Goal: Transaction & Acquisition: Purchase product/service

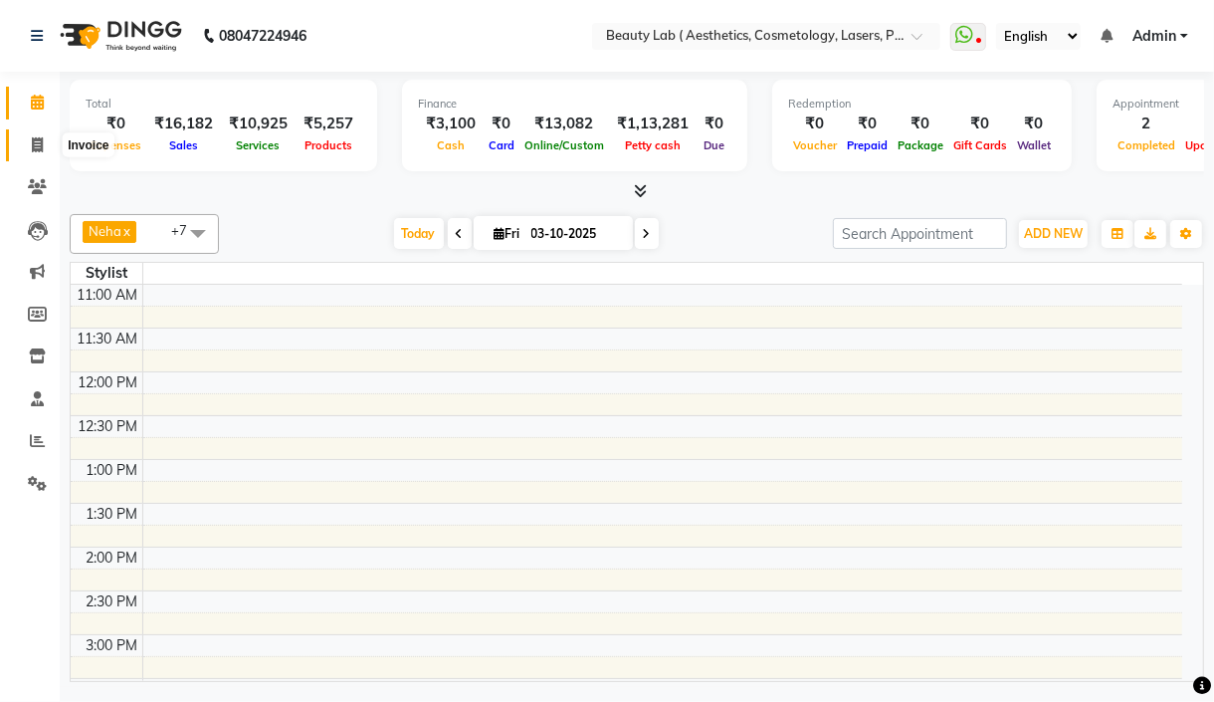
click at [41, 149] on icon at bounding box center [37, 144] width 11 height 15
select select "service"
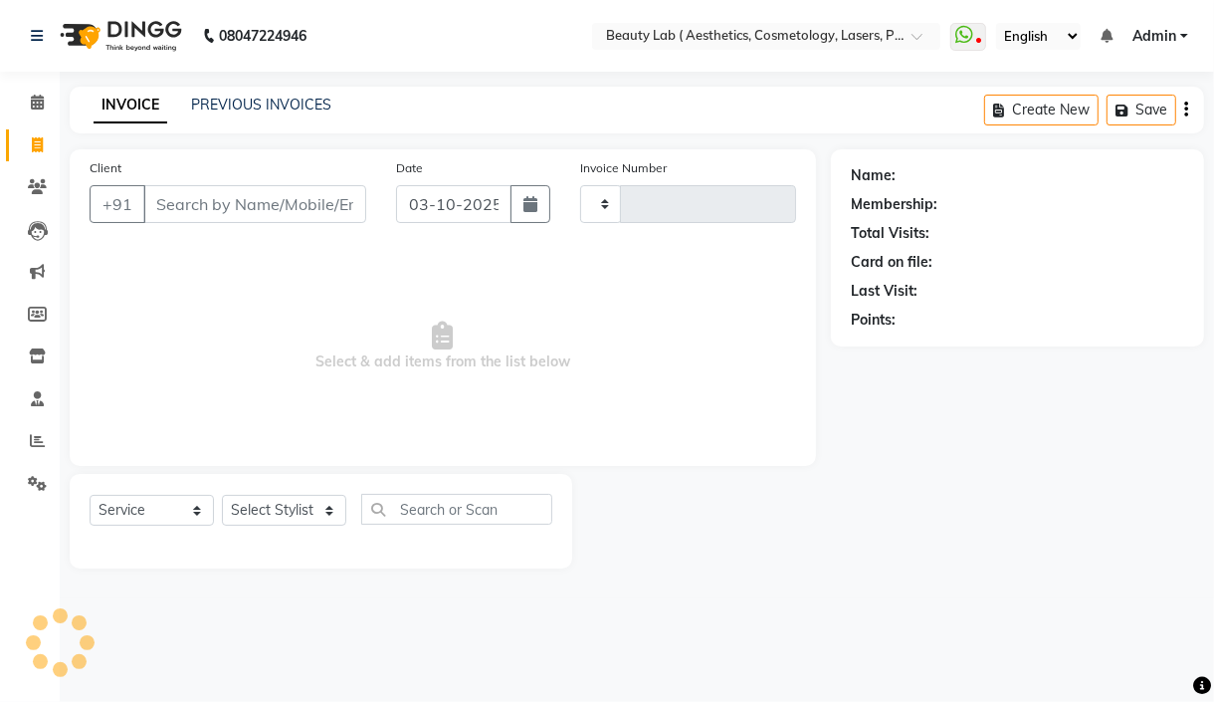
type input "0702"
select select "product"
select select "7169"
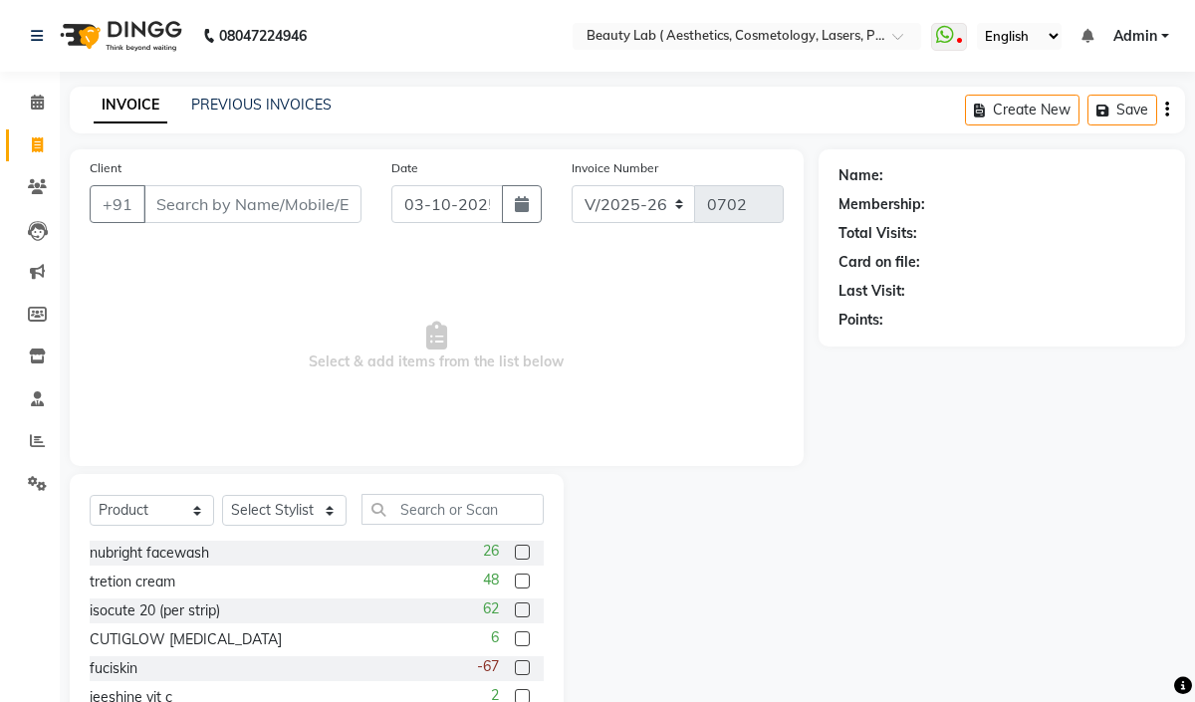
click at [188, 206] on input "Client" at bounding box center [252, 204] width 218 height 38
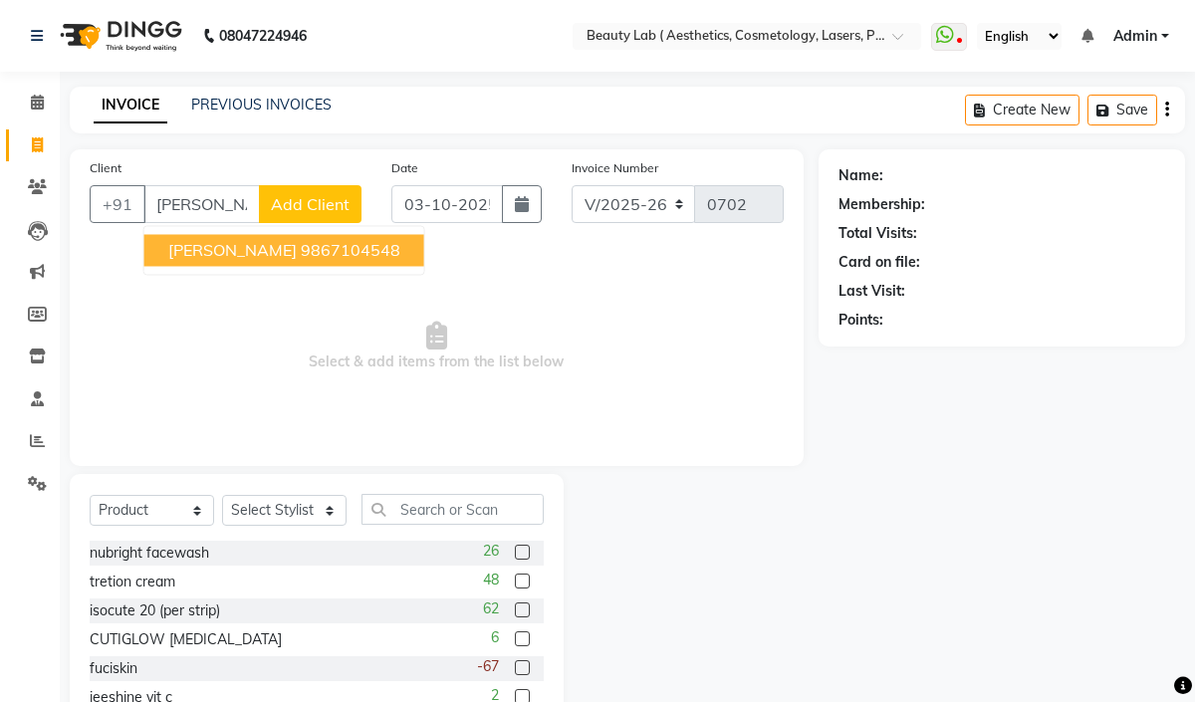
click at [301, 249] on ngb-highlight "9867104548" at bounding box center [351, 250] width 100 height 20
type input "9867104548"
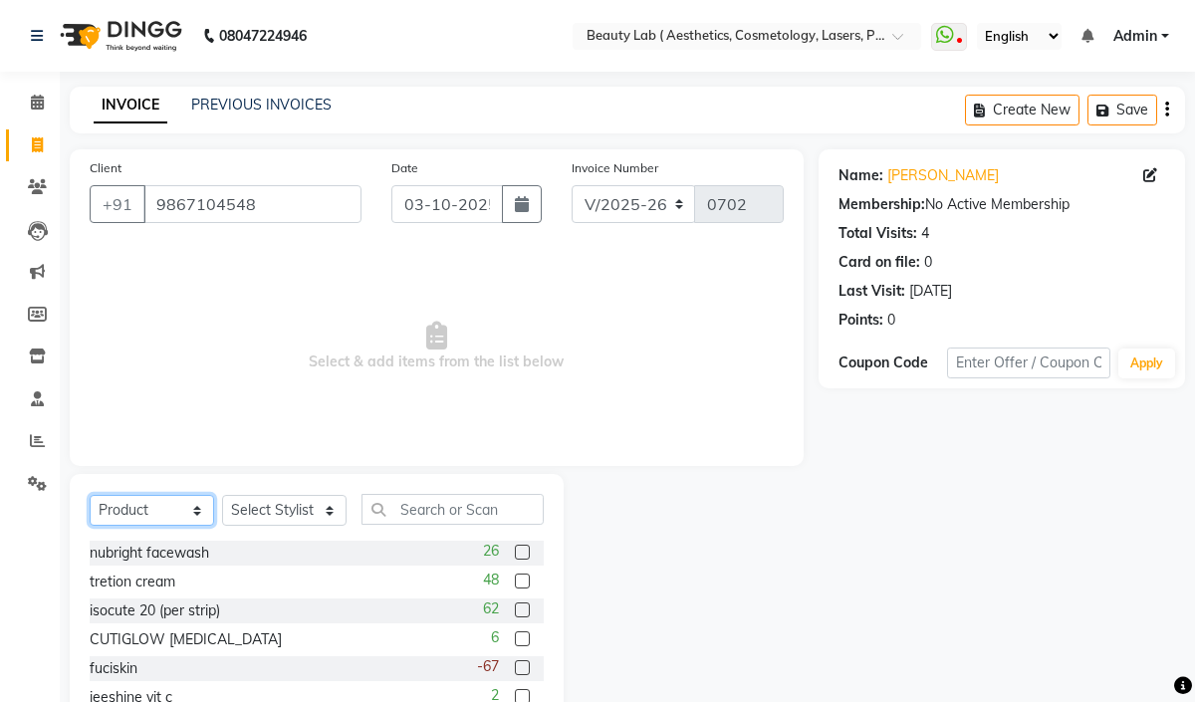
click at [195, 506] on select "Select Service Product Membership Package Voucher Prepaid Gift Card" at bounding box center [152, 510] width 124 height 31
select select "service"
click at [90, 496] on select "Select Service Product Membership Package Voucher Prepaid Gift Card" at bounding box center [152, 510] width 124 height 31
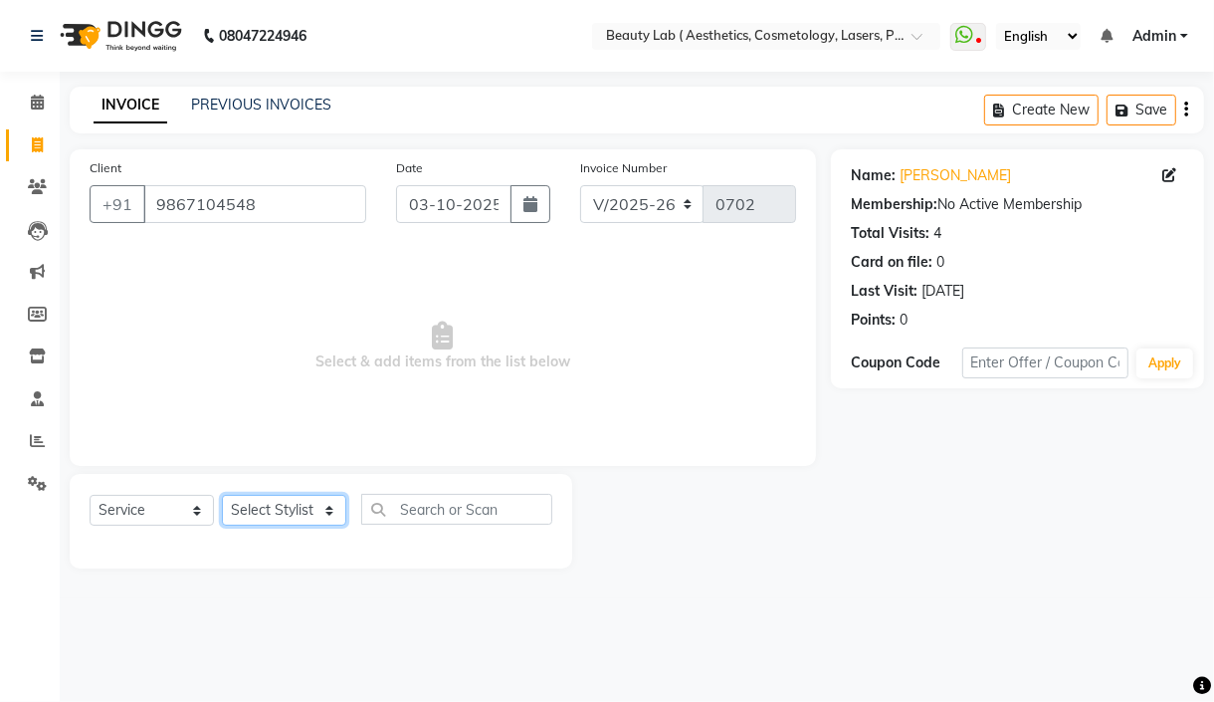
click at [290, 518] on select "Select Stylist [PERSON_NAME] neha nishu sarika" at bounding box center [284, 510] width 124 height 31
click at [438, 392] on span "Select & add items from the list below" at bounding box center [443, 346] width 707 height 199
click at [207, 215] on input "9867104548" at bounding box center [254, 204] width 223 height 38
click at [695, 44] on input "text" at bounding box center [746, 38] width 289 height 20
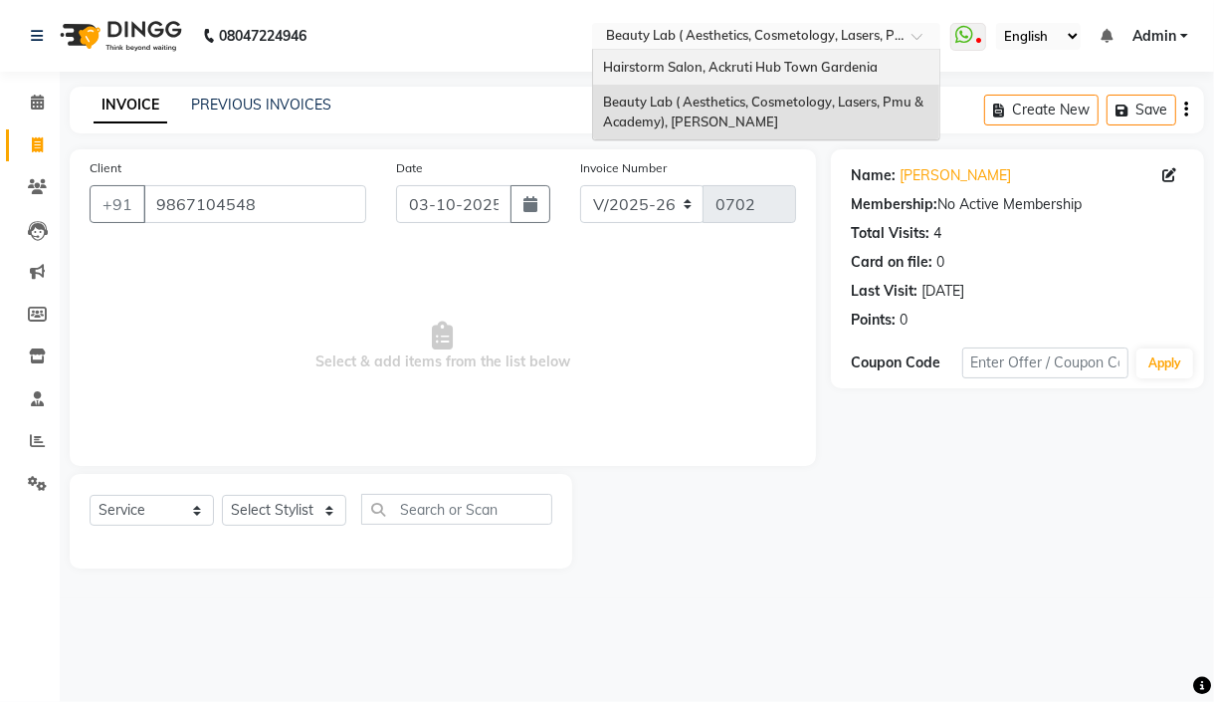
click at [675, 74] on span "Hairstorm Salon, Ackruti Hub Town Gardenia" at bounding box center [740, 67] width 275 height 16
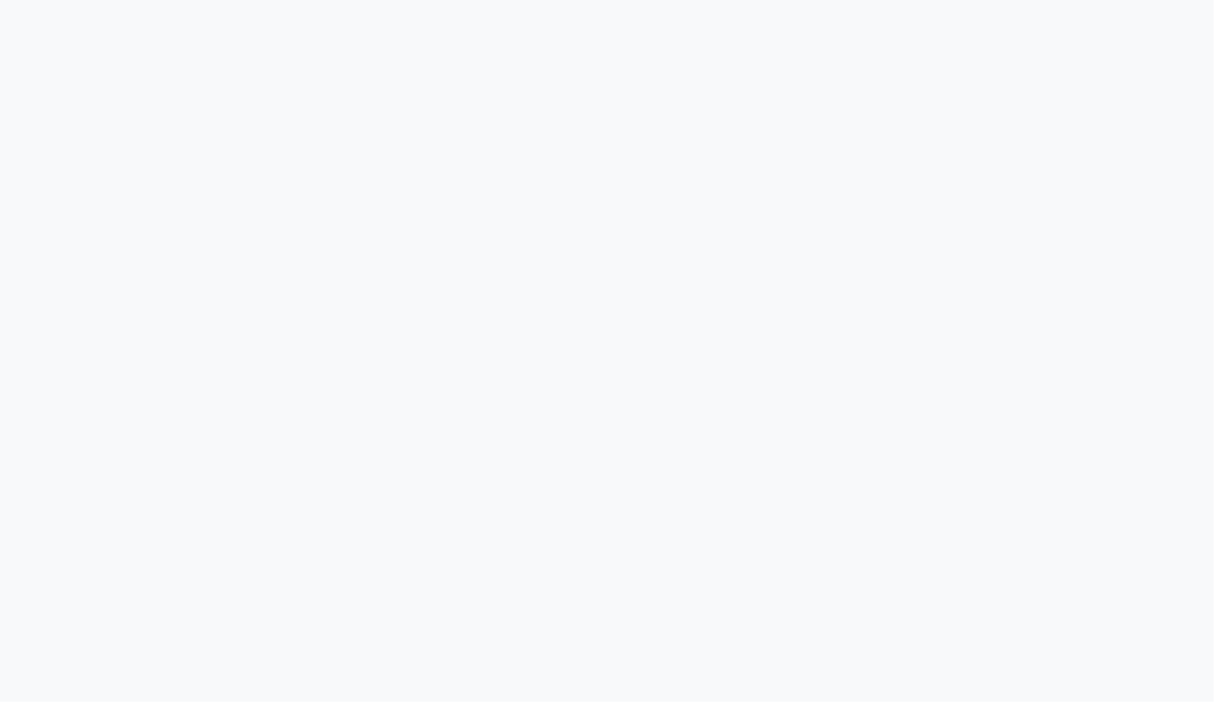
select select "service"
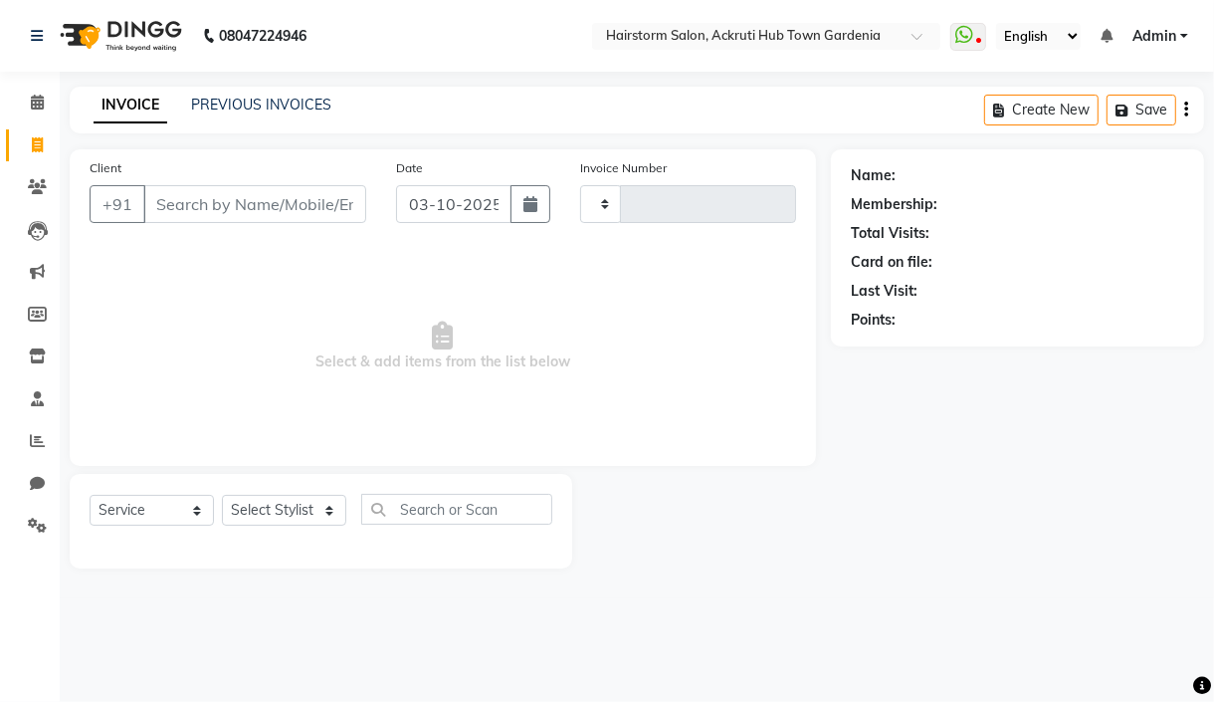
type input "1531"
select select "279"
select select "product"
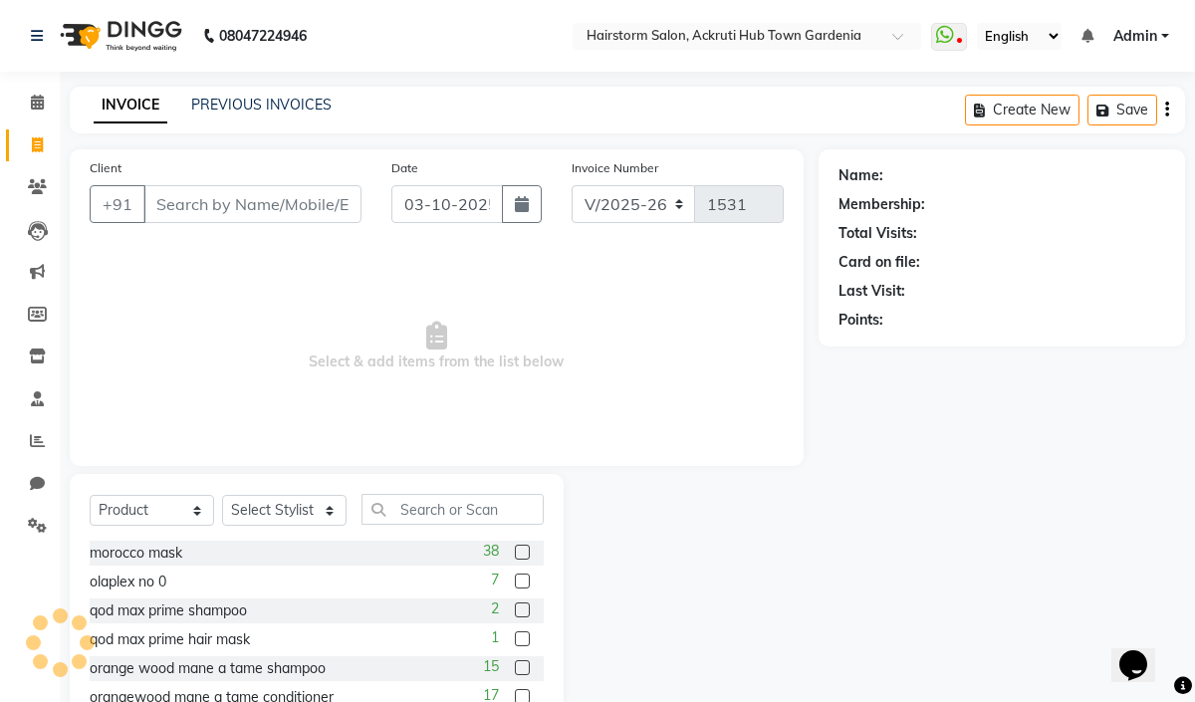
click at [181, 209] on input "Client" at bounding box center [252, 204] width 218 height 38
type input "9867104548"
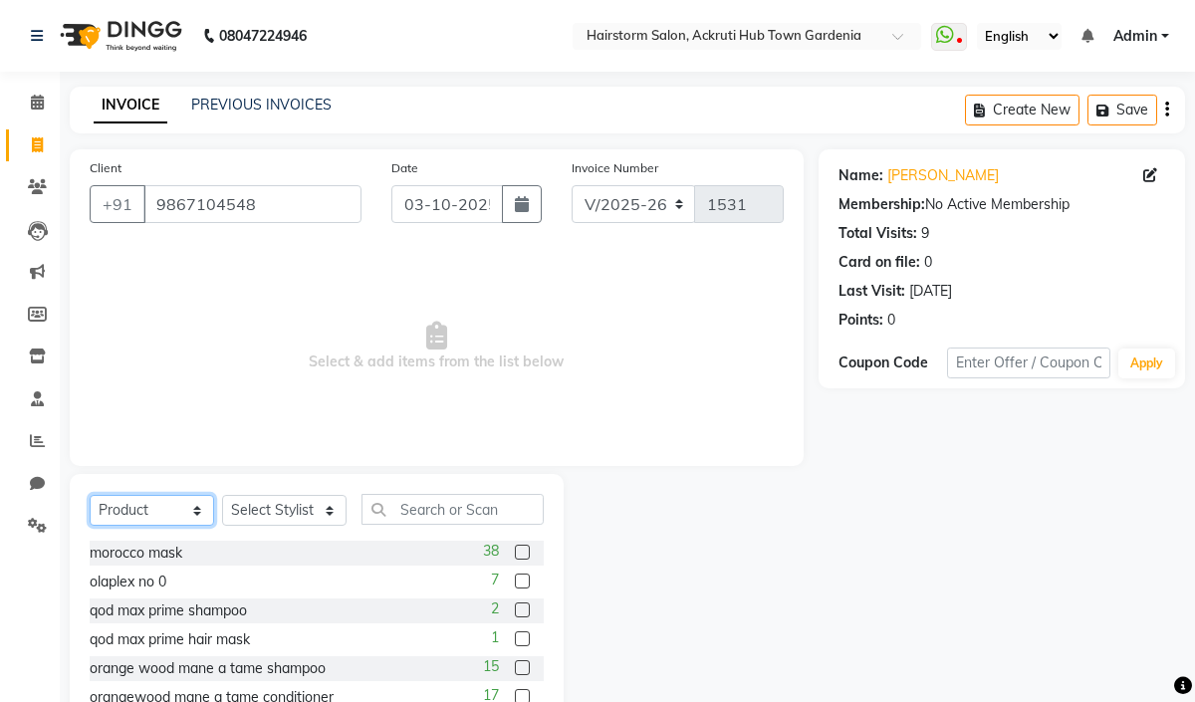
click at [178, 514] on select "Select Service Product Membership Package Voucher Prepaid Gift Card" at bounding box center [152, 510] width 124 height 31
select select "service"
click at [90, 496] on select "Select Service Product Membership Package Voucher Prepaid Gift Card" at bounding box center [152, 510] width 124 height 31
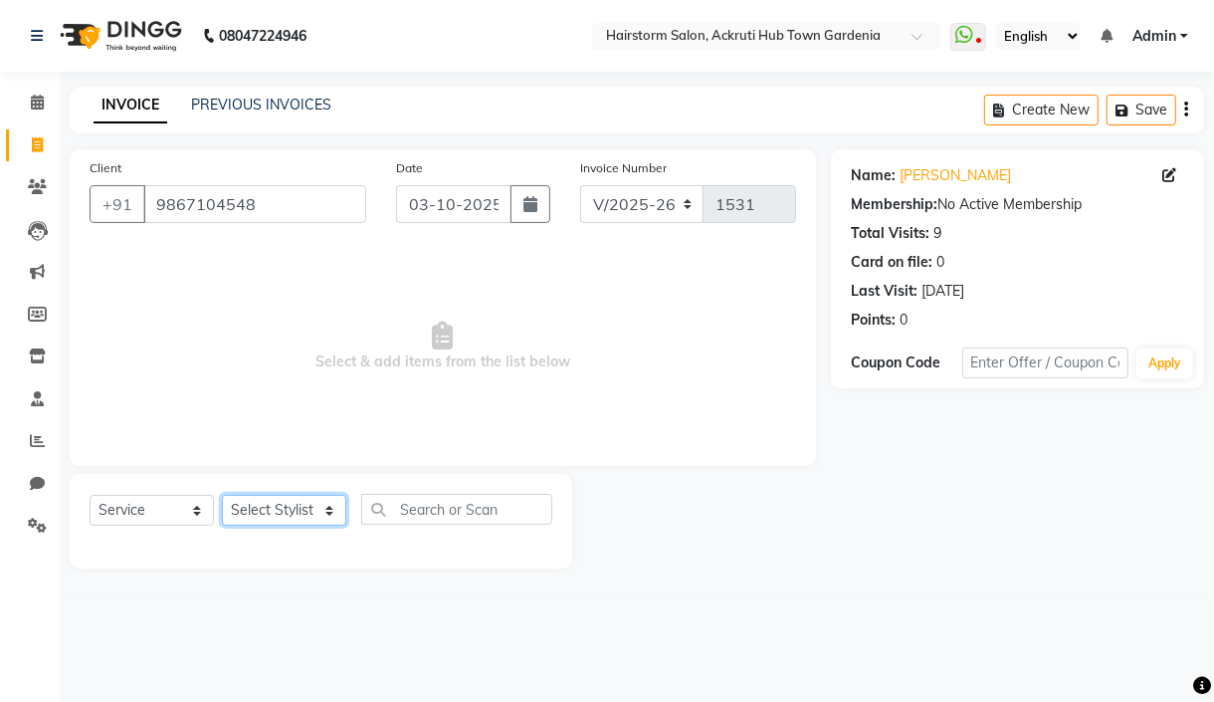
click at [321, 498] on select "Select Stylist Arbaaz patel deepak jayesh monali Neha Nilesh nishu sarika parmar" at bounding box center [284, 510] width 124 height 31
select select "59938"
click at [222, 496] on select "Select Stylist Arbaaz patel deepak jayesh monali Neha Nilesh nishu sarika parmar" at bounding box center [284, 510] width 124 height 31
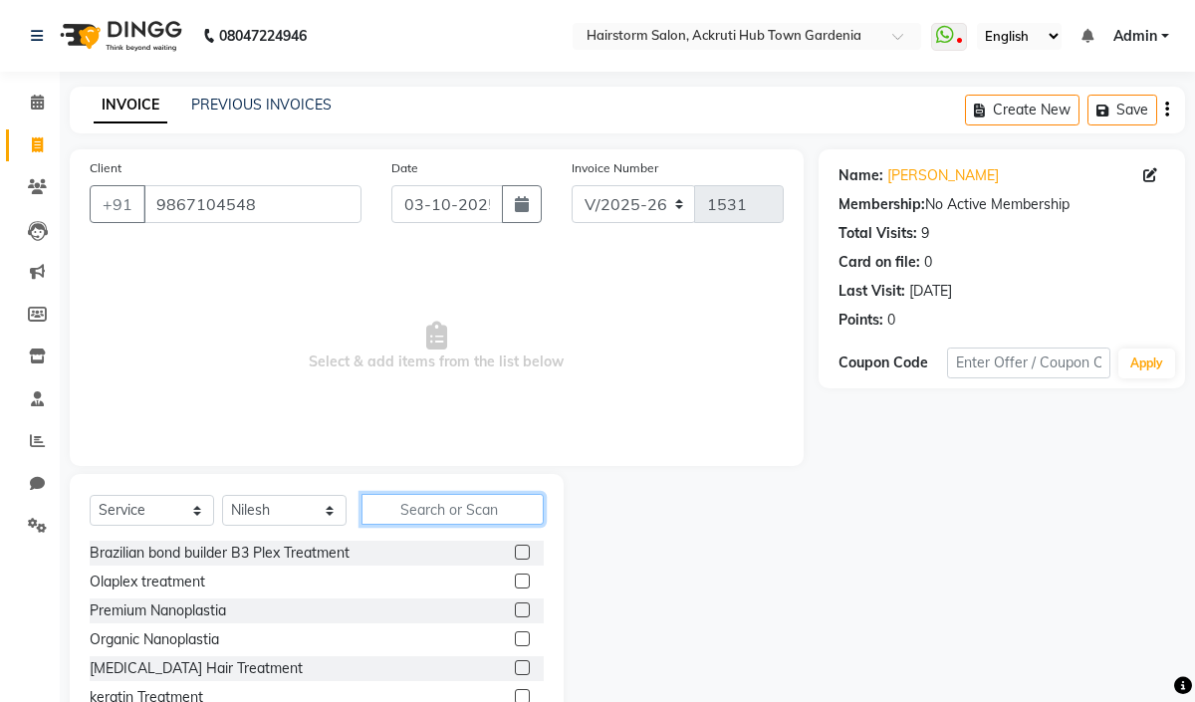
click at [421, 514] on input "text" at bounding box center [452, 509] width 182 height 31
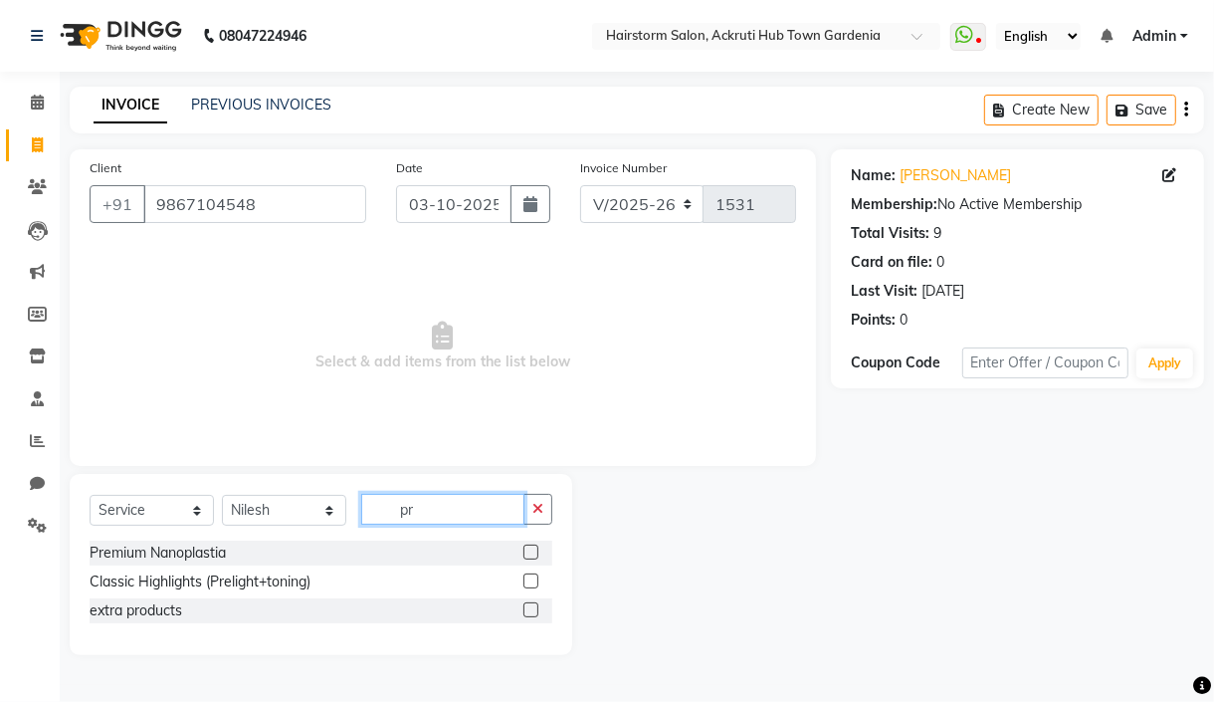
type input "pr"
click at [527, 546] on label at bounding box center [531, 552] width 15 height 15
click at [527, 547] on input "checkbox" at bounding box center [530, 553] width 13 height 13
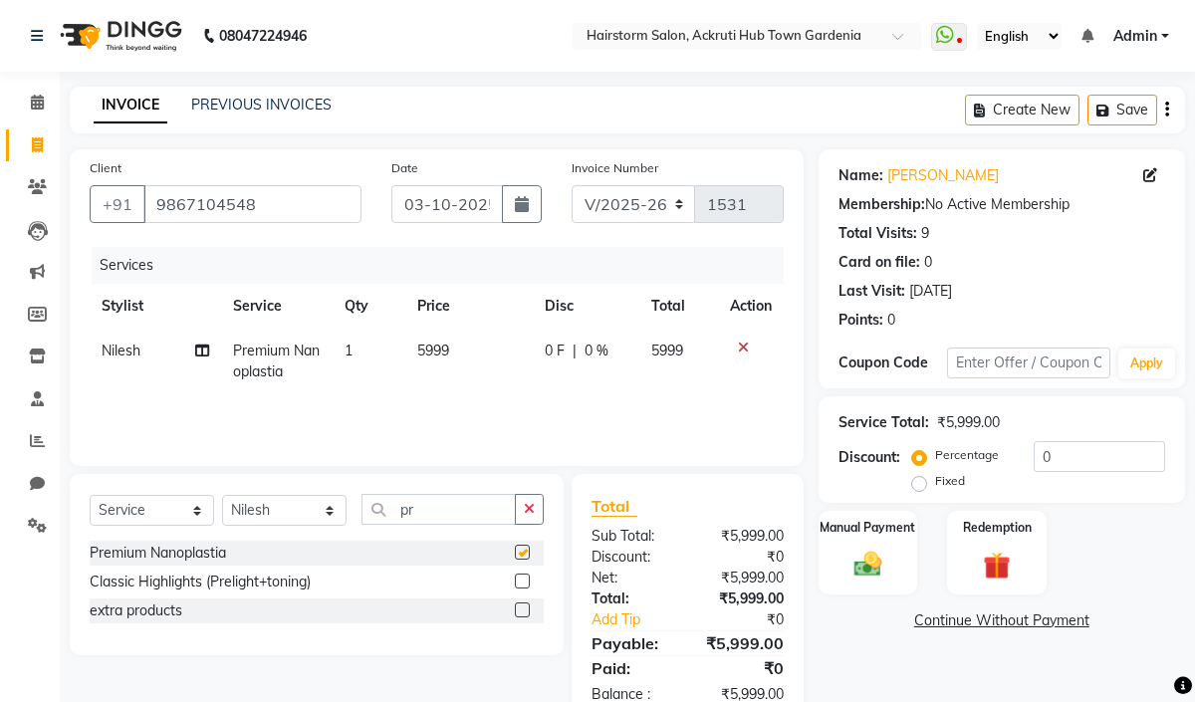
checkbox input "false"
click at [446, 343] on span "5999" at bounding box center [433, 350] width 32 height 18
select select "59938"
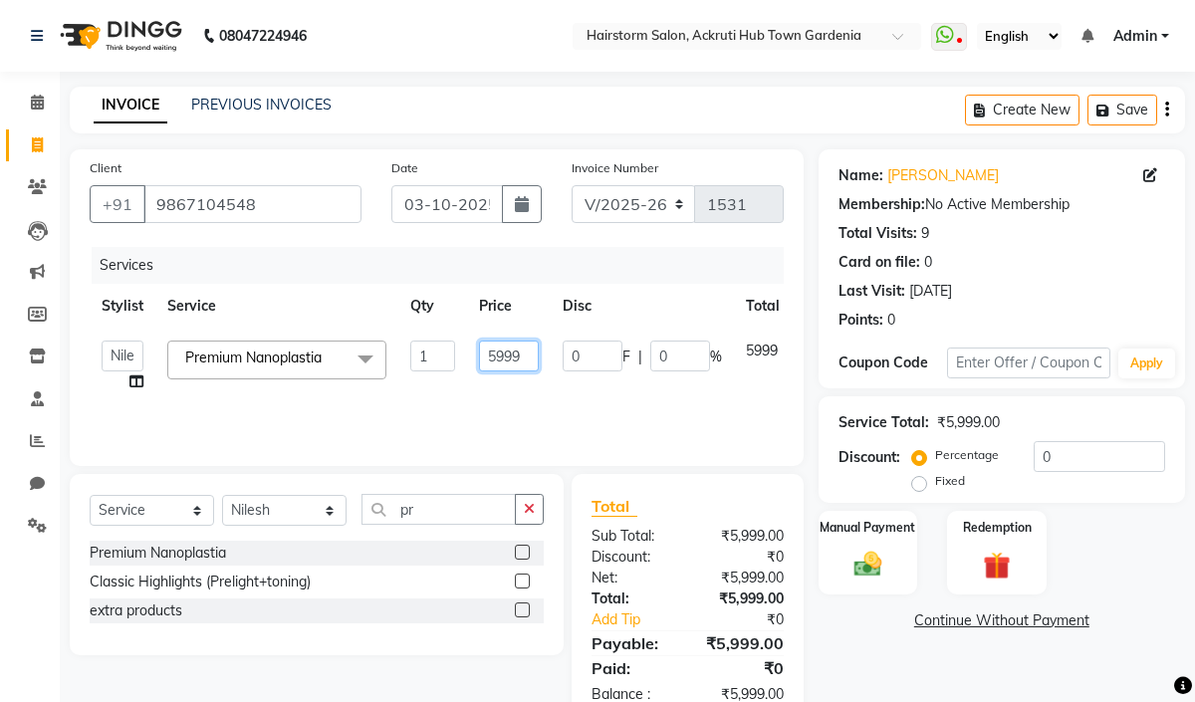
click at [532, 360] on input "5999" at bounding box center [509, 355] width 60 height 31
type input "5"
type input "6000"
click at [524, 386] on td "6000" at bounding box center [509, 366] width 84 height 76
select select "59938"
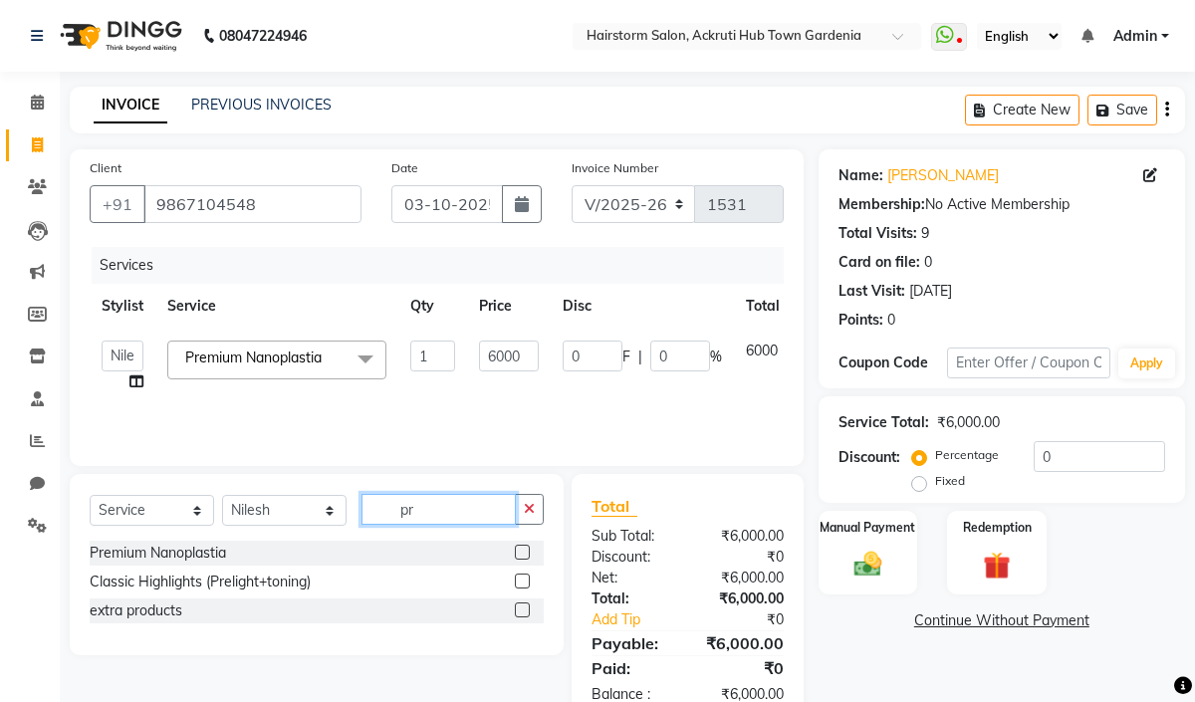
click at [439, 512] on input "pr" at bounding box center [438, 509] width 154 height 31
type input "p"
type input "ola"
click at [527, 549] on label at bounding box center [522, 552] width 15 height 15
click at [527, 549] on input "checkbox" at bounding box center [521, 553] width 13 height 13
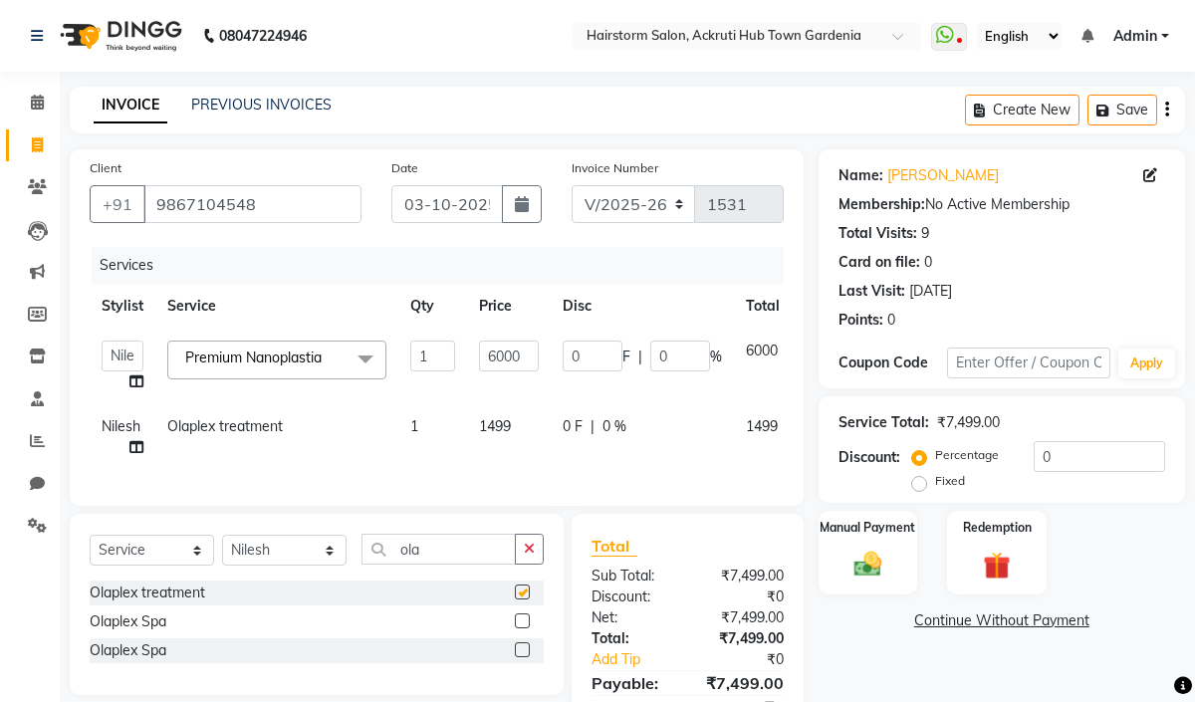
checkbox input "false"
click at [523, 427] on td "1499" at bounding box center [509, 437] width 84 height 66
select select "59938"
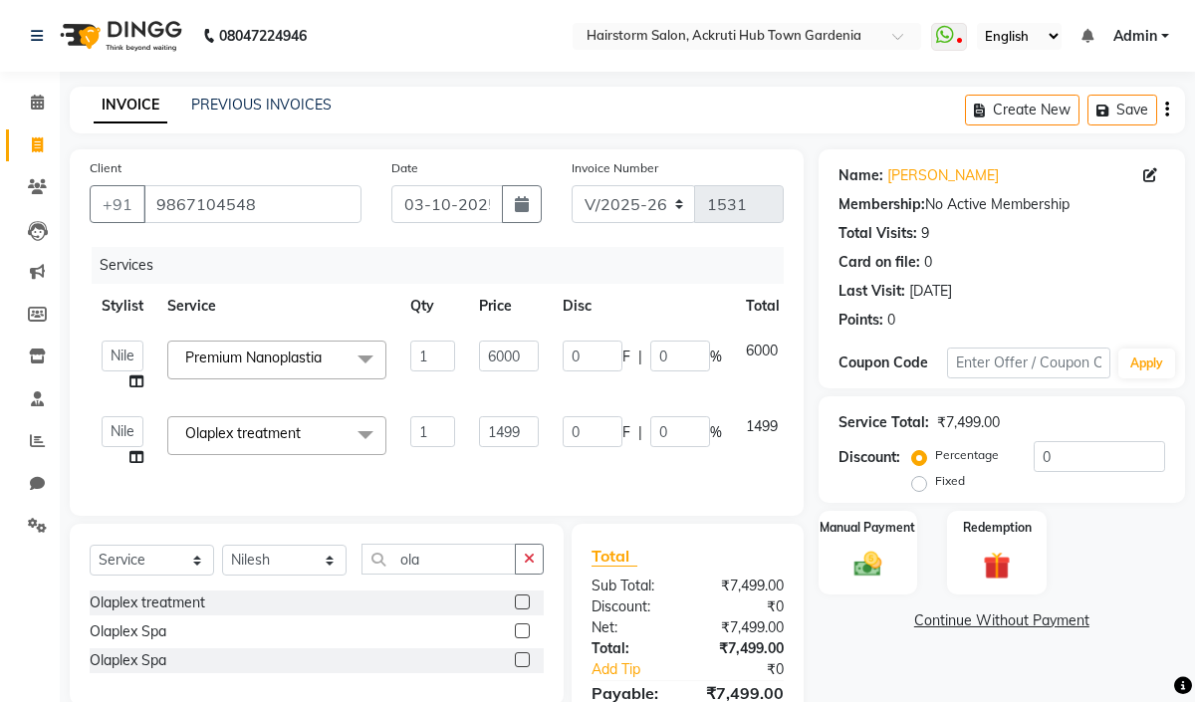
click at [542, 431] on td "1499" at bounding box center [509, 442] width 84 height 76
click at [524, 430] on input "1499" at bounding box center [509, 431] width 60 height 31
type input "1000"
click at [512, 474] on div "Services Stylist Service Qty Price Disc Total Action Arbaaz patel deepak jayesh…" at bounding box center [437, 371] width 694 height 249
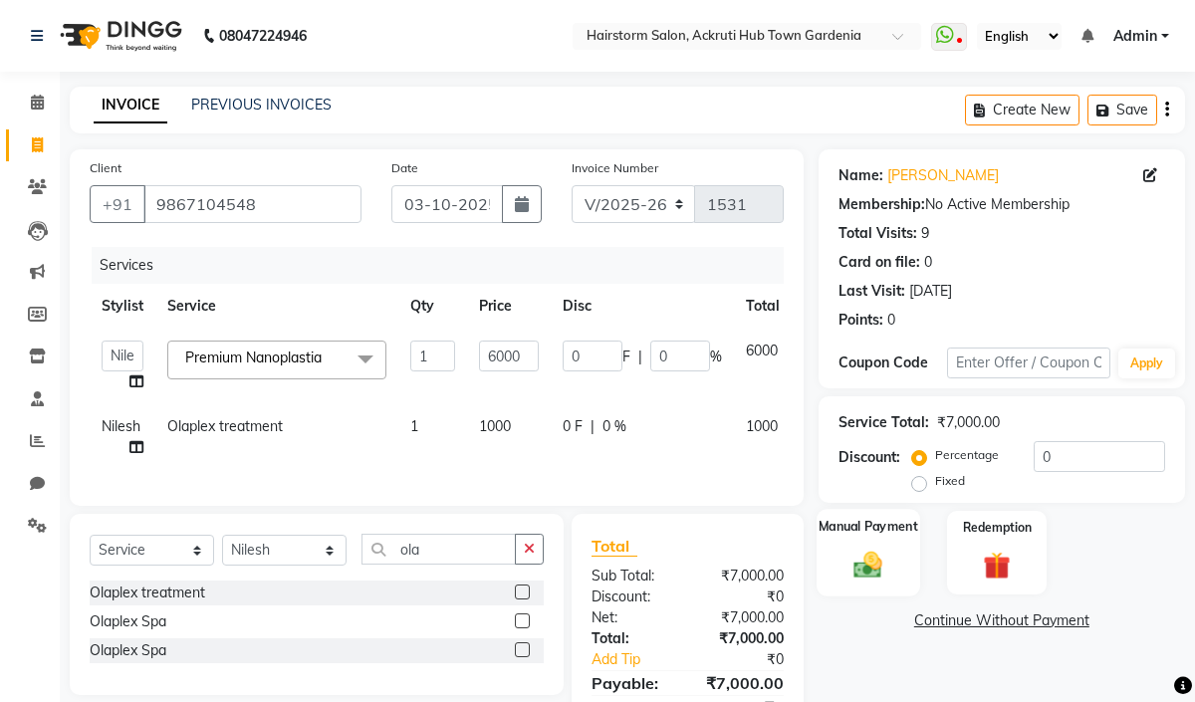
click at [867, 559] on img at bounding box center [867, 563] width 46 height 33
click at [1017, 624] on span "GPay" at bounding box center [1036, 621] width 41 height 23
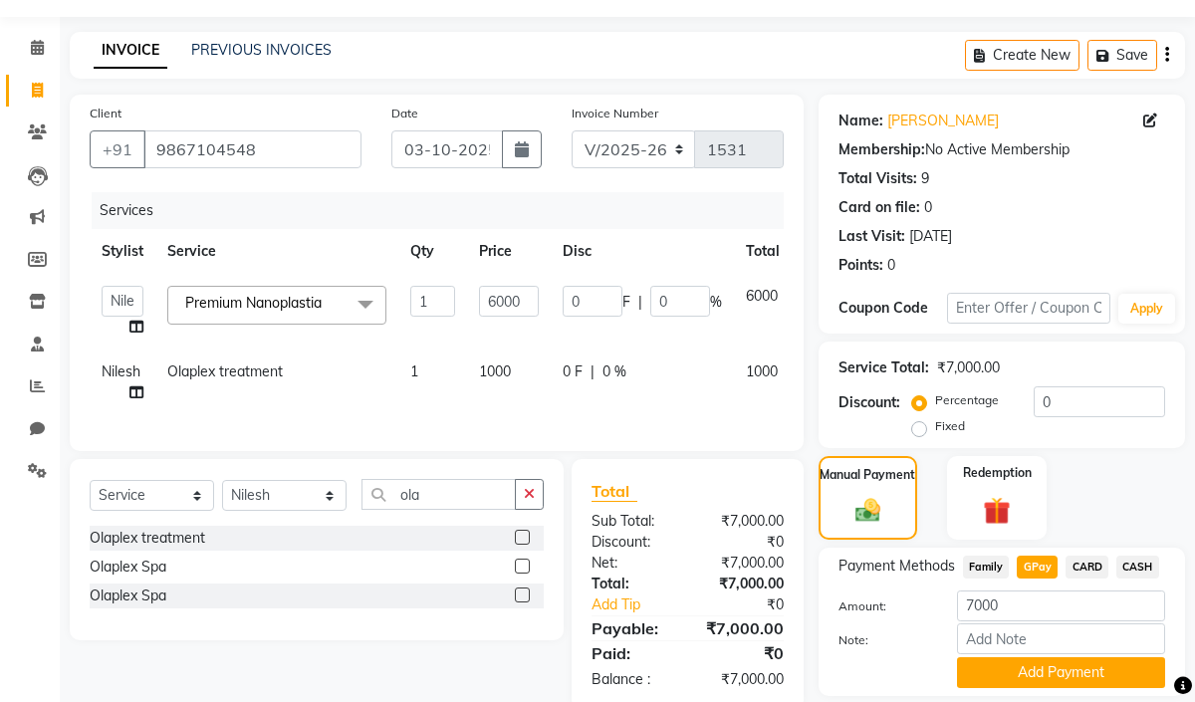
scroll to position [120, 0]
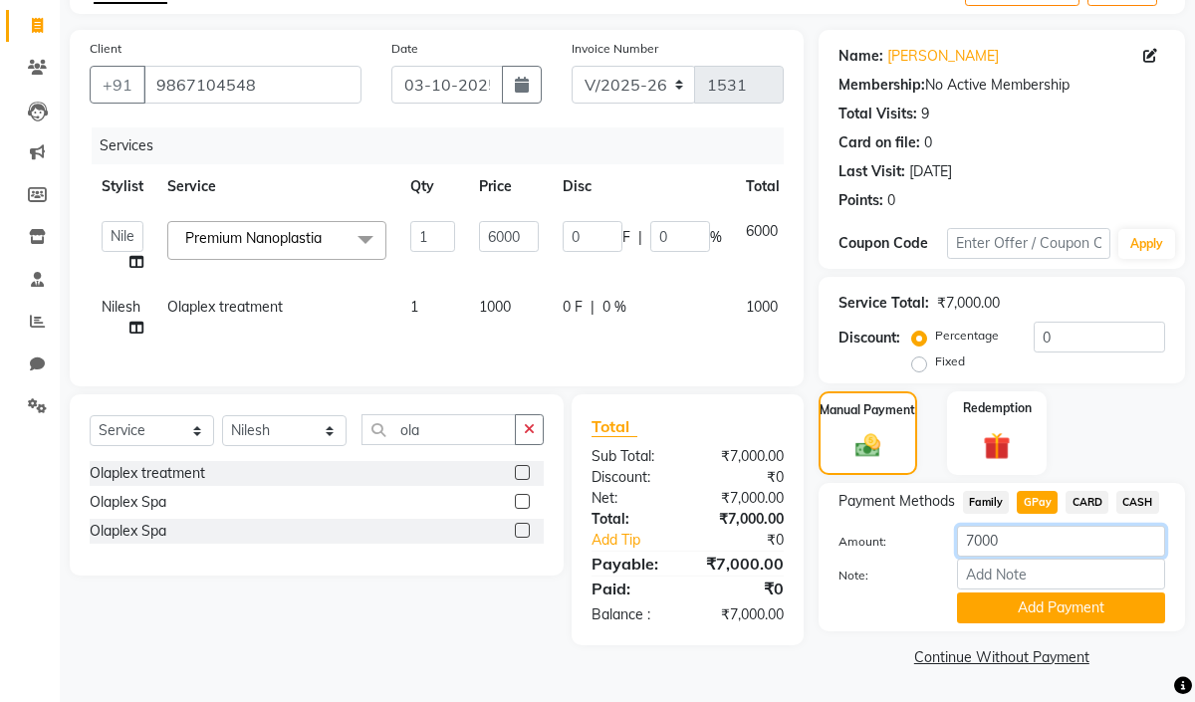
click at [1004, 545] on input "7000" at bounding box center [1061, 541] width 208 height 31
type input "7"
type input "5000"
click at [1025, 605] on button "Add Payment" at bounding box center [1061, 607] width 208 height 31
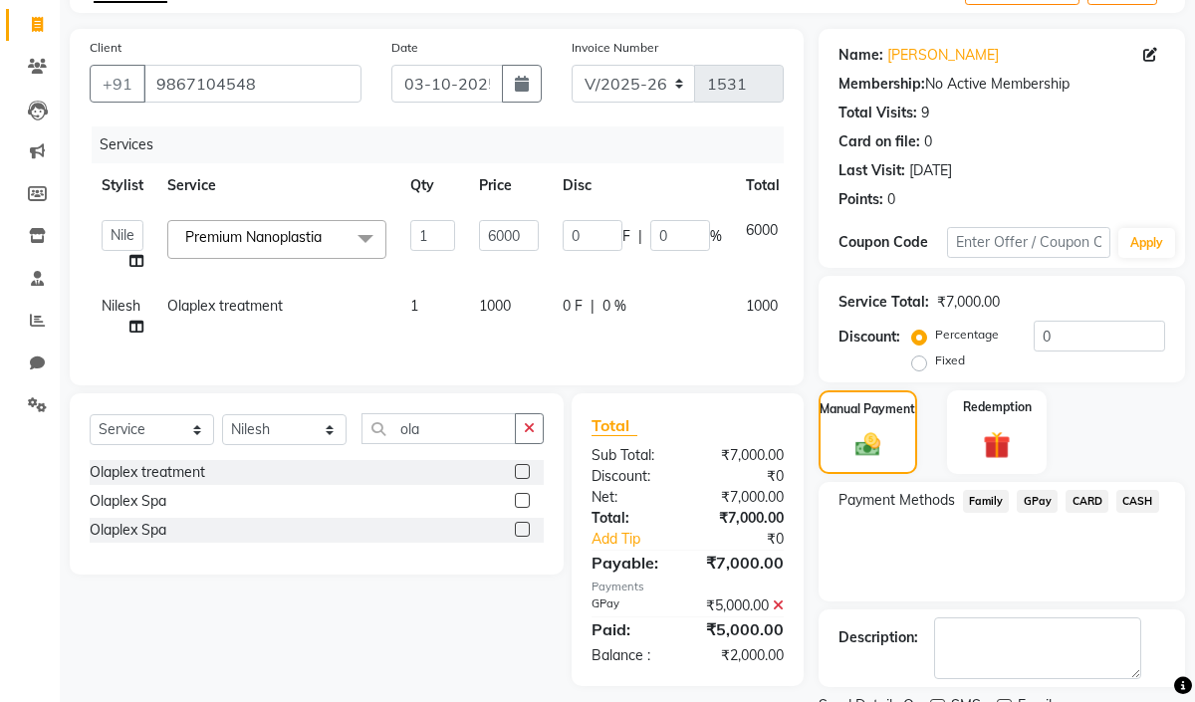
scroll to position [202, 0]
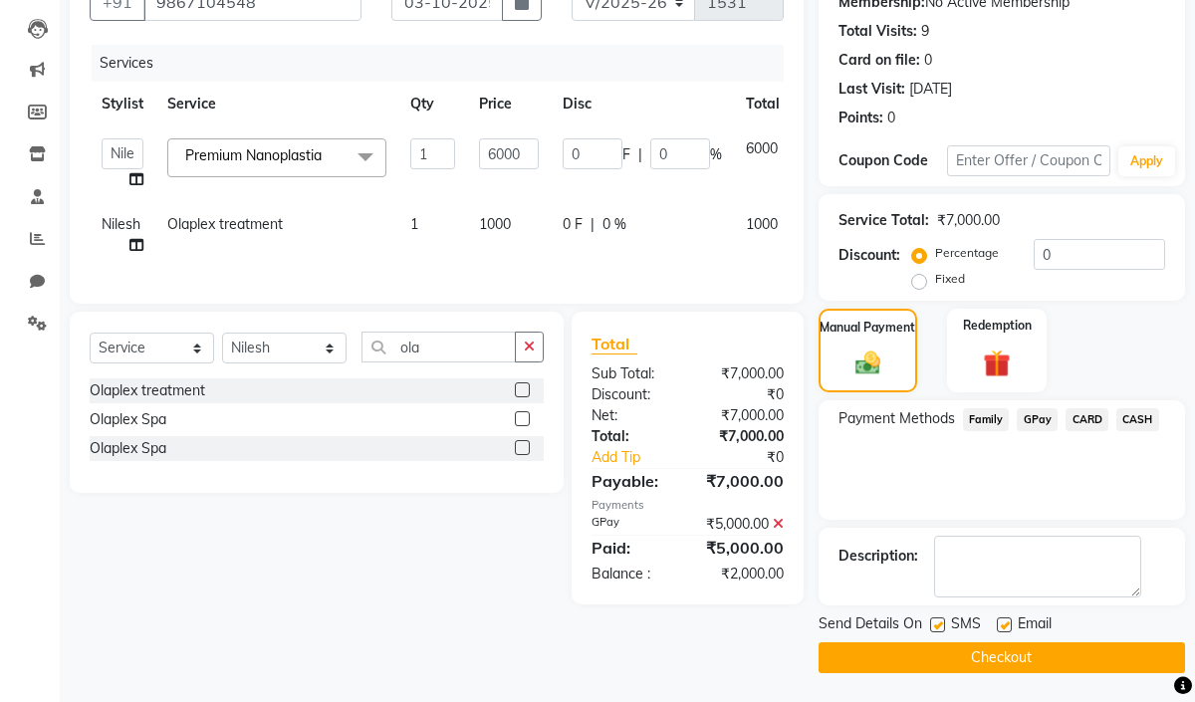
click at [1027, 651] on button "Checkout" at bounding box center [1001, 657] width 366 height 31
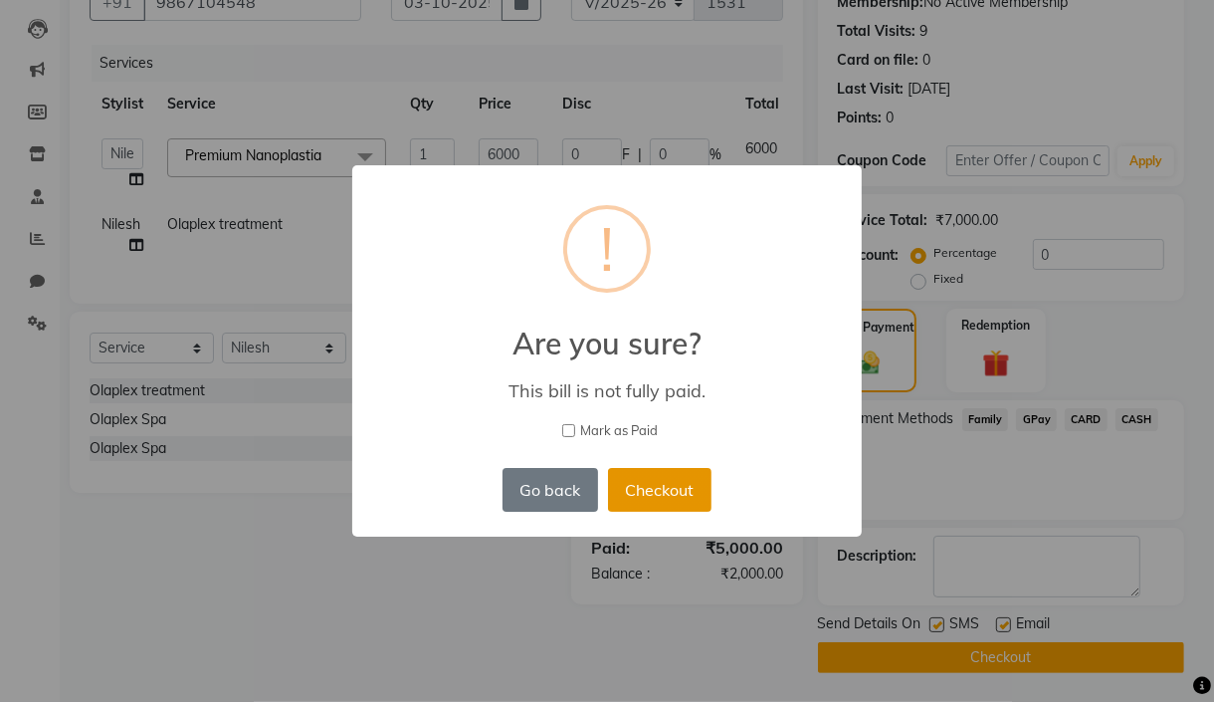
click at [673, 489] on button "Checkout" at bounding box center [660, 490] width 104 height 44
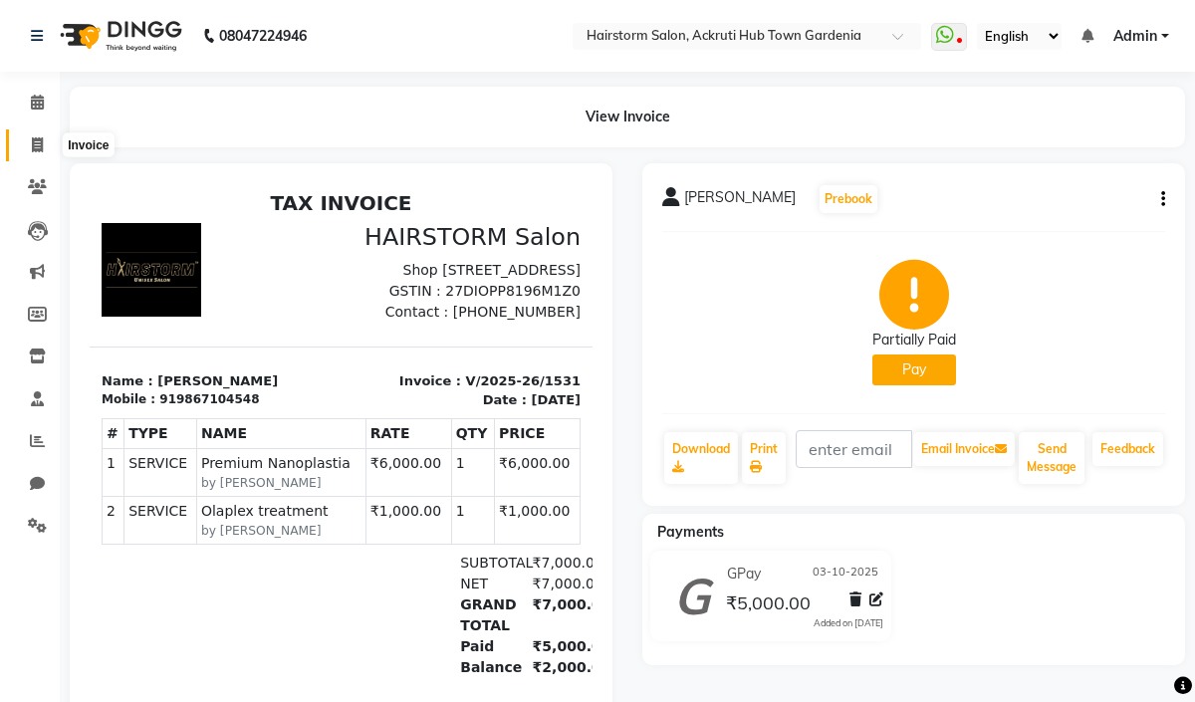
click at [36, 142] on icon at bounding box center [37, 144] width 11 height 15
select select "279"
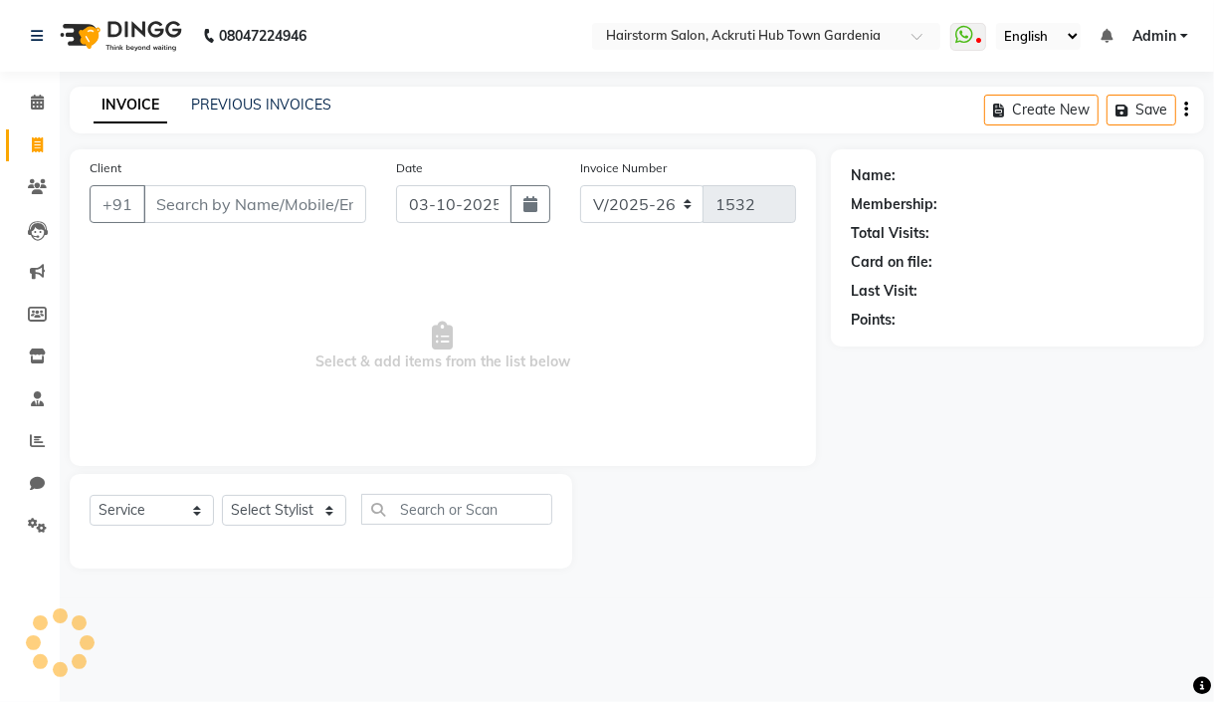
select select "product"
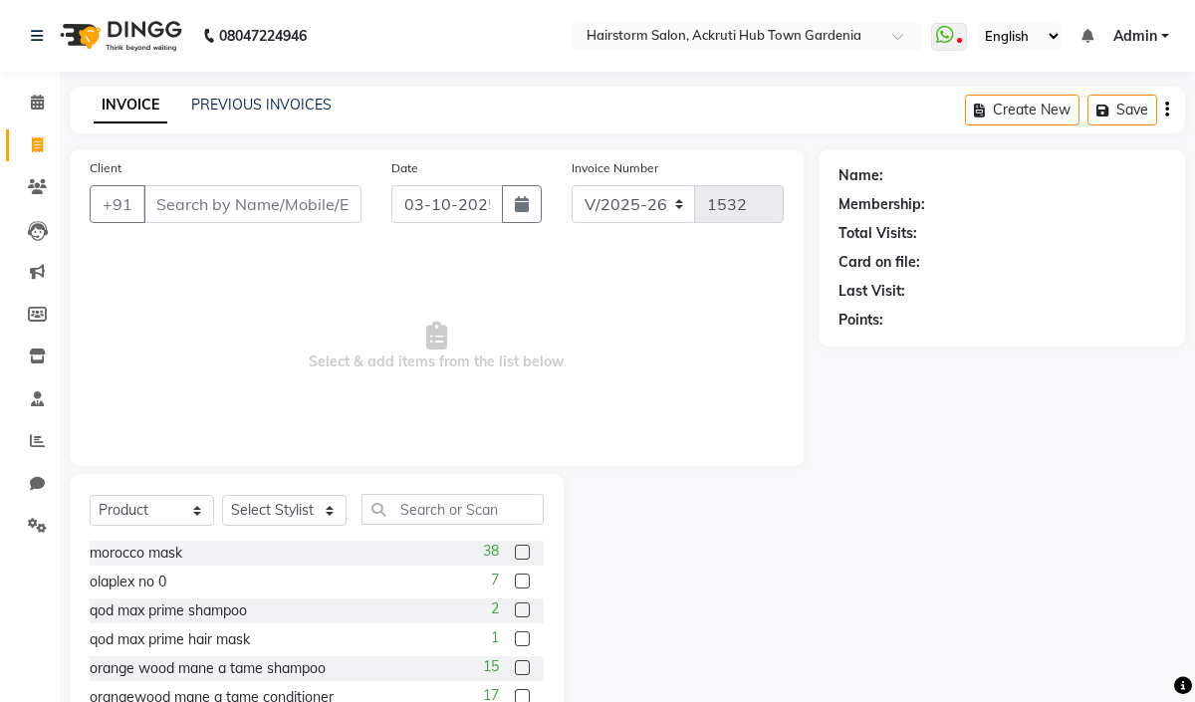
click at [288, 193] on input "Client" at bounding box center [252, 204] width 218 height 38
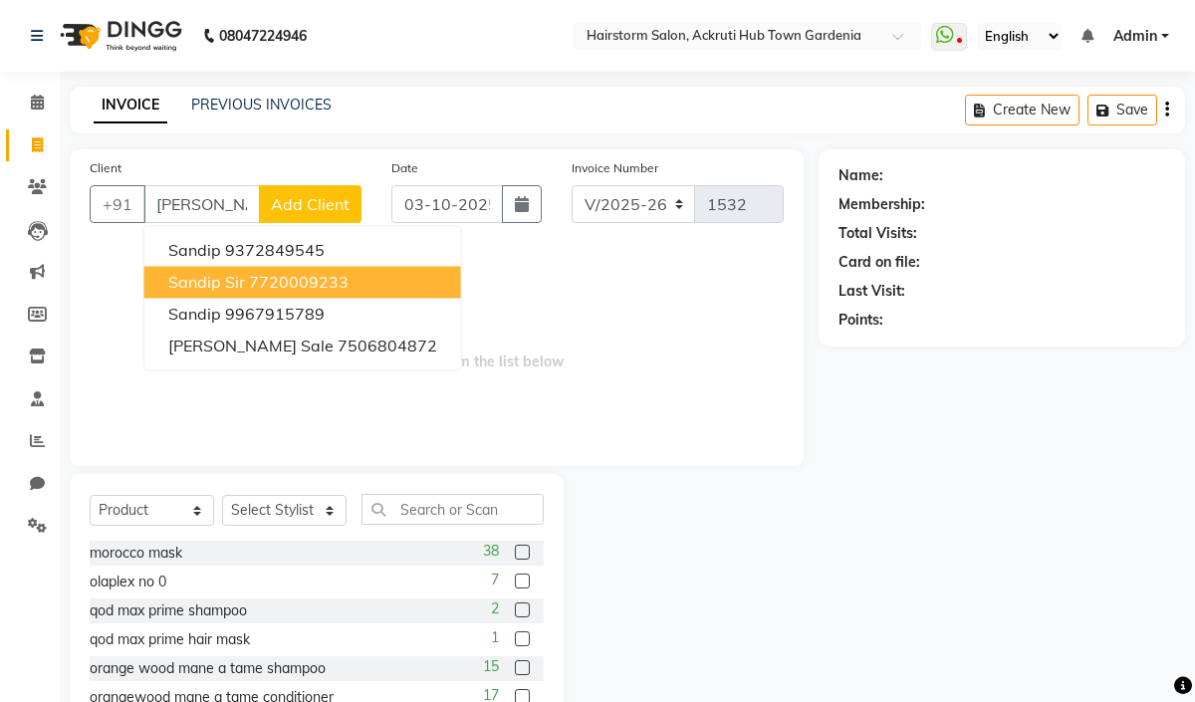
click at [297, 290] on ngb-highlight "7720009233" at bounding box center [299, 282] width 100 height 20
type input "7720009233"
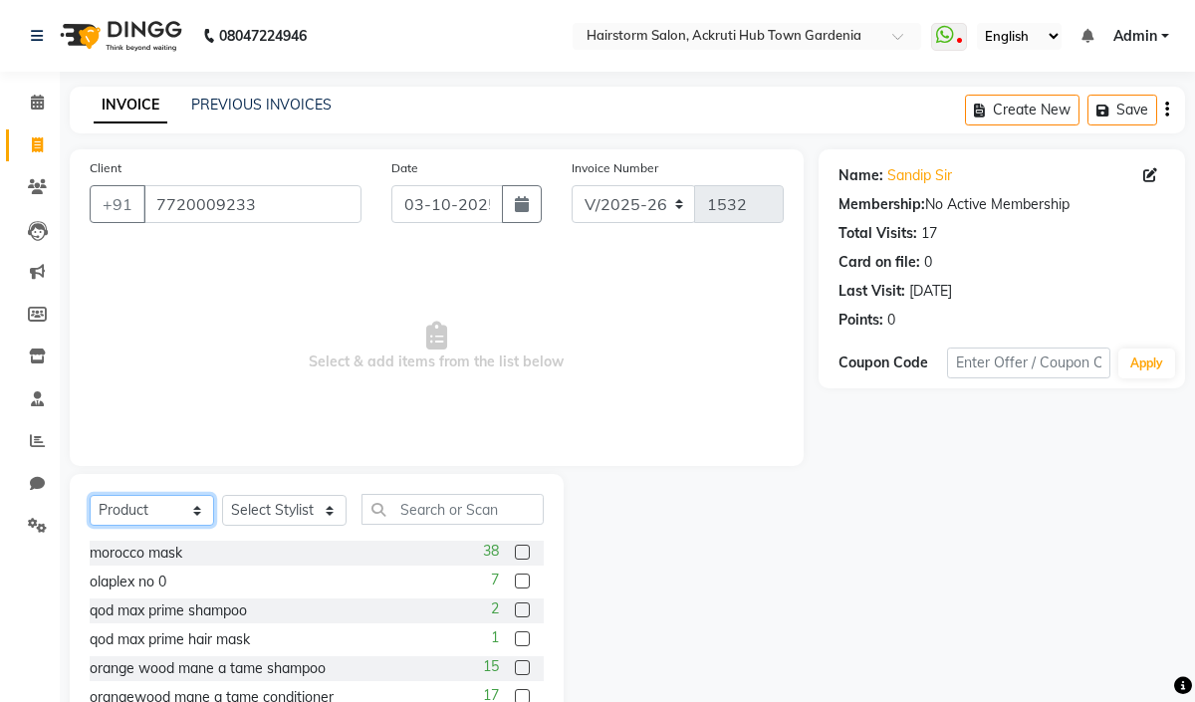
click at [176, 512] on select "Select Service Product Membership Package Voucher Prepaid Gift Card" at bounding box center [152, 510] width 124 height 31
select select "service"
click at [90, 496] on select "Select Service Product Membership Package Voucher Prepaid Gift Card" at bounding box center [152, 510] width 124 height 31
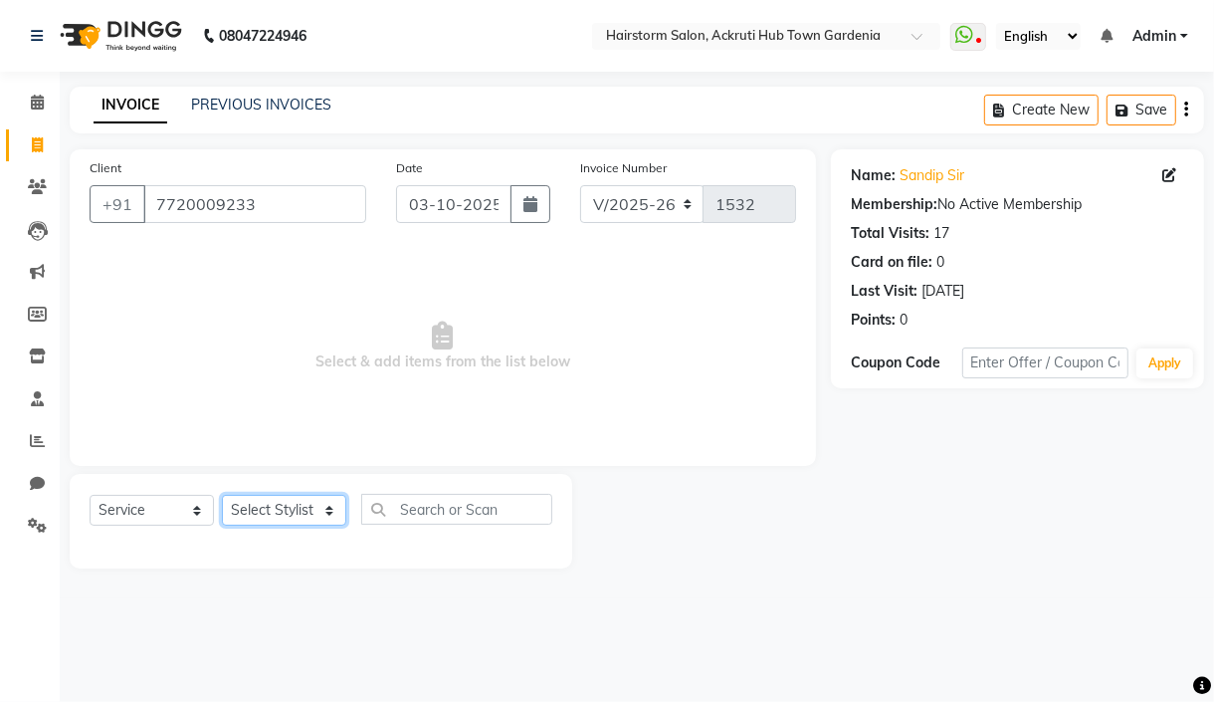
drag, startPoint x: 269, startPoint y: 516, endPoint x: 269, endPoint y: 505, distance: 10.9
click at [269, 516] on select "Select Stylist Arbaaz patel deepak jayesh monali Neha Nilesh nishu sarika parmar" at bounding box center [284, 510] width 124 height 31
select select "59937"
click at [222, 496] on select "Select Stylist Arbaaz patel deepak jayesh monali Neha Nilesh nishu sarika parmar" at bounding box center [284, 510] width 124 height 31
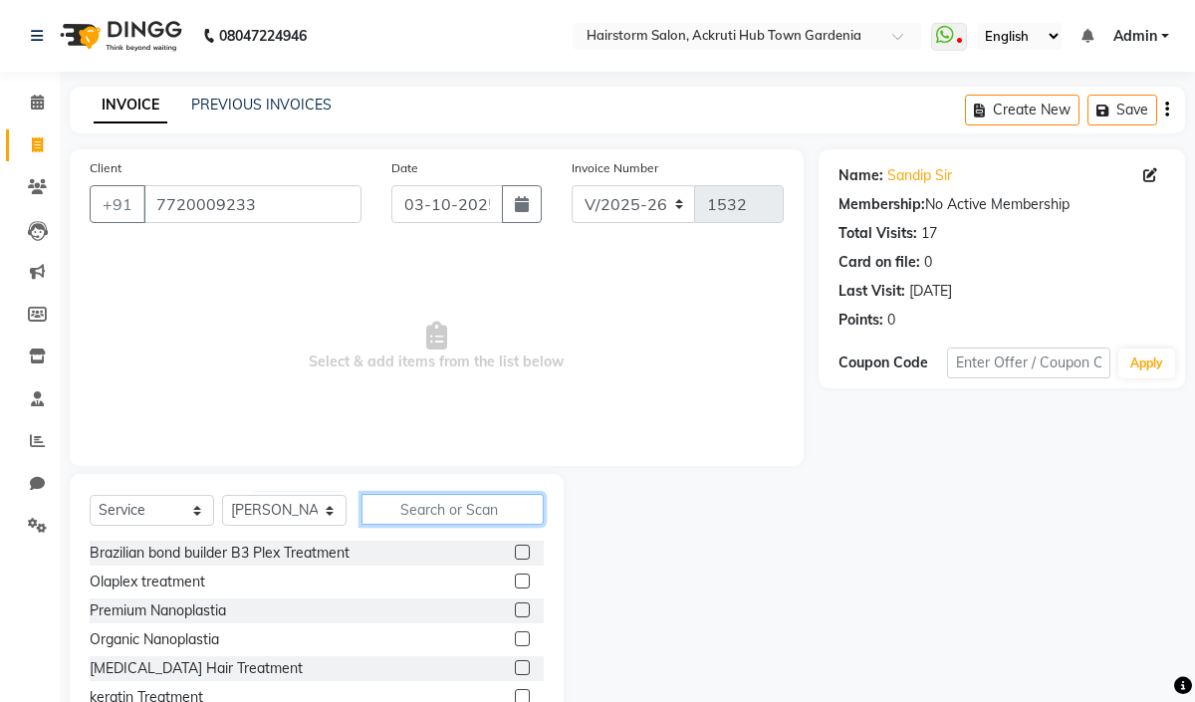
click at [407, 511] on input "text" at bounding box center [452, 509] width 182 height 31
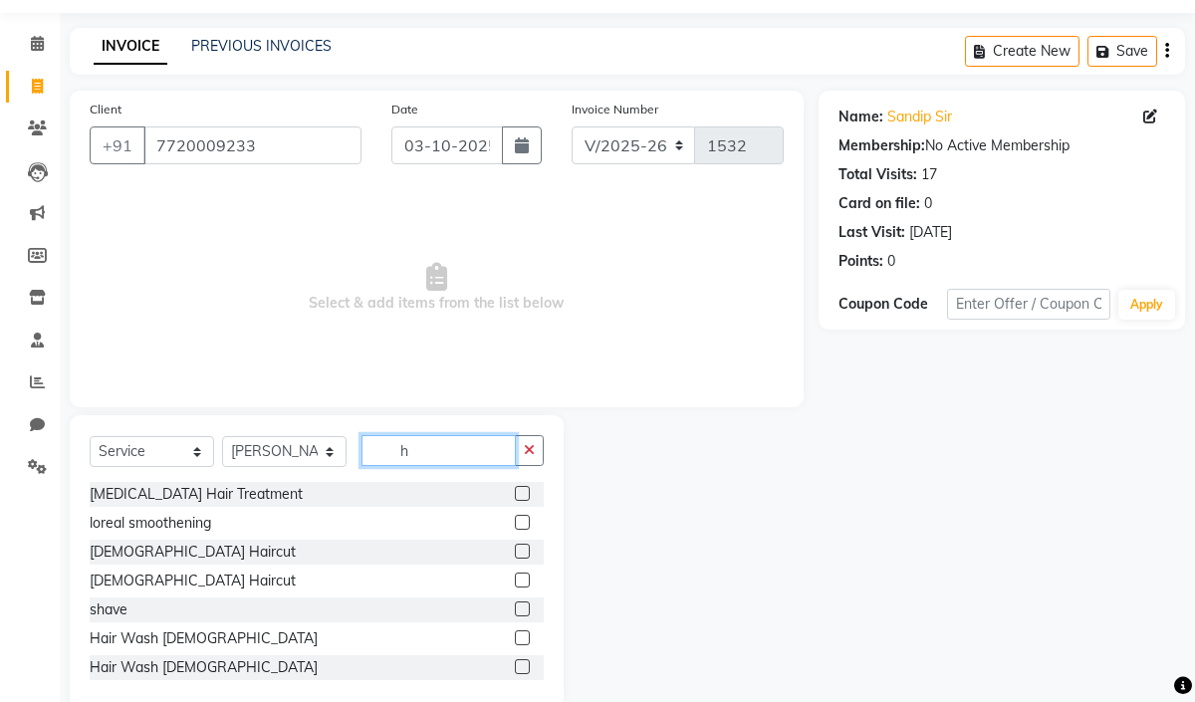
scroll to position [96, 0]
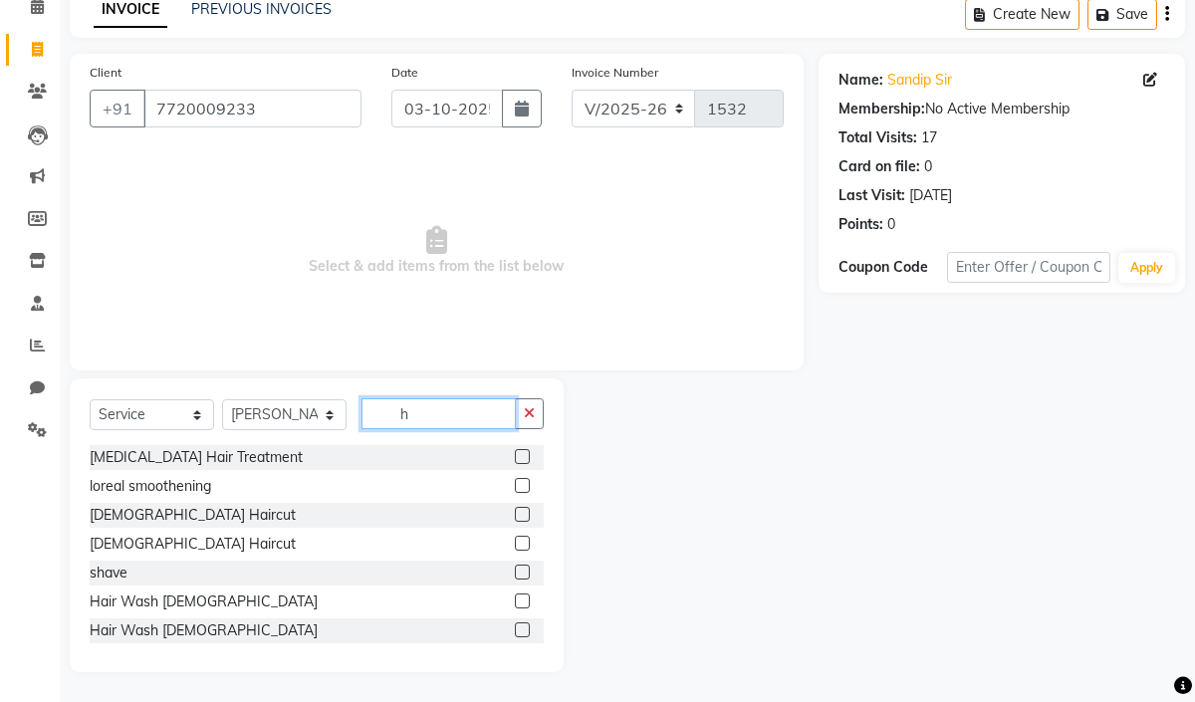
type input "h"
click at [515, 543] on label at bounding box center [522, 543] width 15 height 15
click at [515, 543] on input "checkbox" at bounding box center [521, 544] width 13 height 13
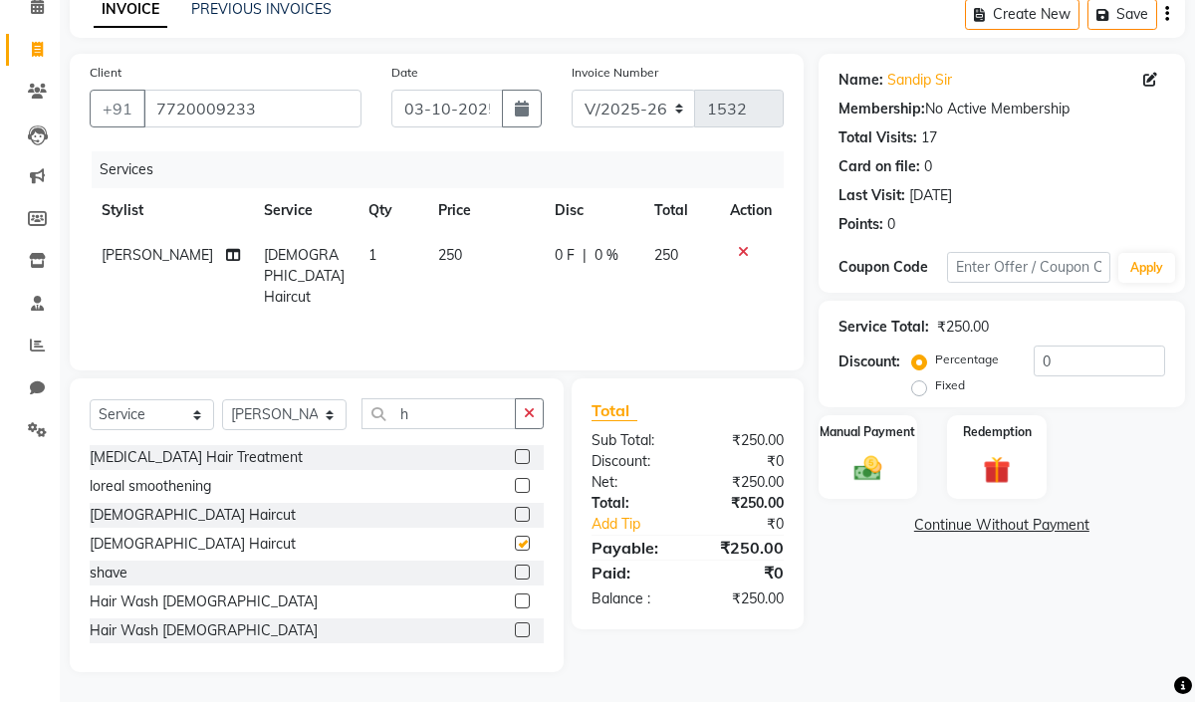
checkbox input "false"
click at [469, 415] on input "h" at bounding box center [438, 413] width 154 height 31
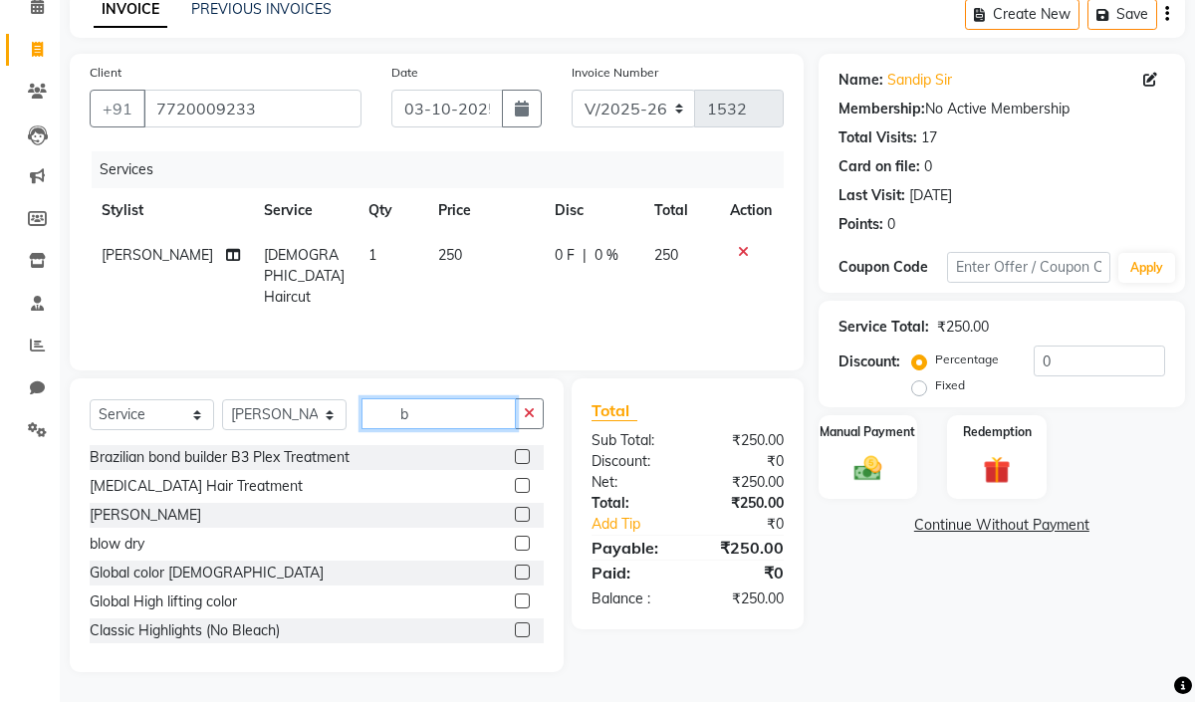
type input "b"
click at [515, 511] on label at bounding box center [522, 514] width 15 height 15
click at [515, 511] on input "checkbox" at bounding box center [521, 515] width 13 height 13
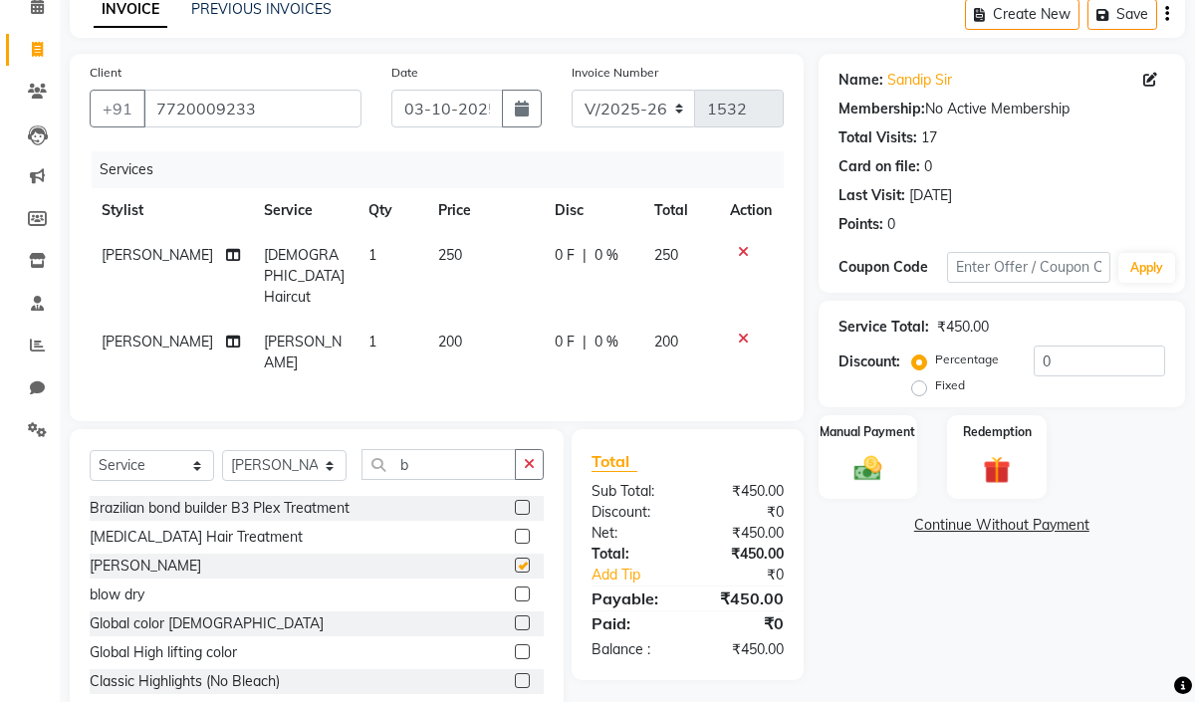
checkbox input "false"
click at [627, 564] on link "Add Tip" at bounding box center [640, 574] width 129 height 21
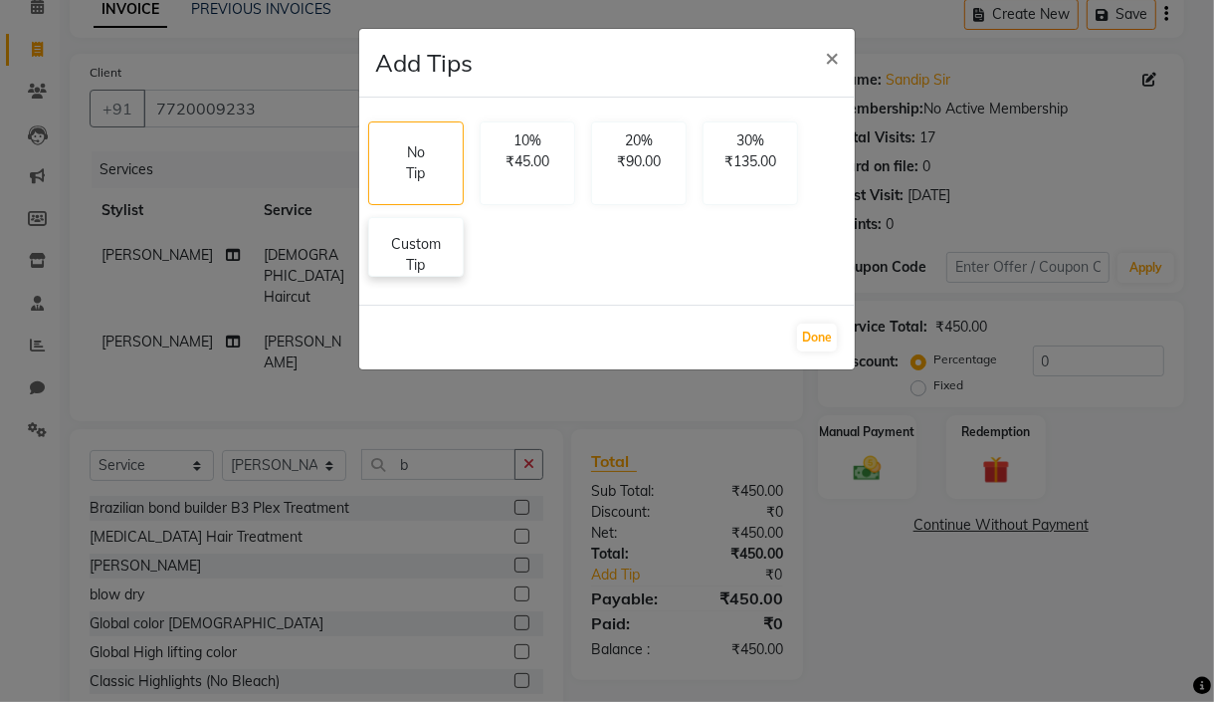
click at [418, 266] on p "Custom Tip" at bounding box center [416, 255] width 70 height 42
select select "59937"
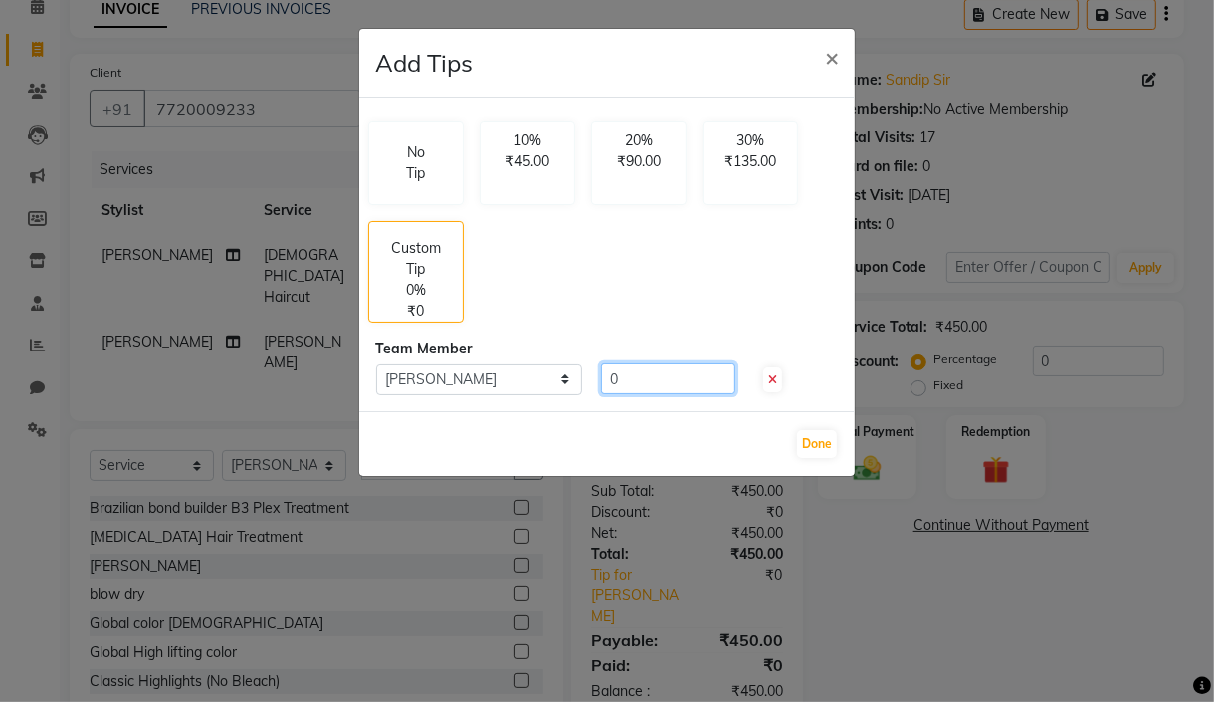
click at [623, 381] on input "0" at bounding box center [668, 378] width 134 height 31
type input "50"
click at [809, 449] on button "Done" at bounding box center [817, 444] width 40 height 28
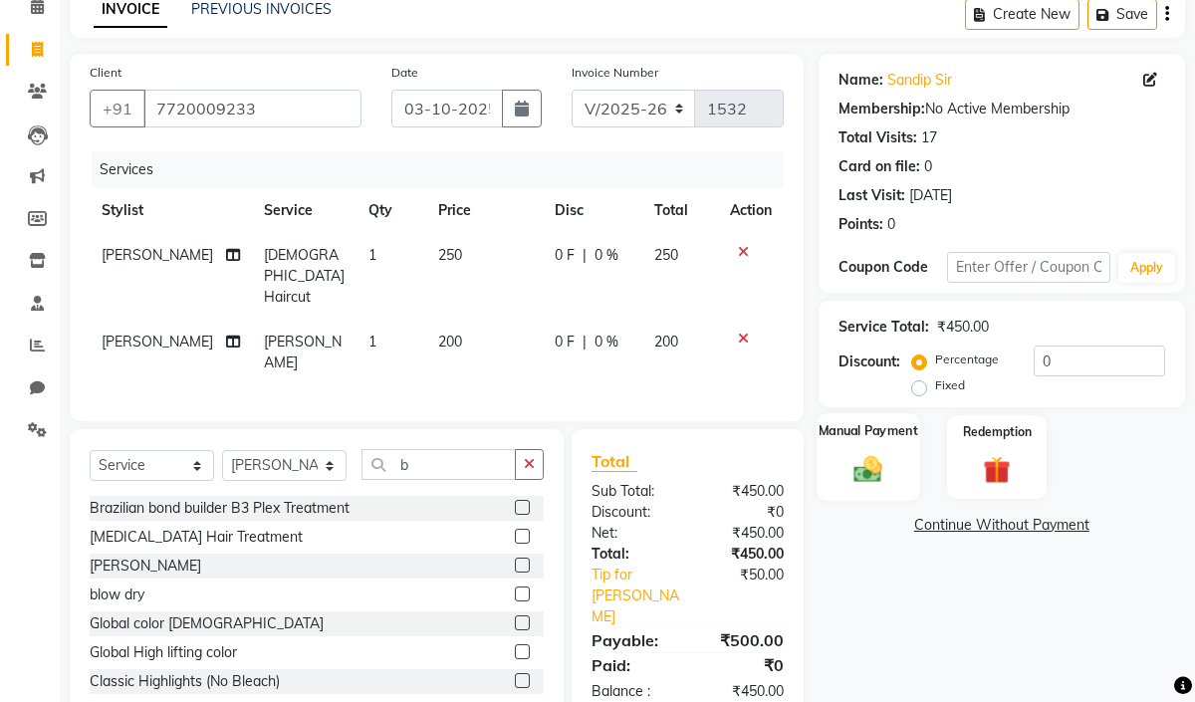
click at [872, 479] on img at bounding box center [867, 468] width 46 height 33
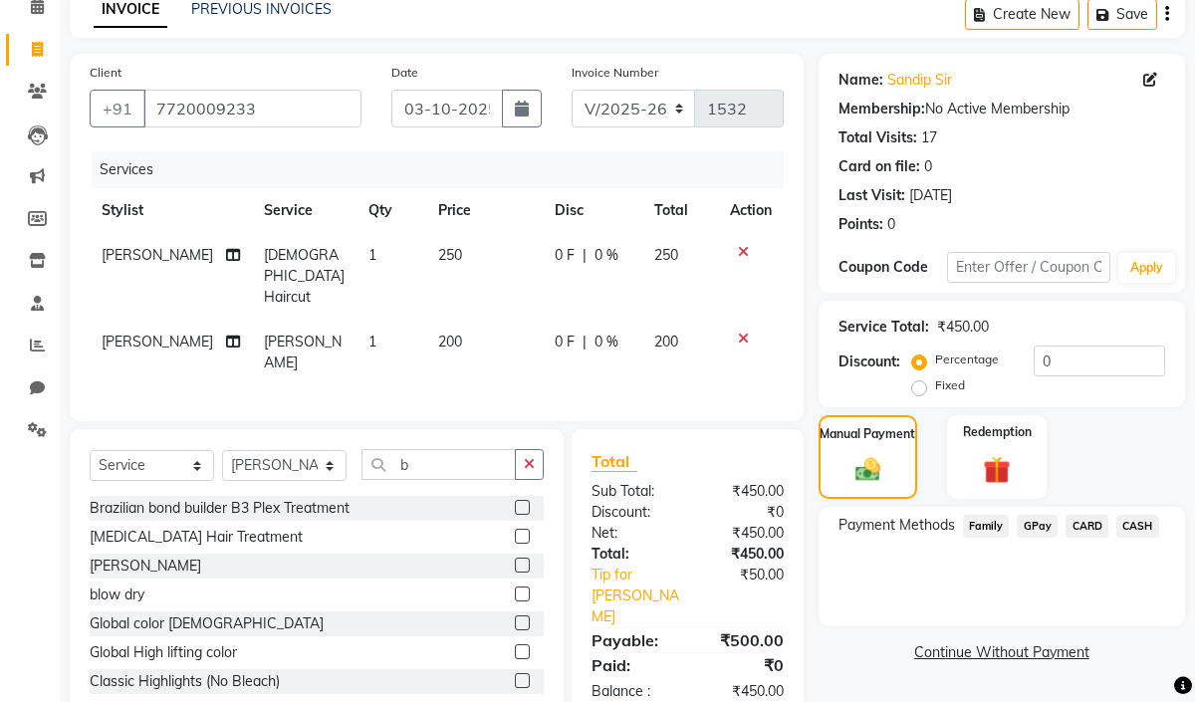
click at [1140, 530] on span "CASH" at bounding box center [1137, 526] width 43 height 23
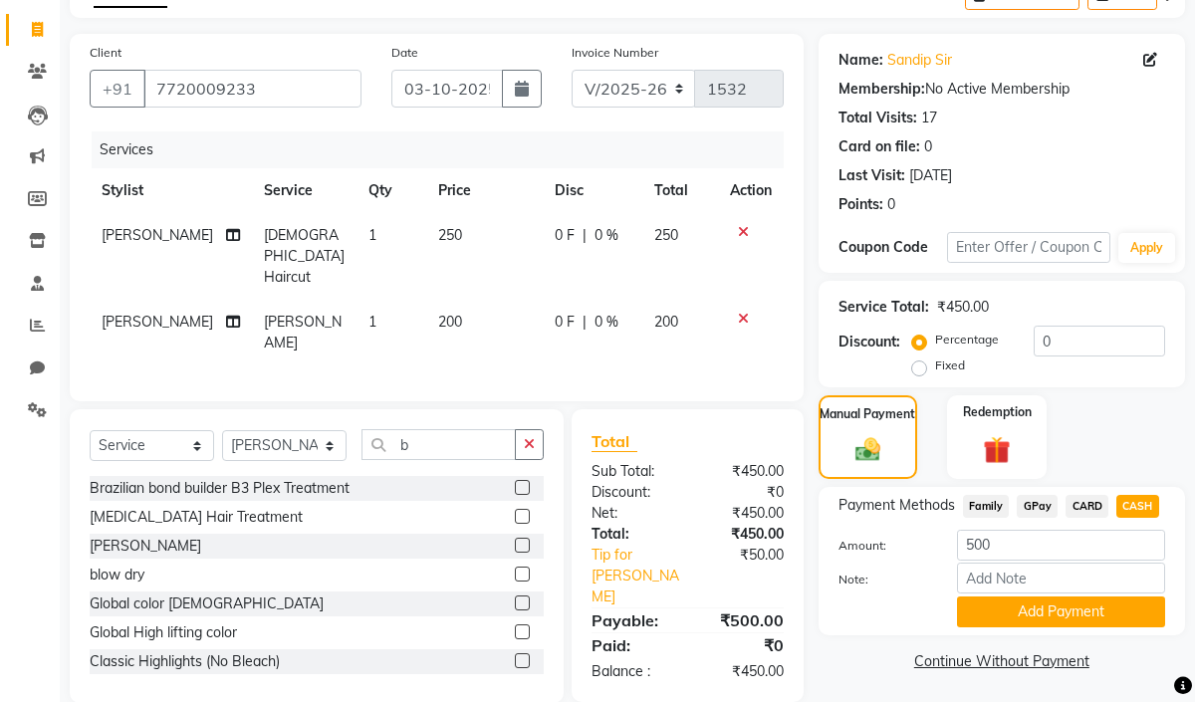
scroll to position [120, 0]
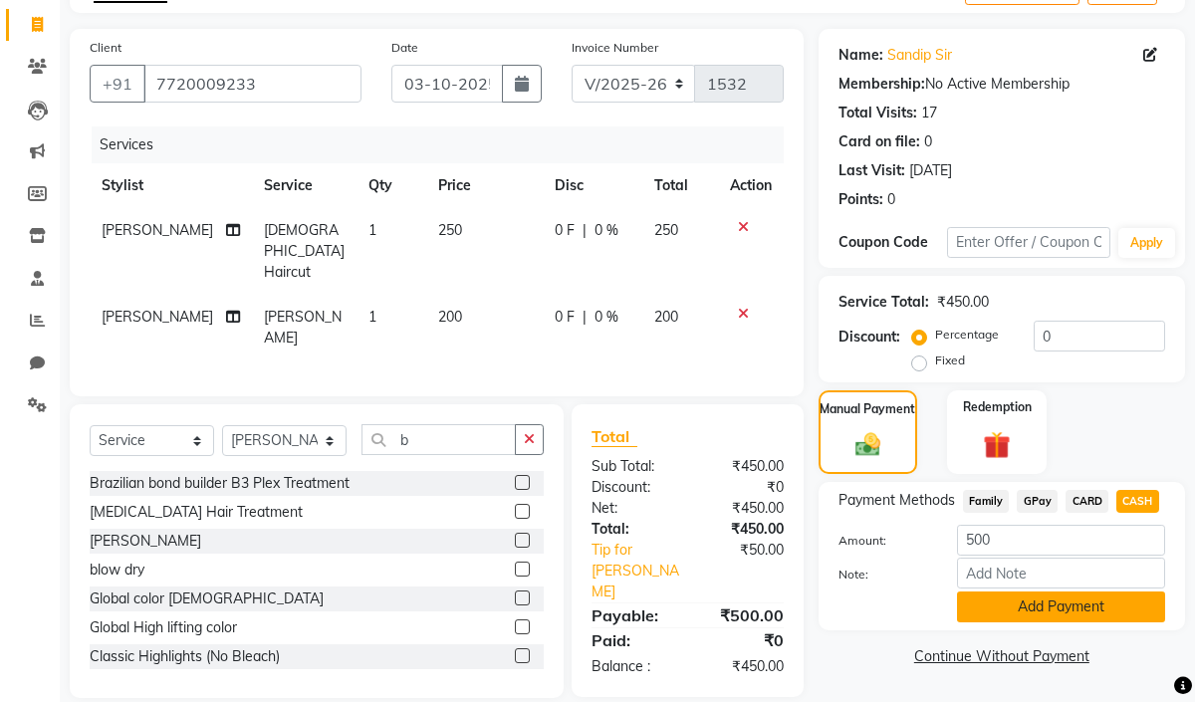
click at [1134, 614] on button "Add Payment" at bounding box center [1061, 606] width 208 height 31
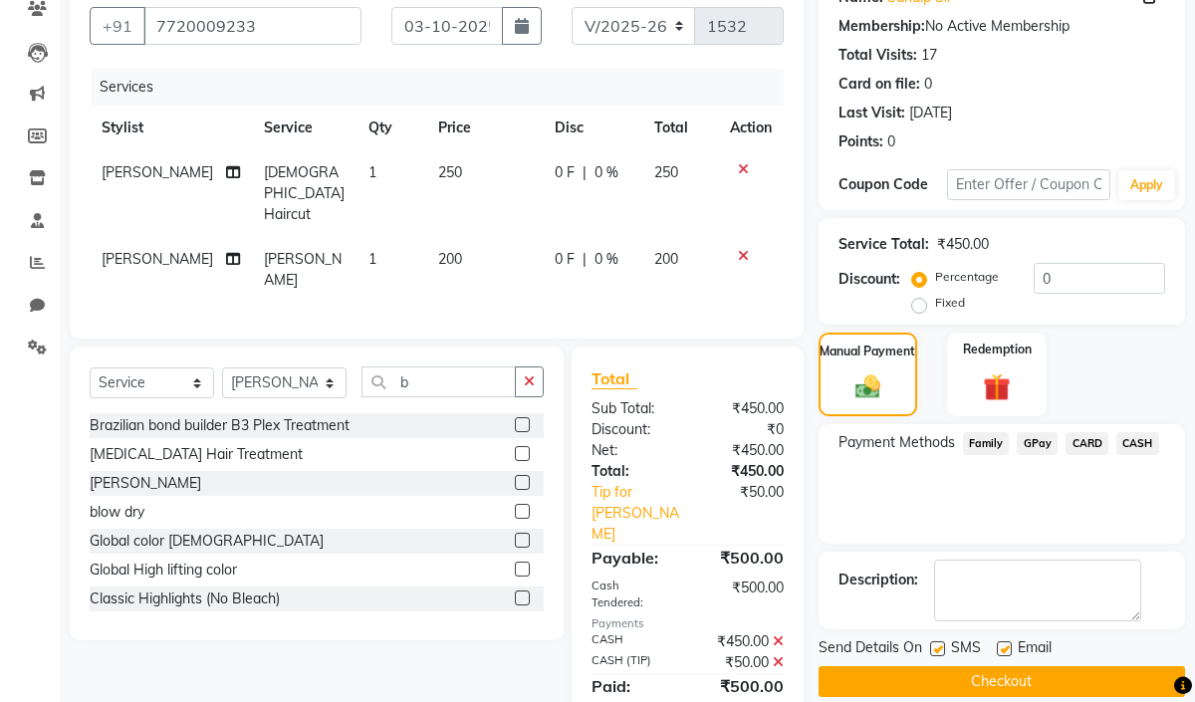
scroll to position [202, 0]
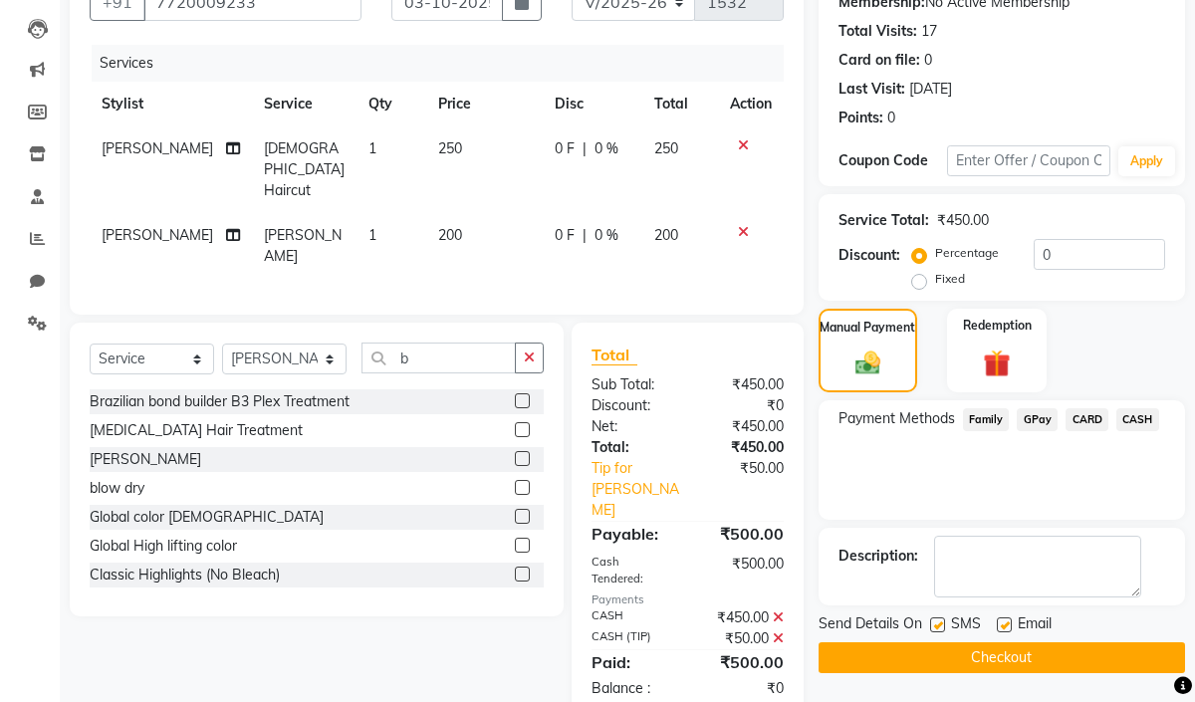
click at [1067, 651] on button "Checkout" at bounding box center [1001, 657] width 366 height 31
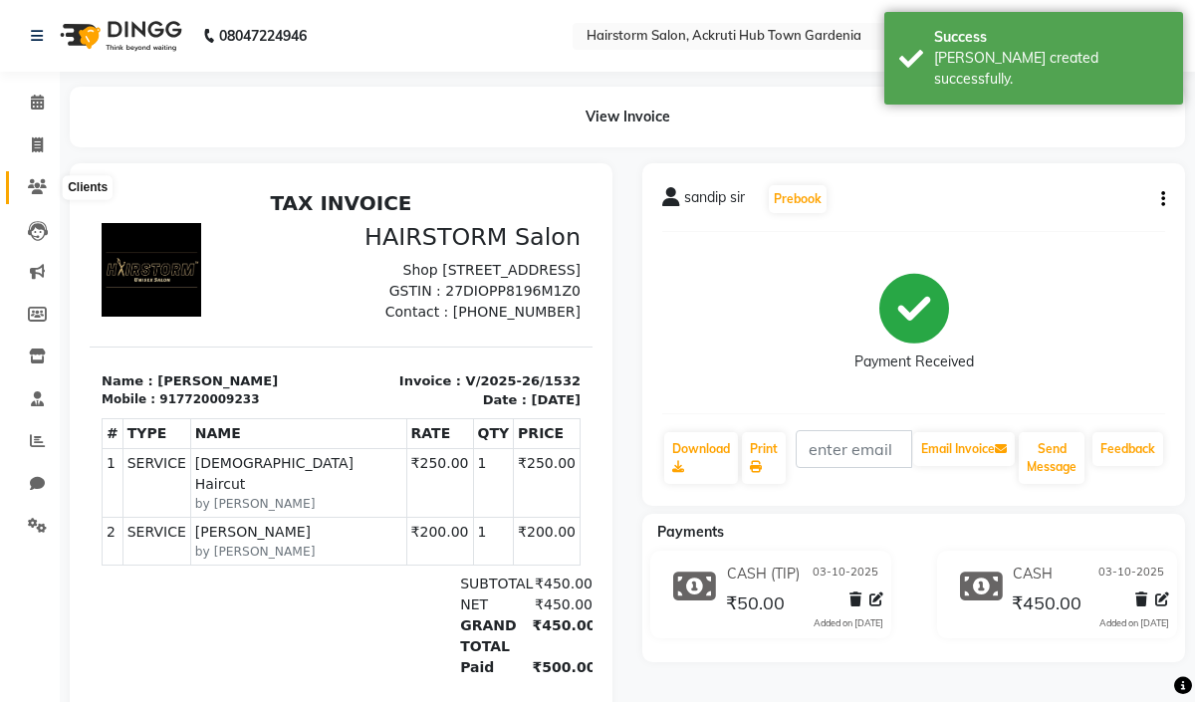
click at [32, 182] on icon at bounding box center [37, 186] width 19 height 15
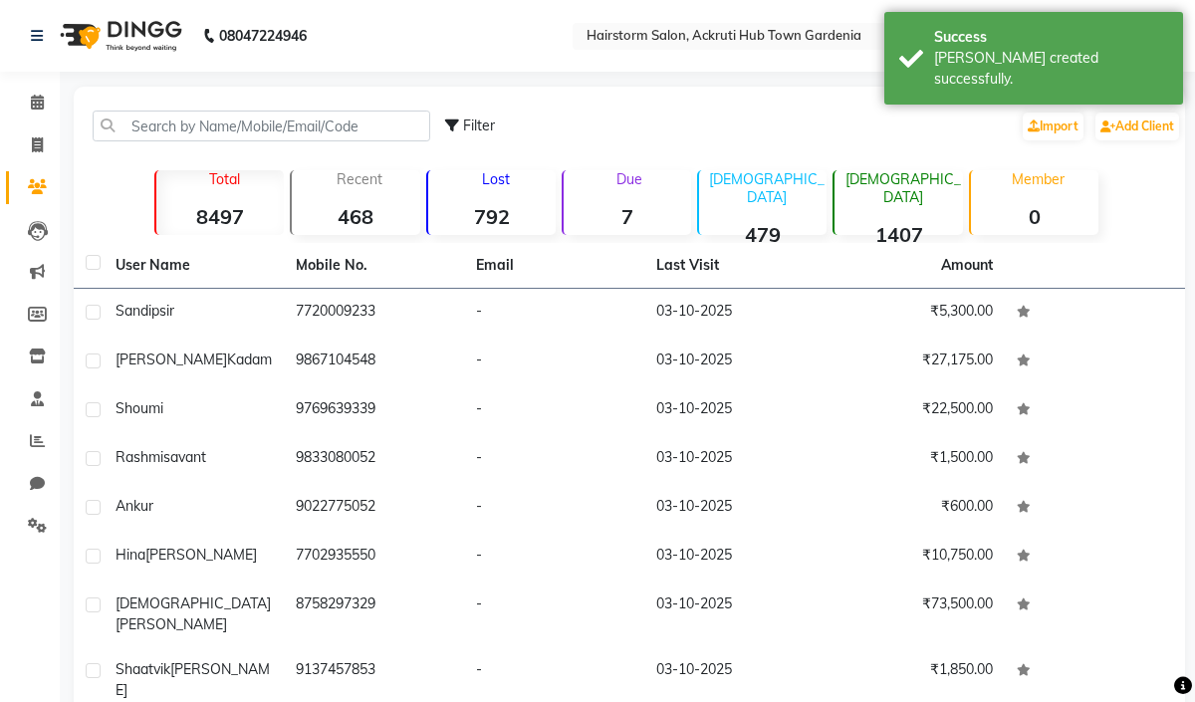
click at [482, 124] on span "Filter" at bounding box center [479, 125] width 32 height 18
select select "1000000"
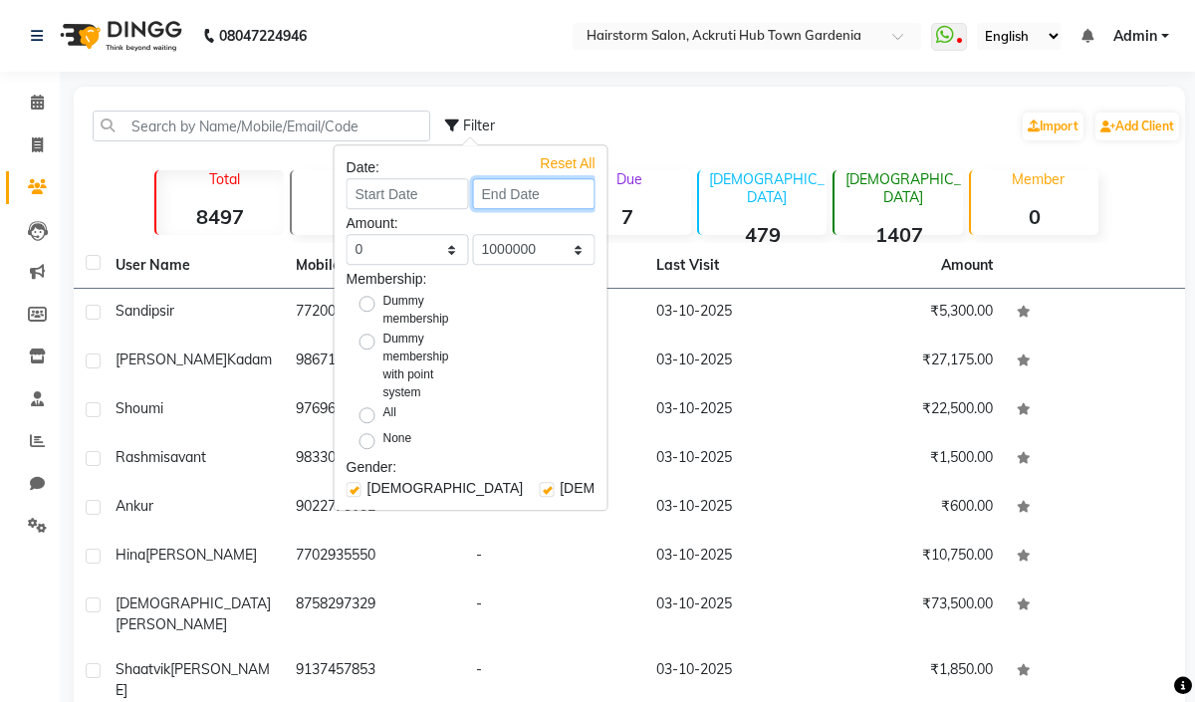
click at [484, 192] on input at bounding box center [534, 193] width 122 height 31
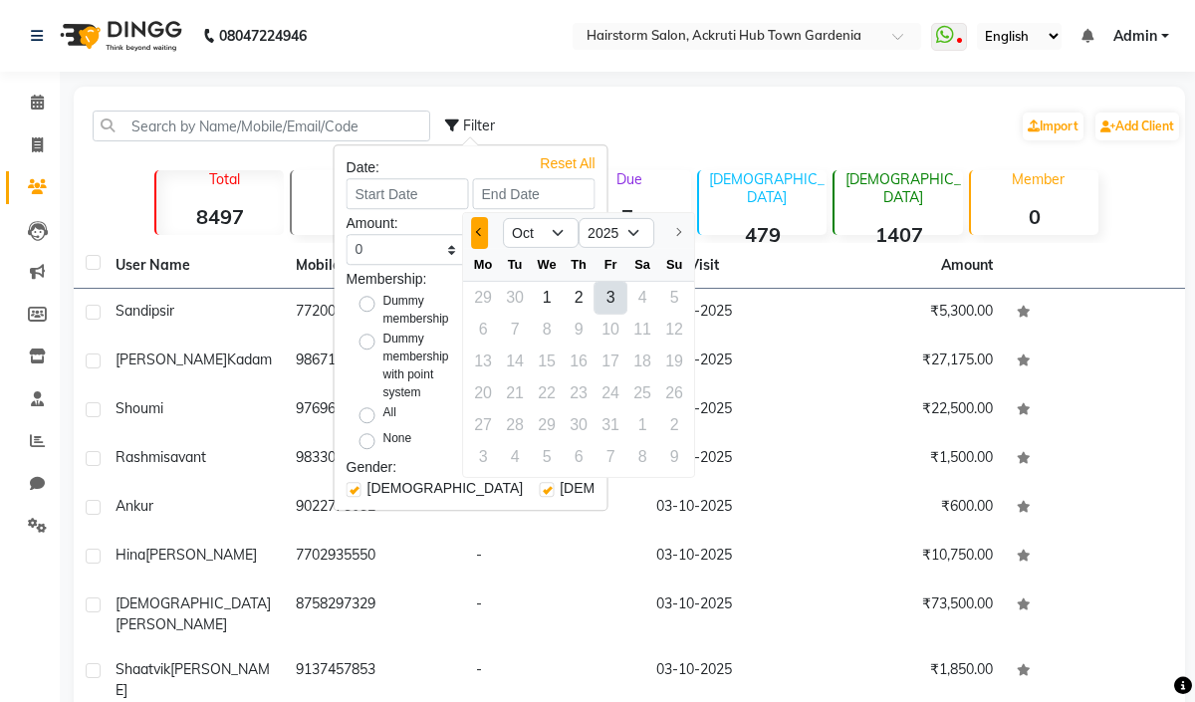
click at [482, 232] on span "Previous month" at bounding box center [480, 232] width 8 height 8
select select "9"
click at [676, 390] on div "28" at bounding box center [674, 393] width 32 height 32
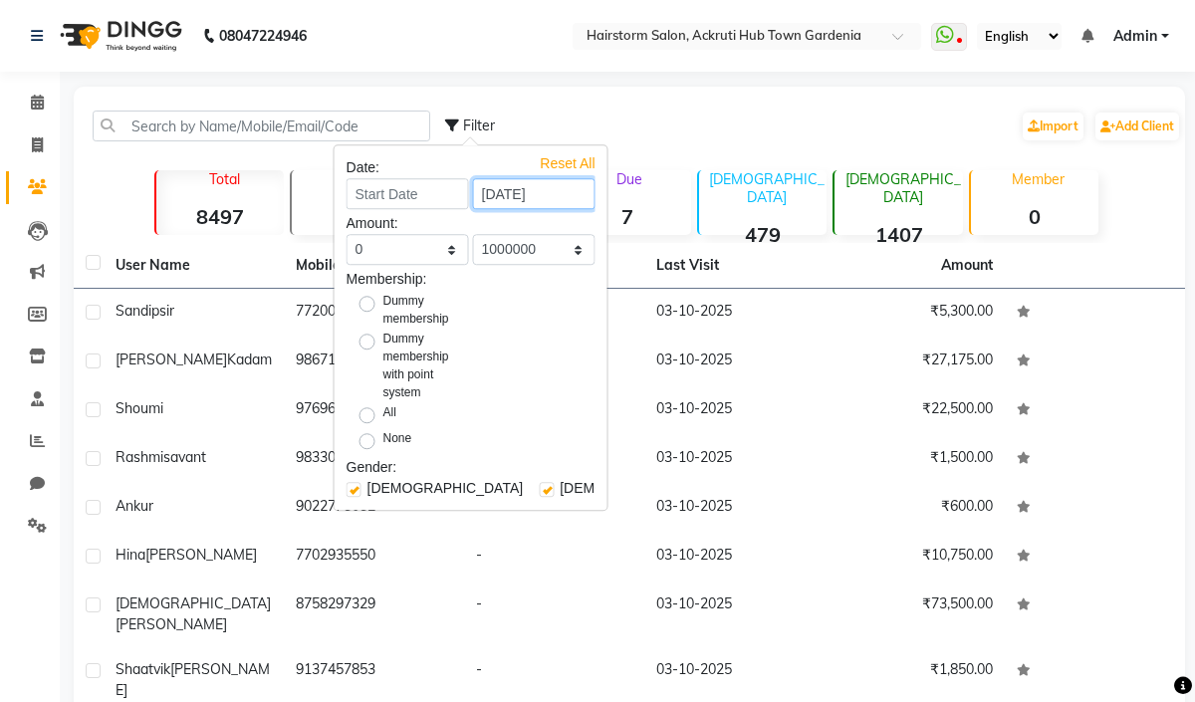
click at [547, 200] on input "28-09-2025" at bounding box center [534, 193] width 122 height 31
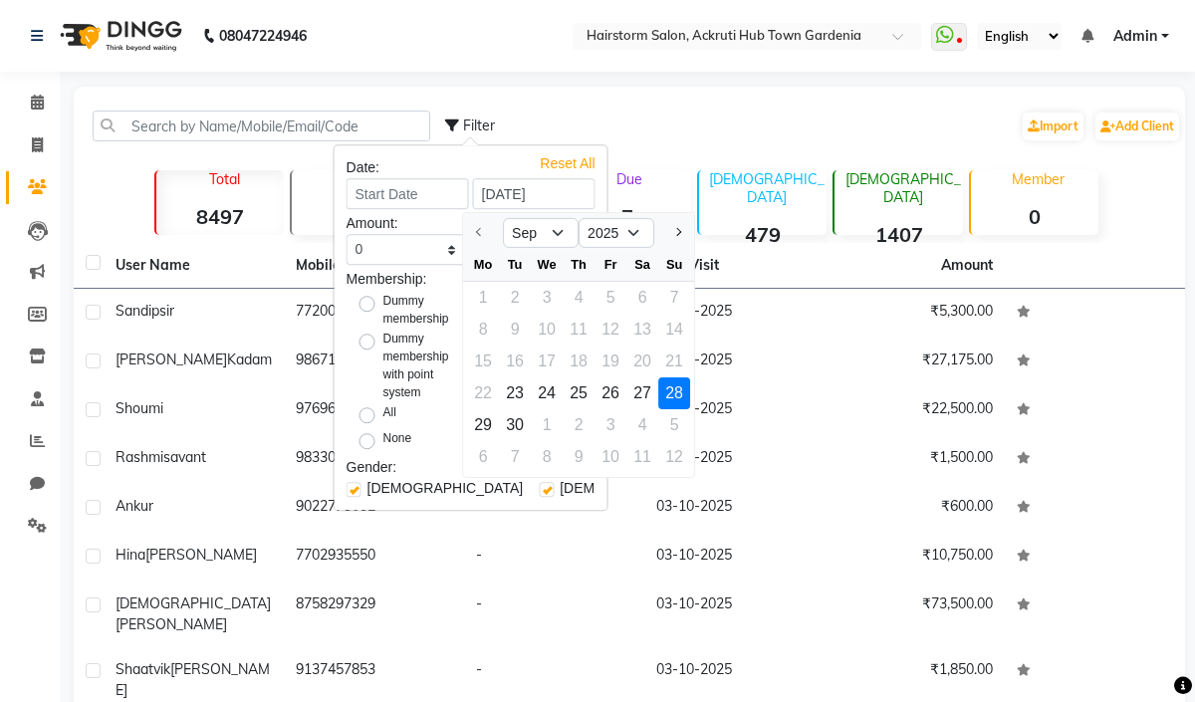
click at [668, 358] on div "15 16 17 18 19 20 21" at bounding box center [578, 361] width 231 height 32
click at [645, 387] on div "27" at bounding box center [642, 393] width 32 height 32
type input "27-09-2025"
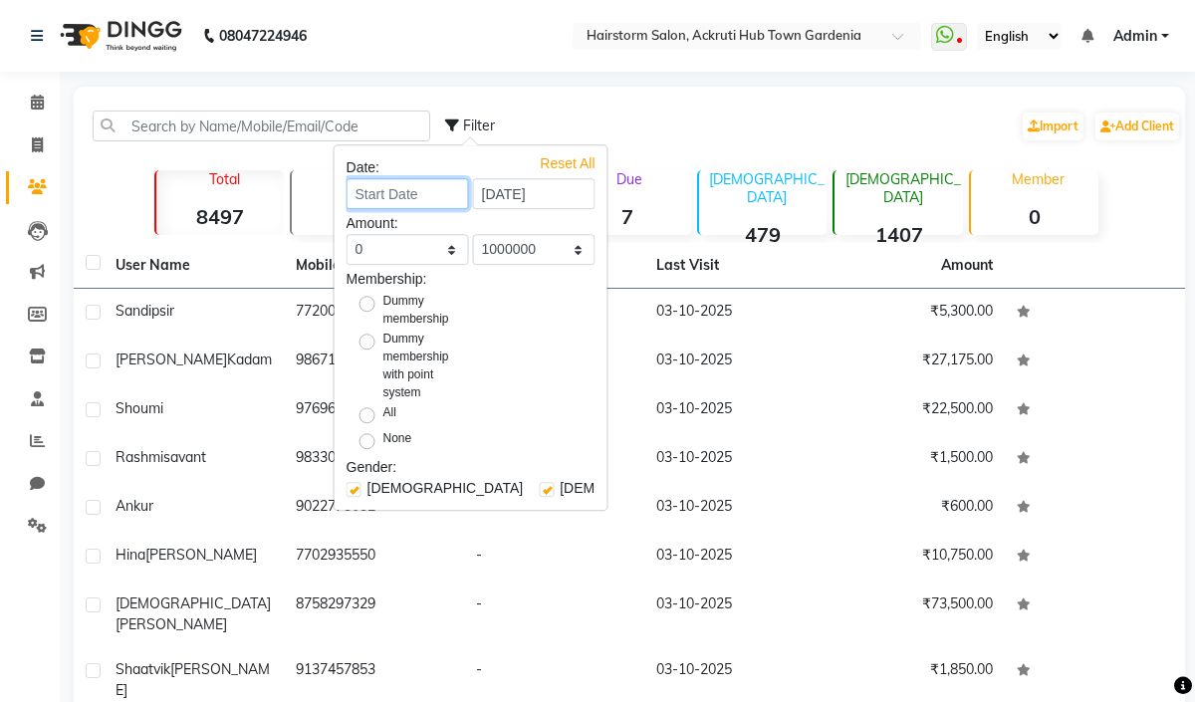
click at [434, 199] on input at bounding box center [407, 193] width 122 height 31
select select "10"
select select "2025"
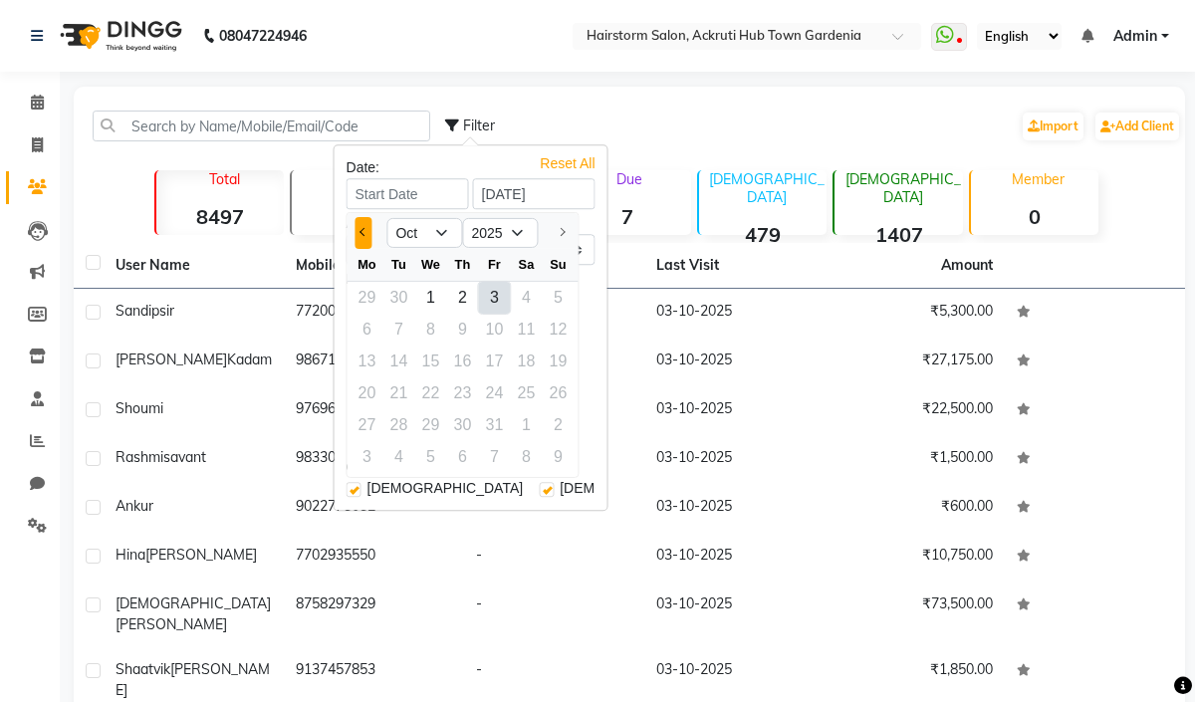
click at [358, 236] on button "Previous month" at bounding box center [362, 233] width 17 height 32
select select "9"
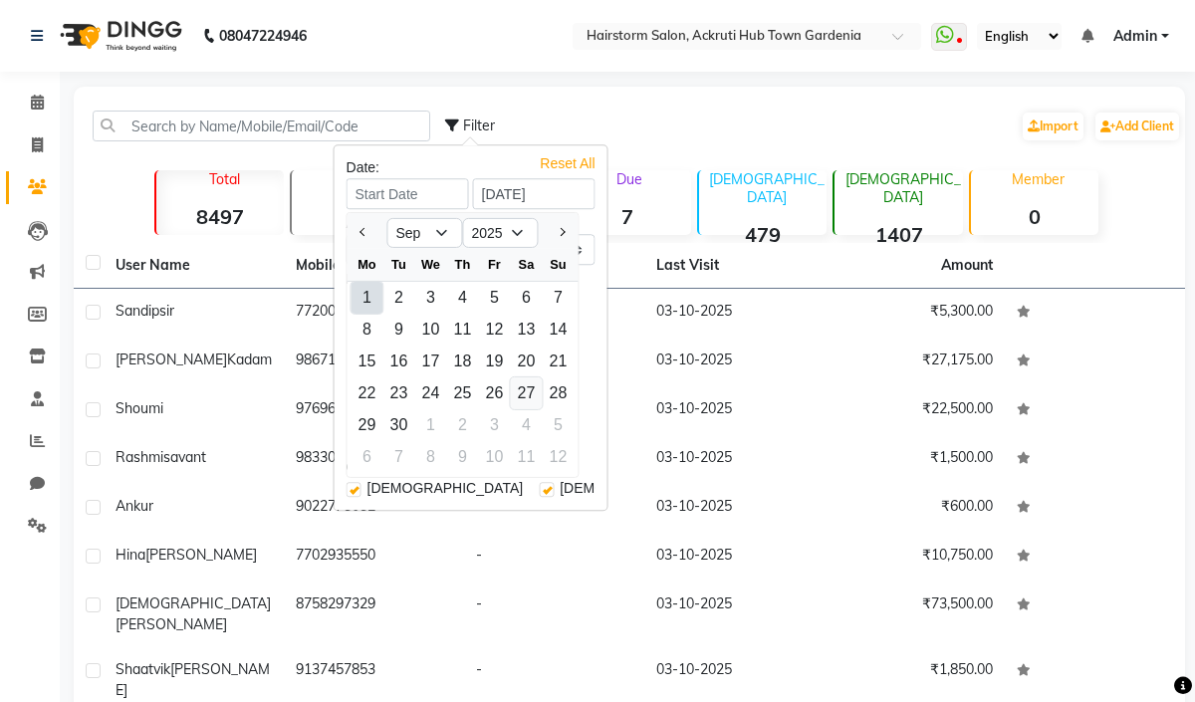
click at [526, 391] on div "27" at bounding box center [526, 393] width 32 height 32
type input "27-09-2025"
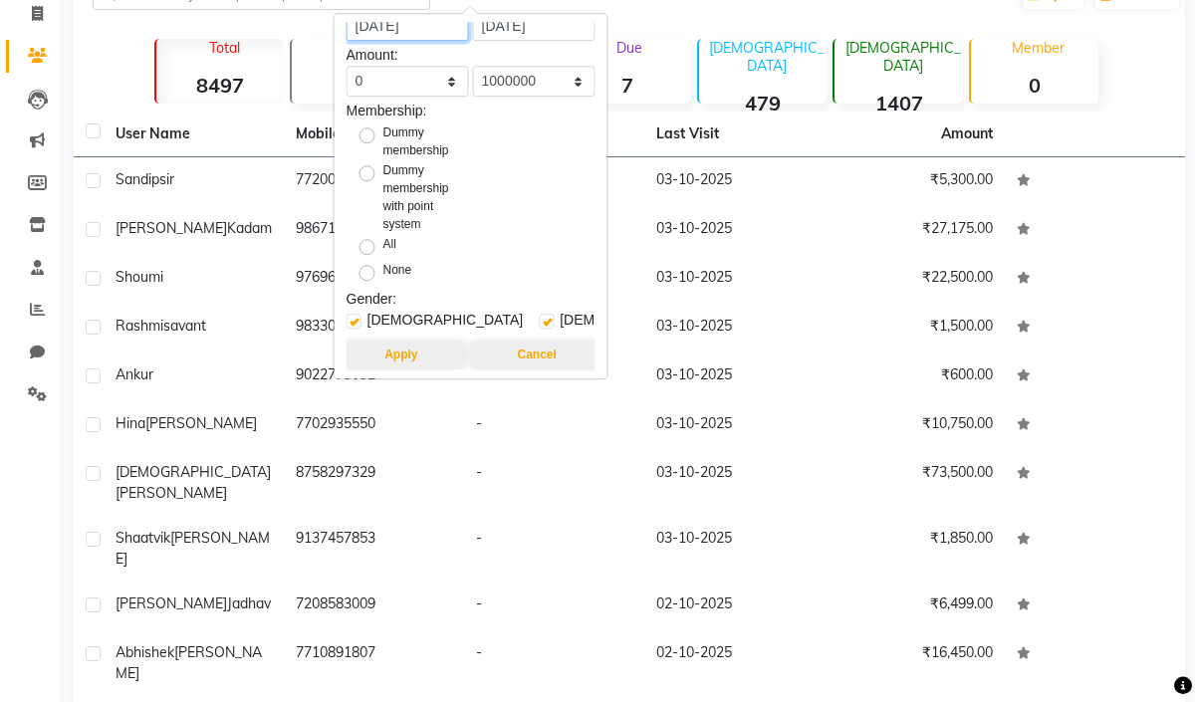
scroll to position [132, 0]
click at [411, 339] on button "Apply" at bounding box center [400, 353] width 128 height 28
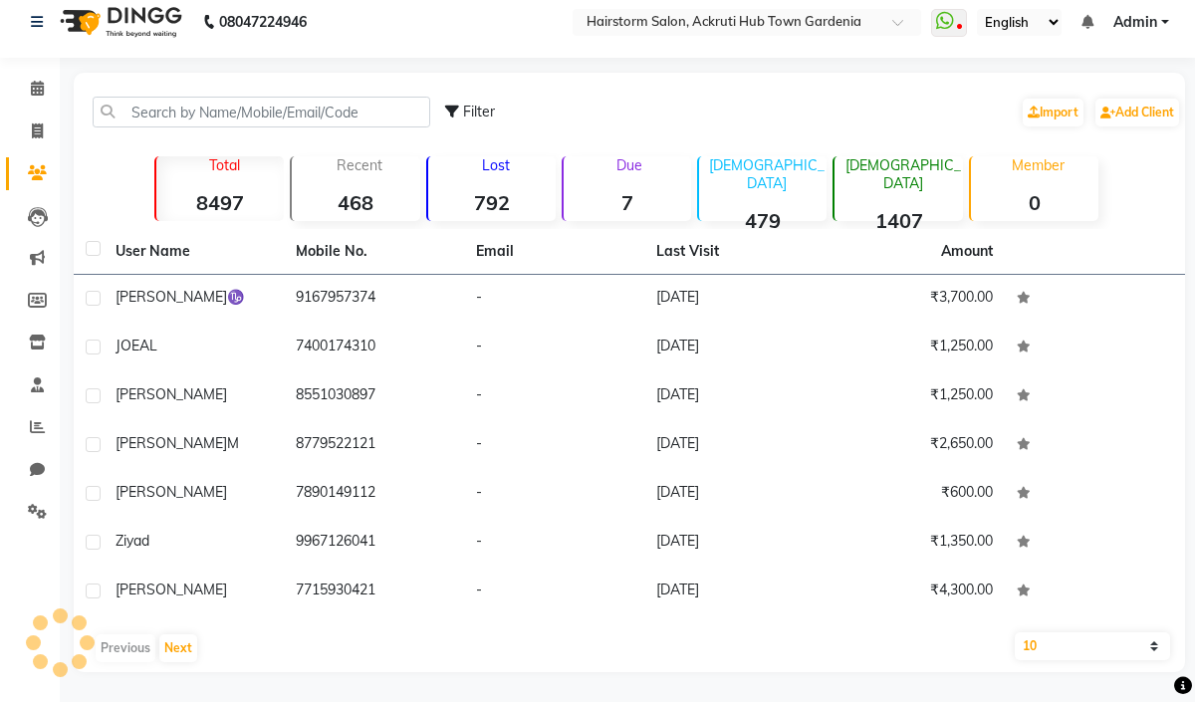
scroll to position [13, 0]
click at [35, 129] on icon at bounding box center [37, 131] width 11 height 15
select select "service"
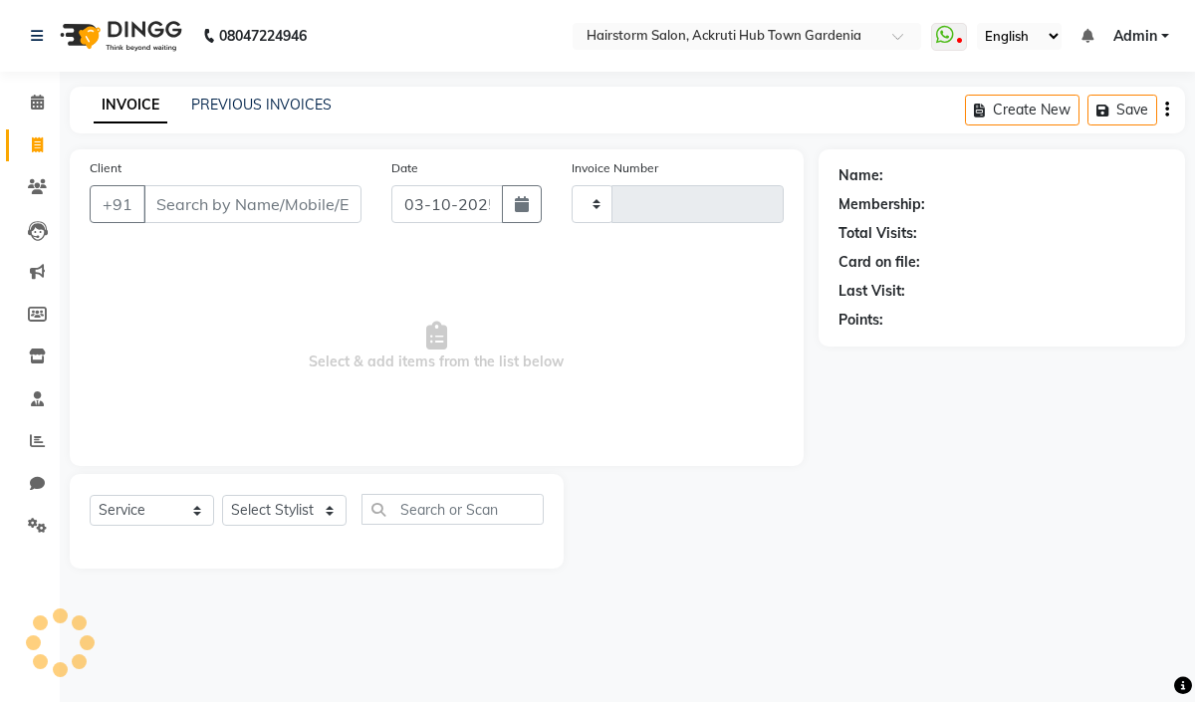
type input "1533"
select select "279"
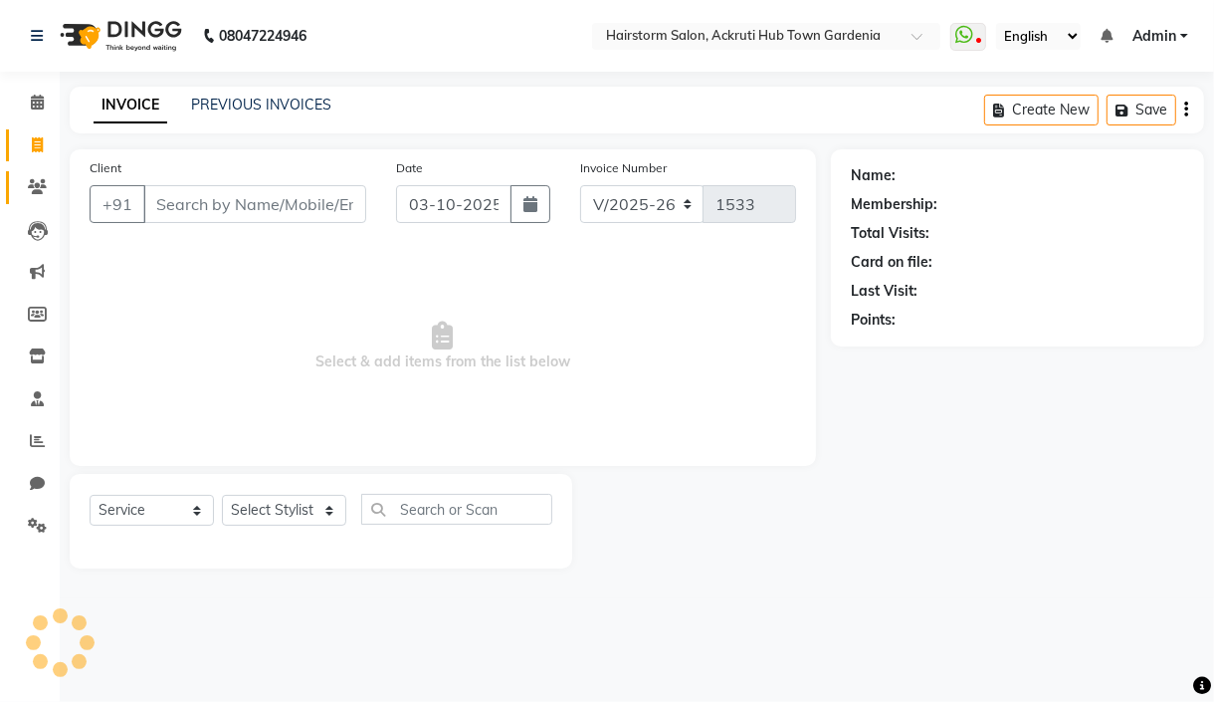
select select "product"
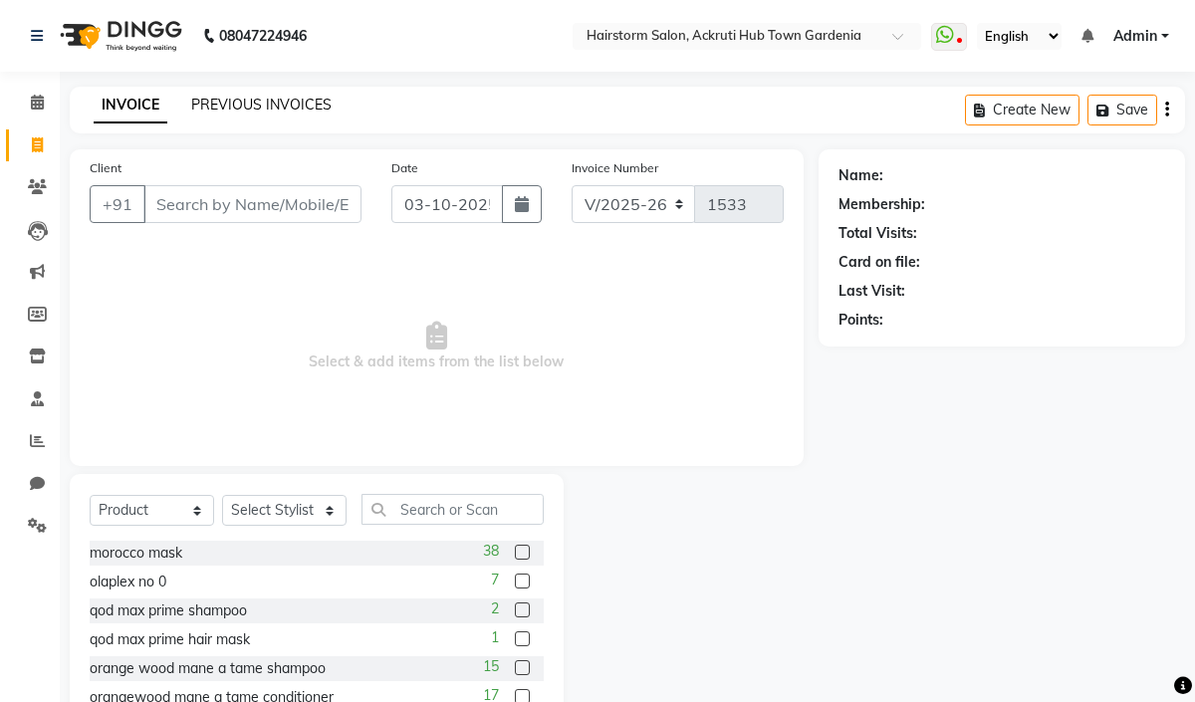
click at [251, 104] on link "PREVIOUS INVOICES" at bounding box center [261, 105] width 140 height 18
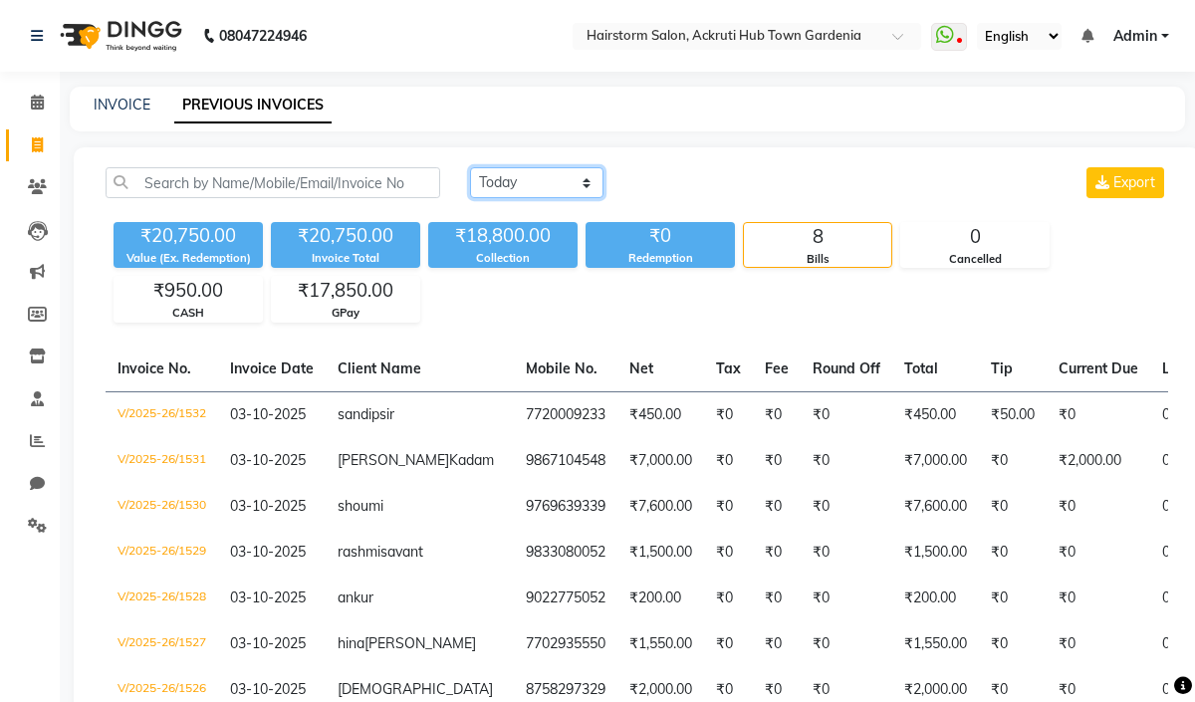
click at [545, 178] on select "Today Yesterday Custom Range" at bounding box center [536, 182] width 133 height 31
select select "range"
click at [470, 167] on select "Today Yesterday Custom Range" at bounding box center [536, 182] width 133 height 31
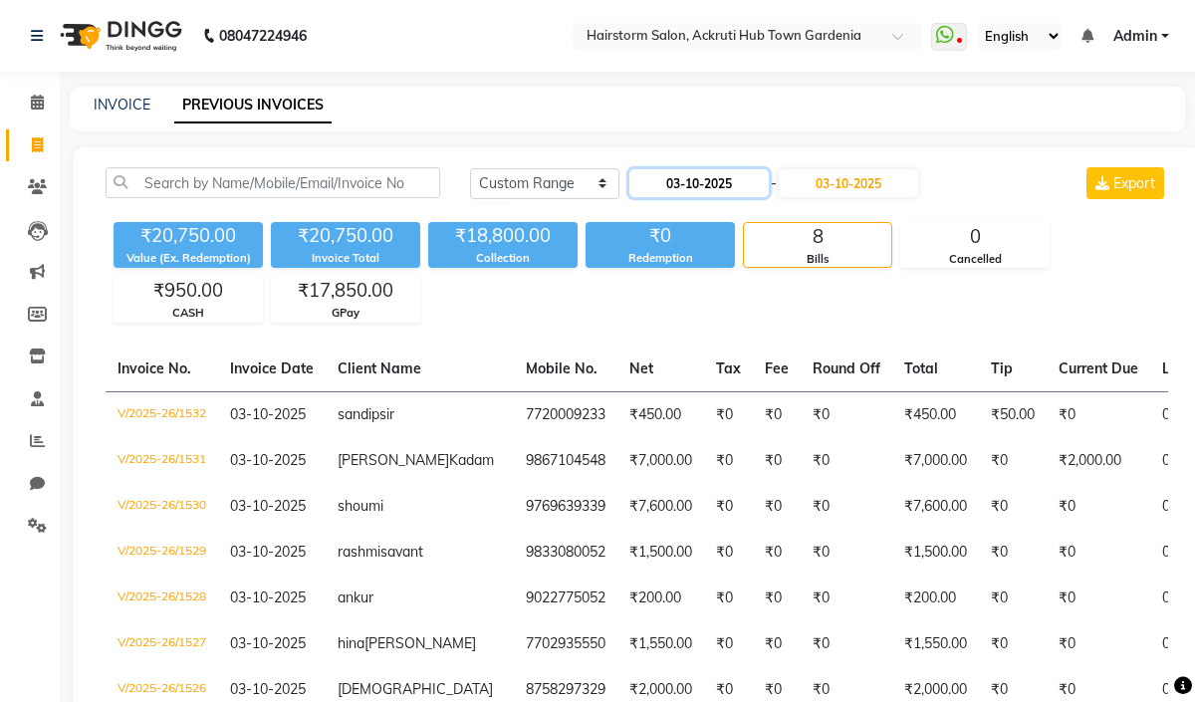
click at [766, 176] on input "03-10-2025" at bounding box center [698, 183] width 139 height 28
select select "10"
select select "2025"
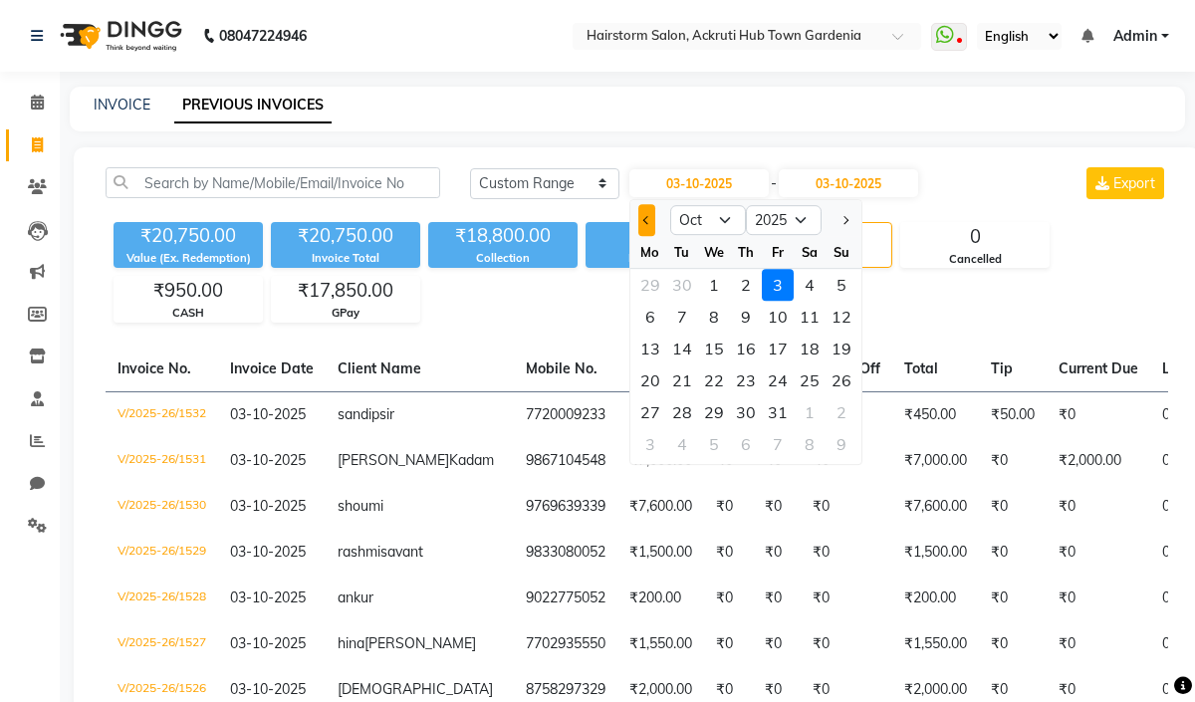
click at [650, 226] on button "Previous month" at bounding box center [646, 220] width 17 height 32
select select "9"
click at [809, 368] on div "27" at bounding box center [809, 380] width 32 height 32
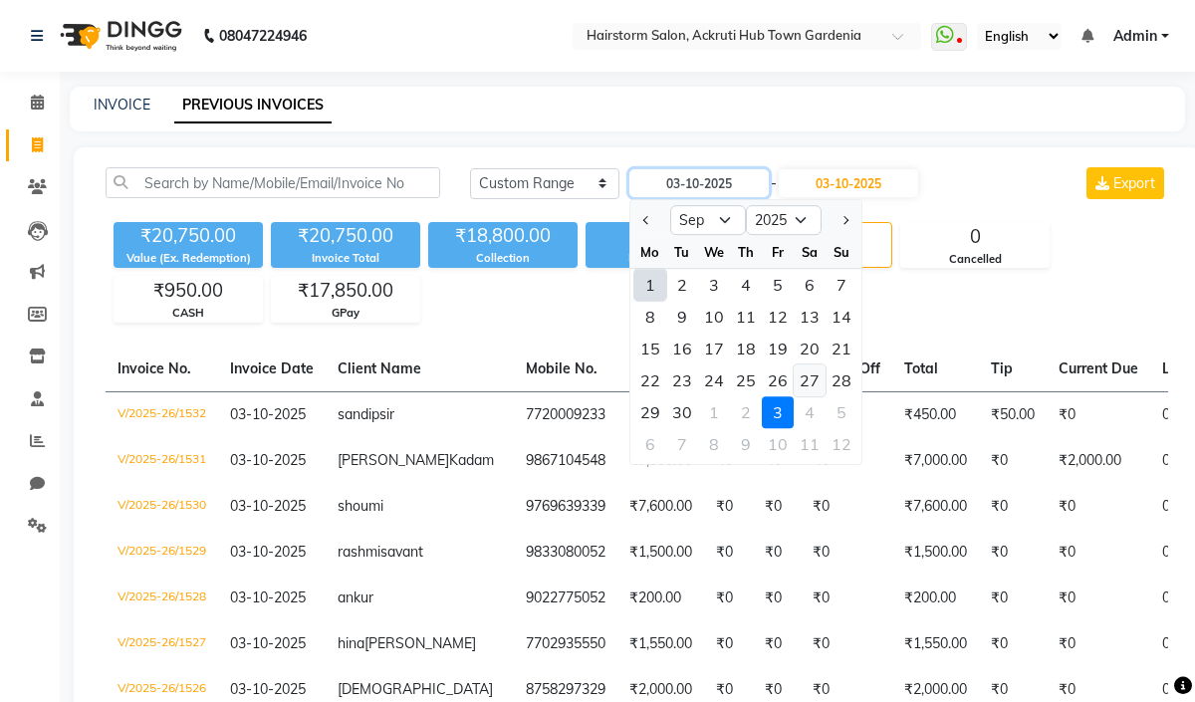
type input "27-09-2025"
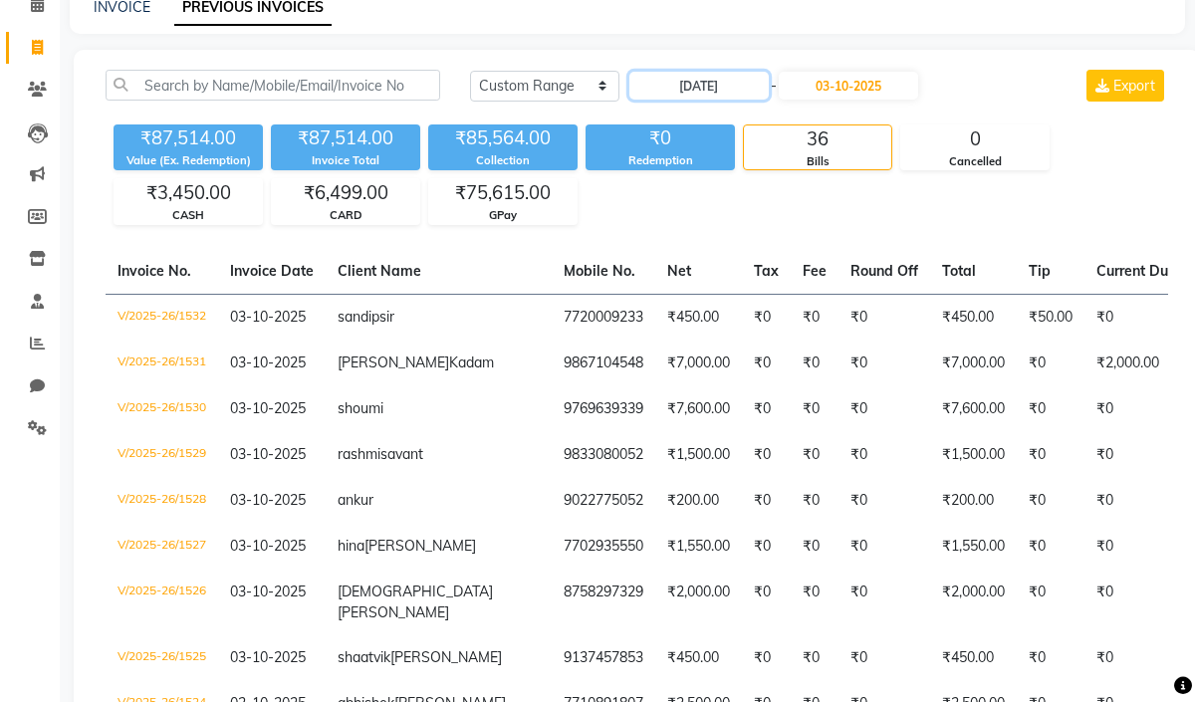
scroll to position [97, 0]
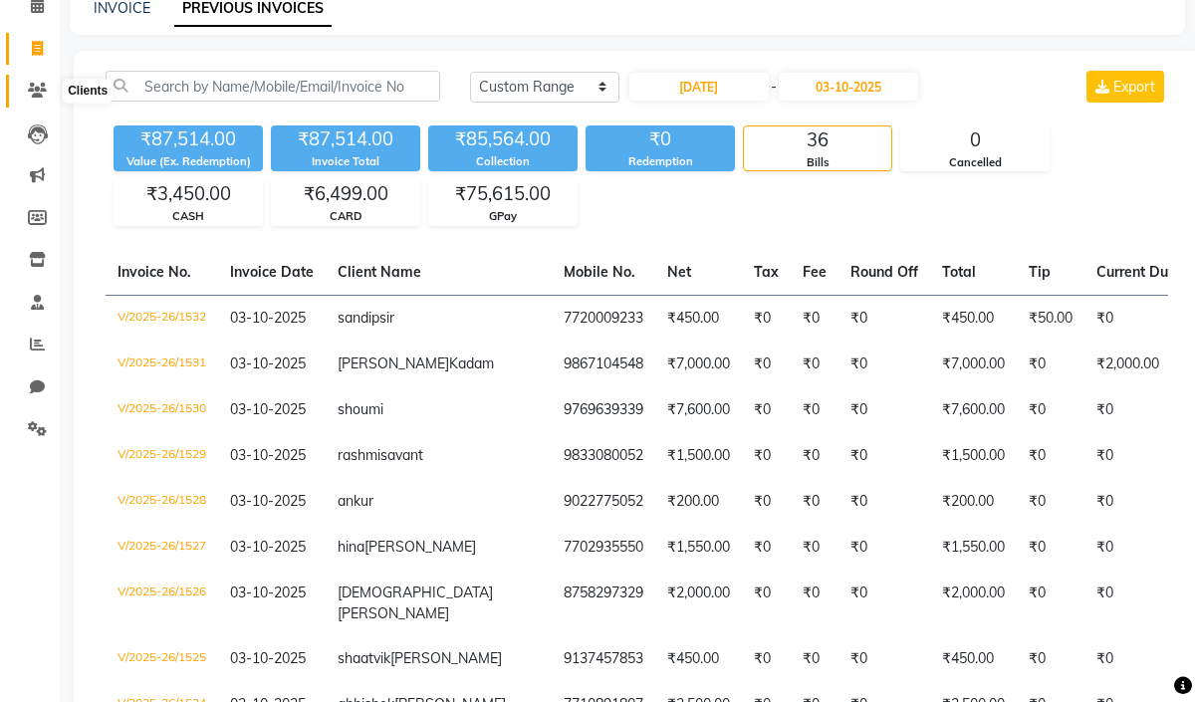
click at [29, 86] on icon at bounding box center [37, 90] width 19 height 15
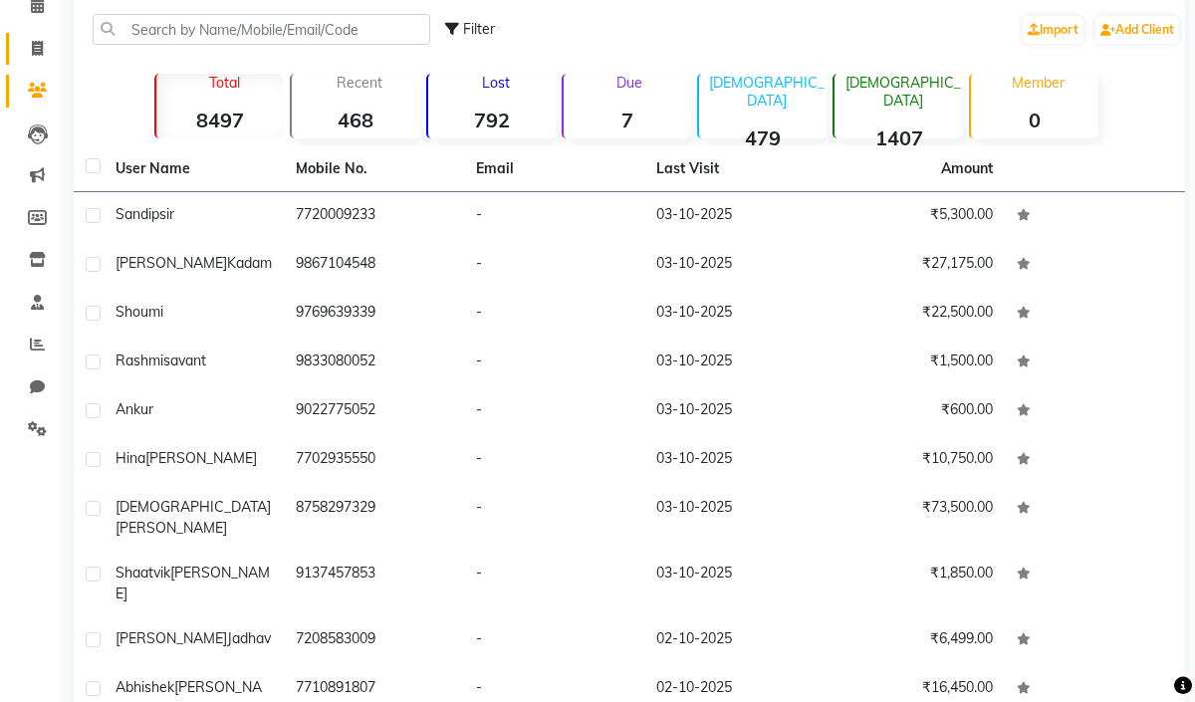
click at [40, 41] on icon at bounding box center [37, 48] width 11 height 15
select select "279"
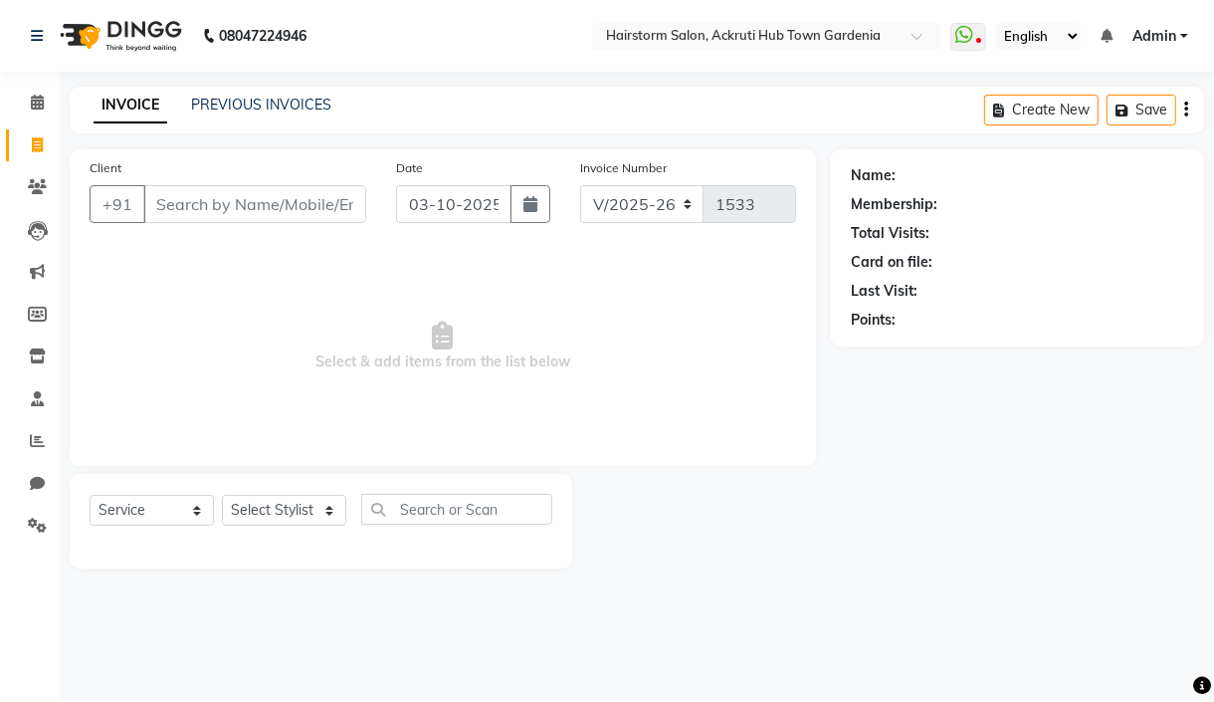
select select "product"
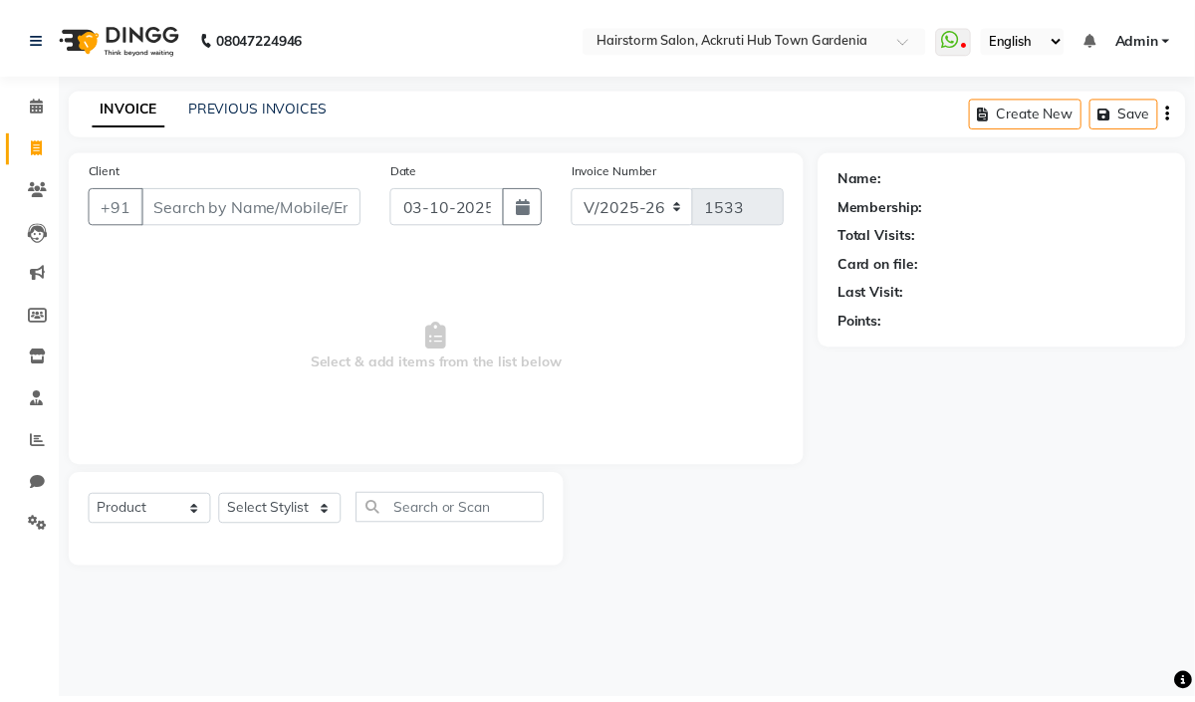
scroll to position [95, 0]
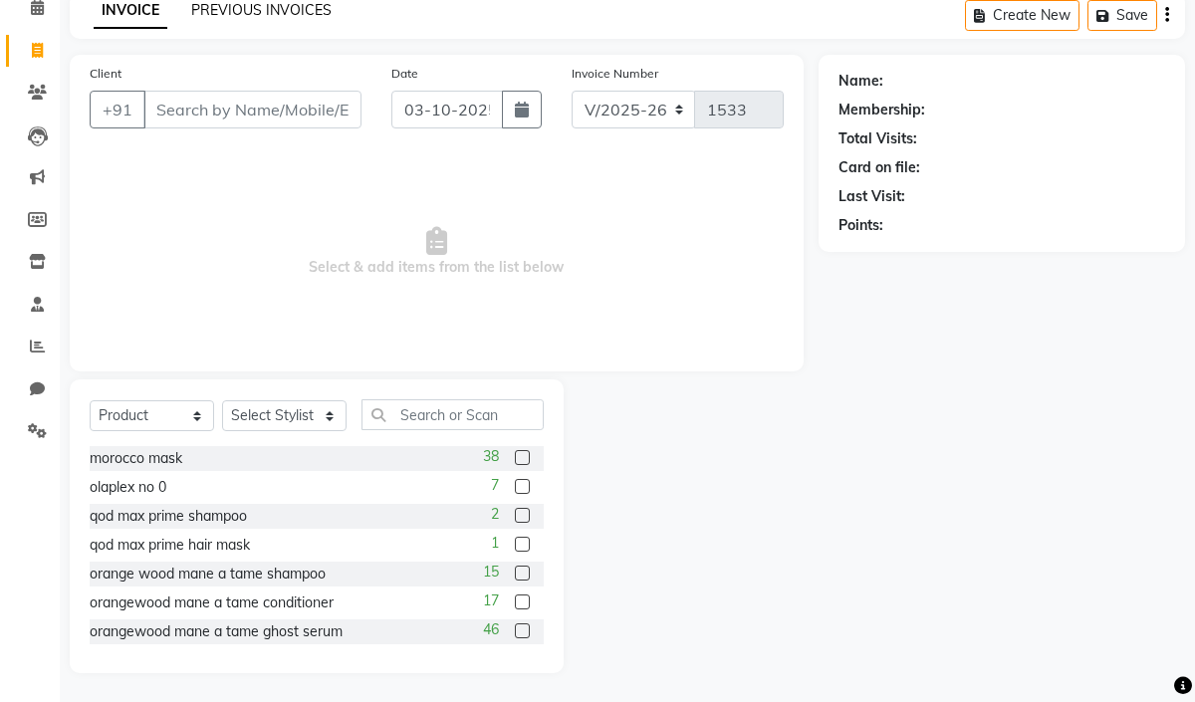
click at [289, 11] on link "PREVIOUS INVOICES" at bounding box center [261, 10] width 140 height 18
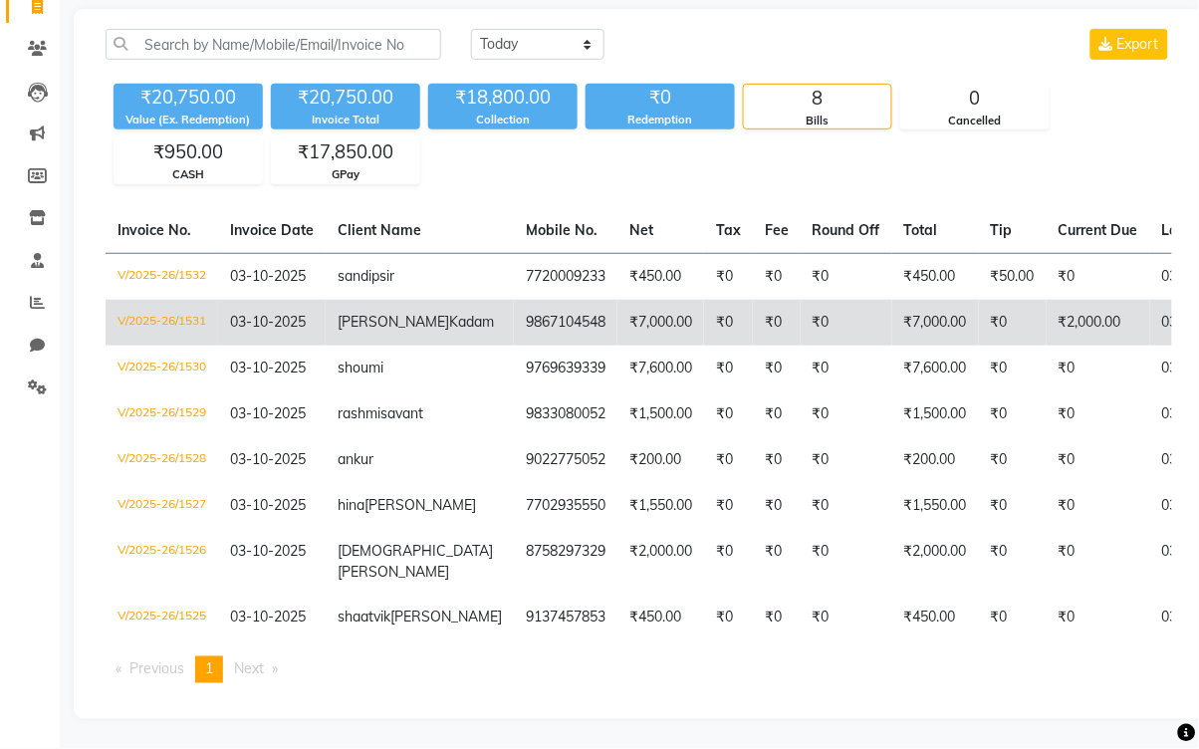
scroll to position [198, 0]
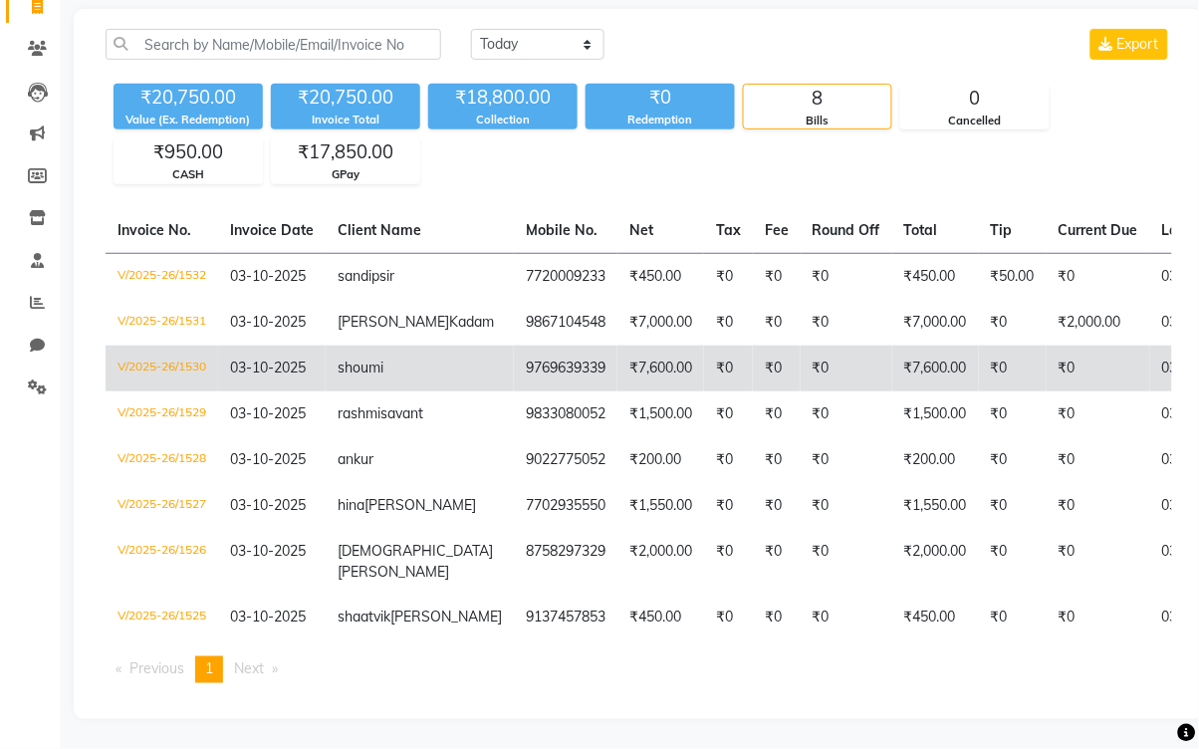
click at [162, 345] on td "V/2025-26/1530" at bounding box center [162, 368] width 112 height 46
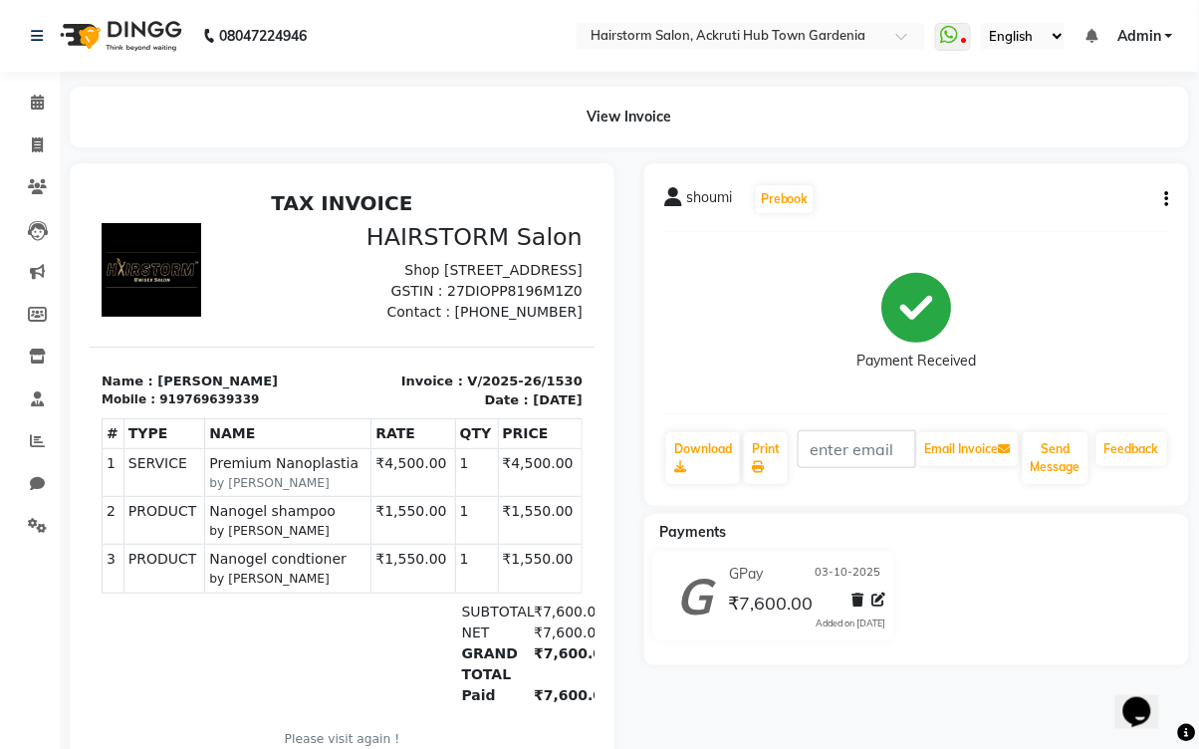
scroll to position [226, 0]
click at [36, 141] on icon at bounding box center [37, 144] width 11 height 15
select select "279"
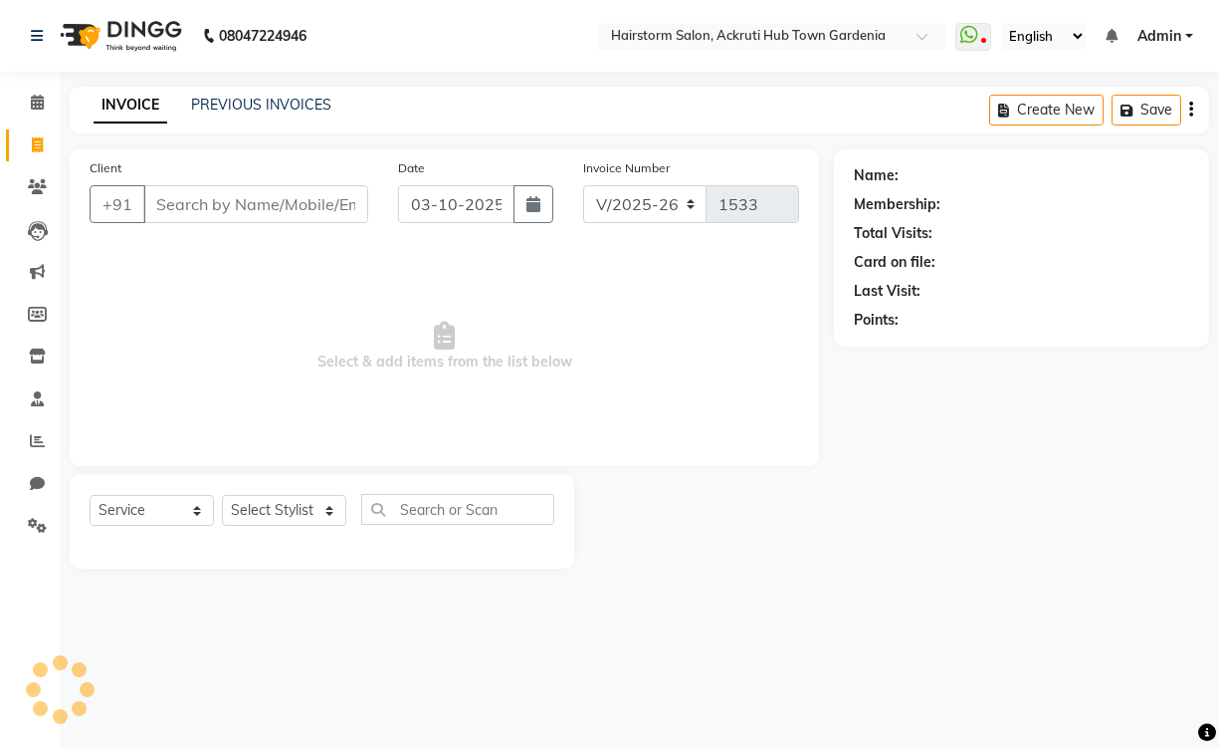
select select "product"
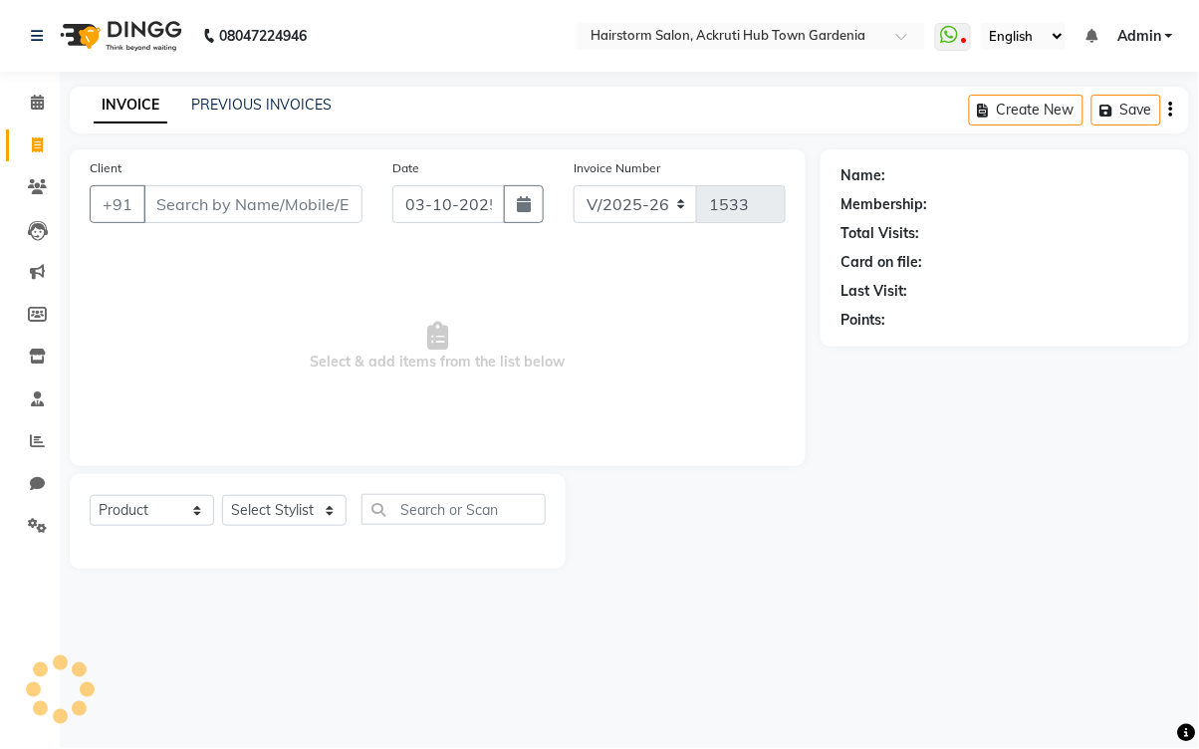
click at [227, 210] on input "Client" at bounding box center [252, 204] width 219 height 38
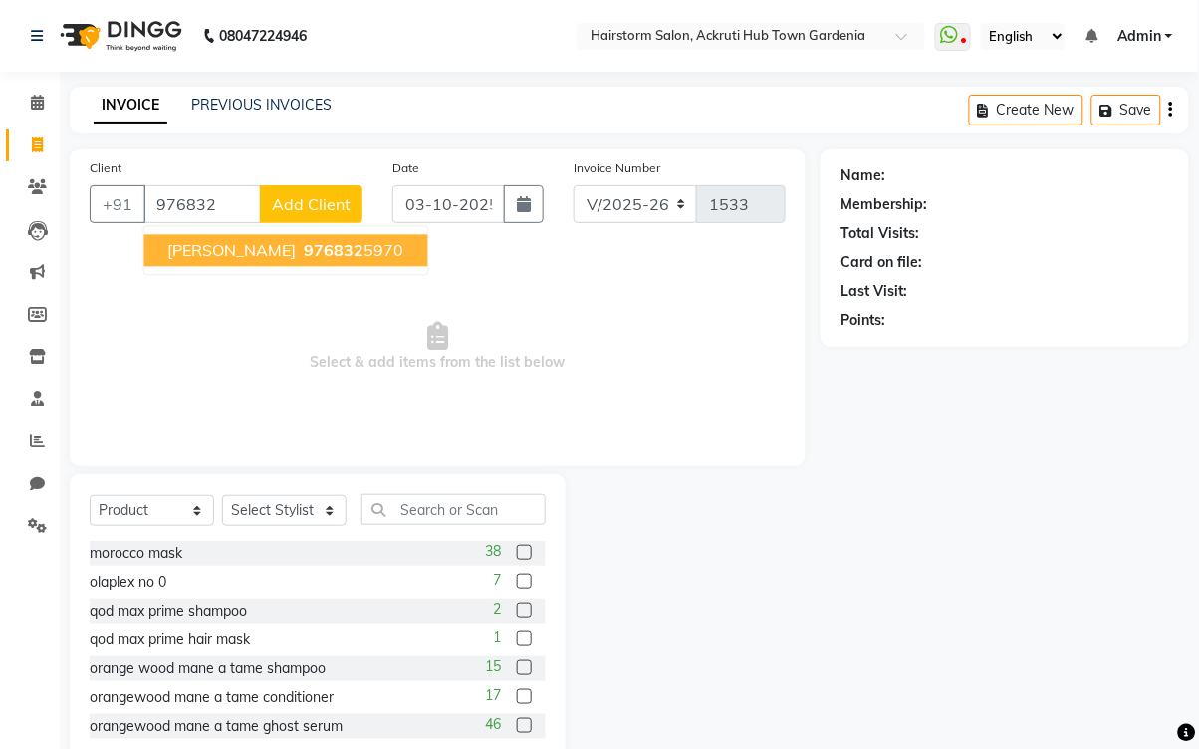
click at [289, 263] on button "Pooja Dandapat 976832 5970" at bounding box center [286, 250] width 284 height 32
type input "9768325970"
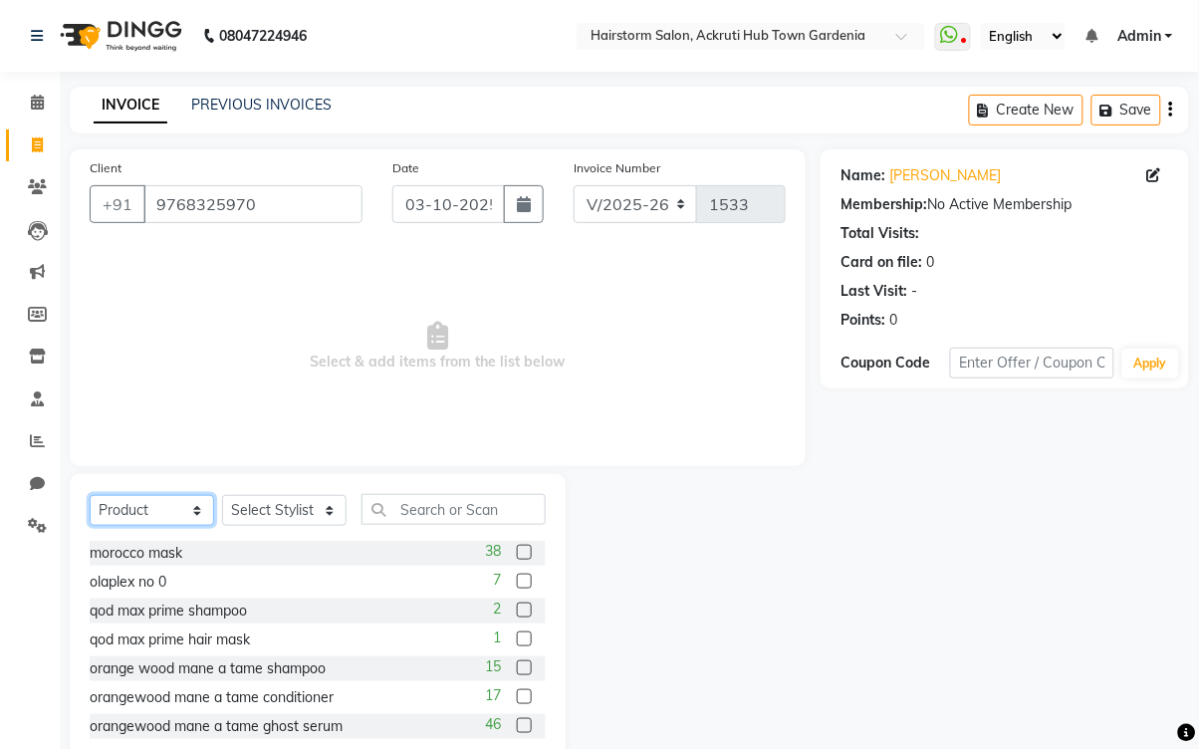
click at [156, 516] on select "Select Service Product Membership Package Voucher Prepaid Gift Card" at bounding box center [152, 510] width 124 height 31
select select "service"
click at [90, 496] on select "Select Service Product Membership Package Voucher Prepaid Gift Card" at bounding box center [152, 510] width 124 height 31
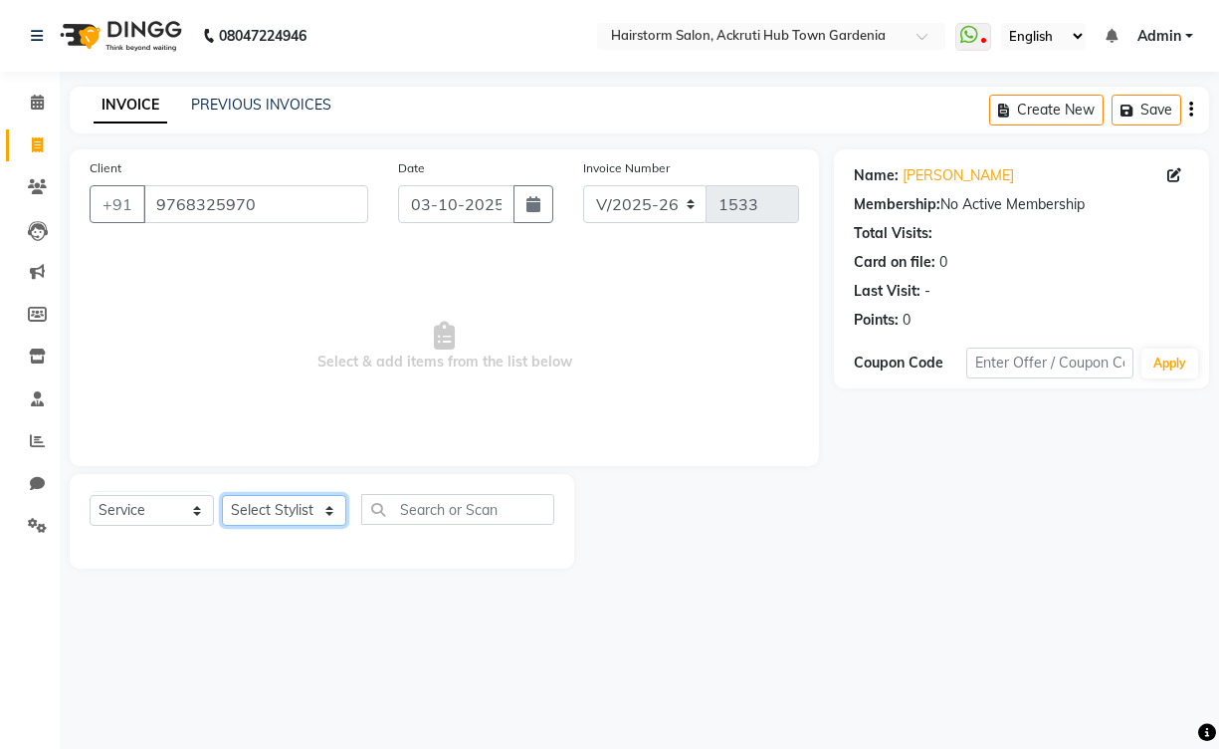
drag, startPoint x: 308, startPoint y: 515, endPoint x: 306, endPoint y: 499, distance: 16.1
click at [308, 515] on select "Select Stylist Arbaaz patel deepak jayesh monali Neha Nilesh nishu sarika parmar" at bounding box center [284, 510] width 124 height 31
select select "71353"
click at [222, 496] on select "Select Stylist Arbaaz patel deepak jayesh monali Neha Nilesh nishu sarika parmar" at bounding box center [284, 510] width 124 height 31
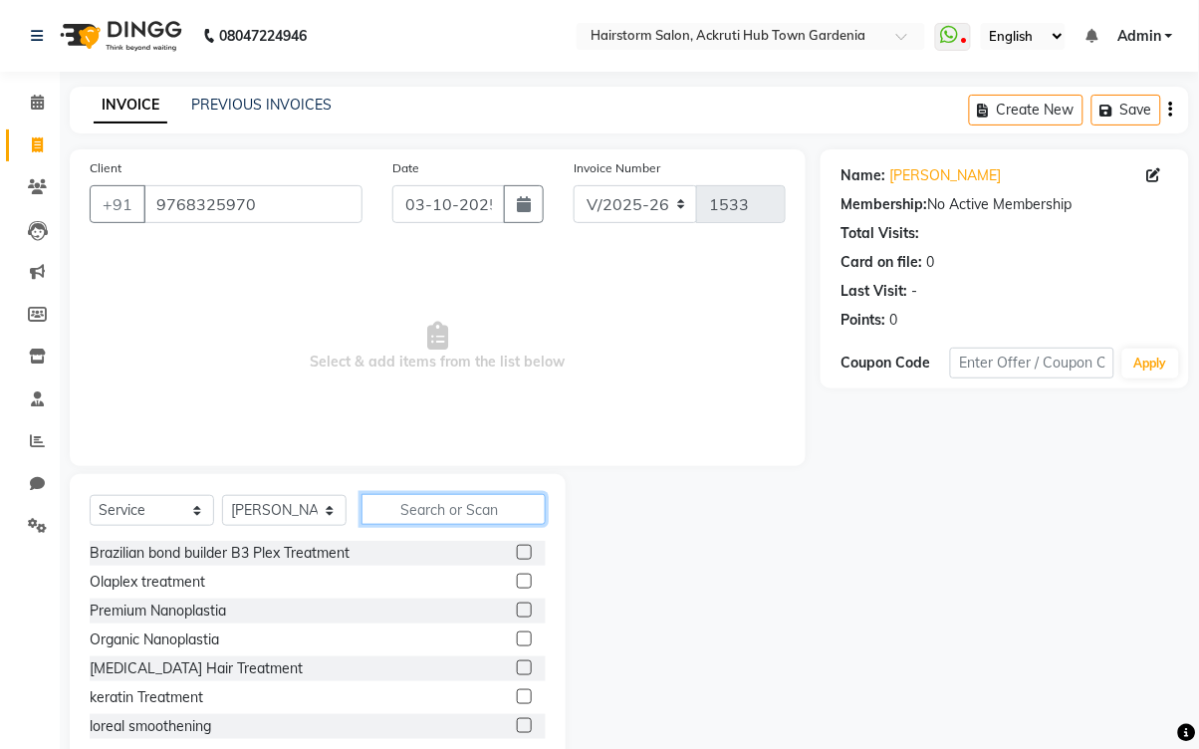
click at [413, 508] on input "text" at bounding box center [453, 509] width 184 height 31
type input "p"
click at [517, 608] on label at bounding box center [524, 609] width 15 height 15
click at [517, 608] on input "checkbox" at bounding box center [523, 610] width 13 height 13
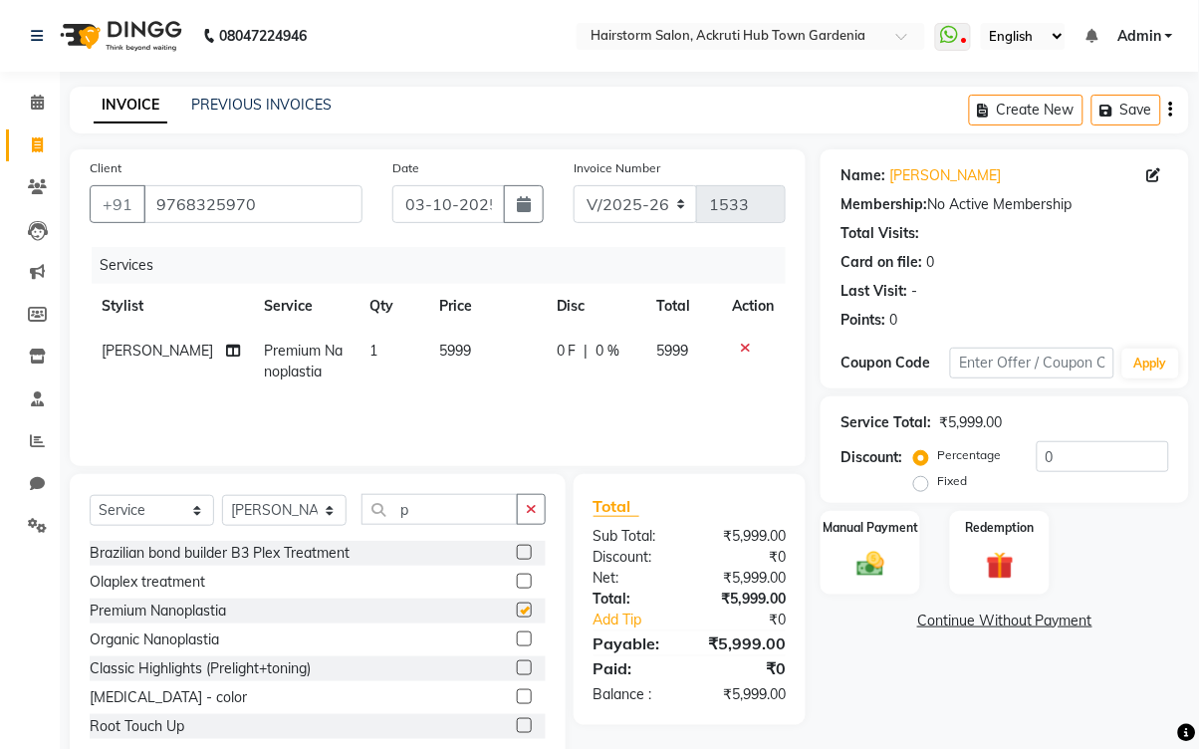
checkbox input "false"
click at [461, 353] on td "5999" at bounding box center [485, 361] width 117 height 66
select select "71353"
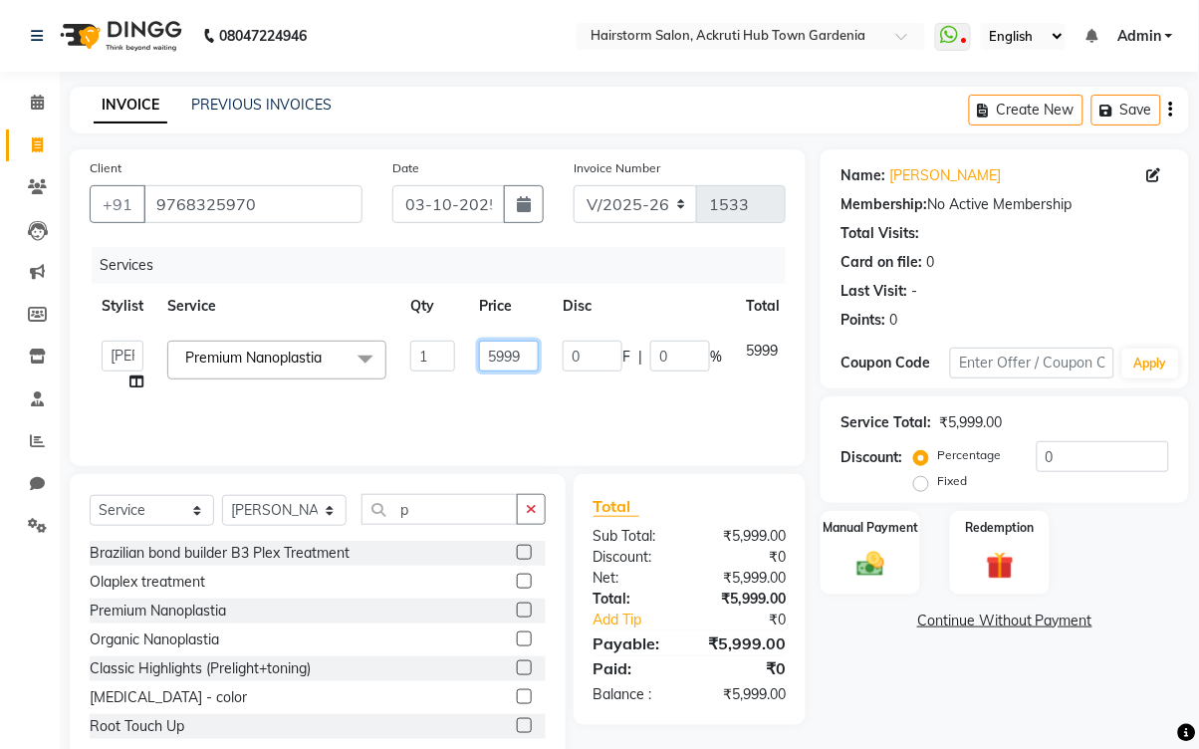
click at [528, 341] on input "5999" at bounding box center [509, 355] width 60 height 31
type input "5"
type input "5500"
click at [865, 555] on img at bounding box center [870, 563] width 47 height 33
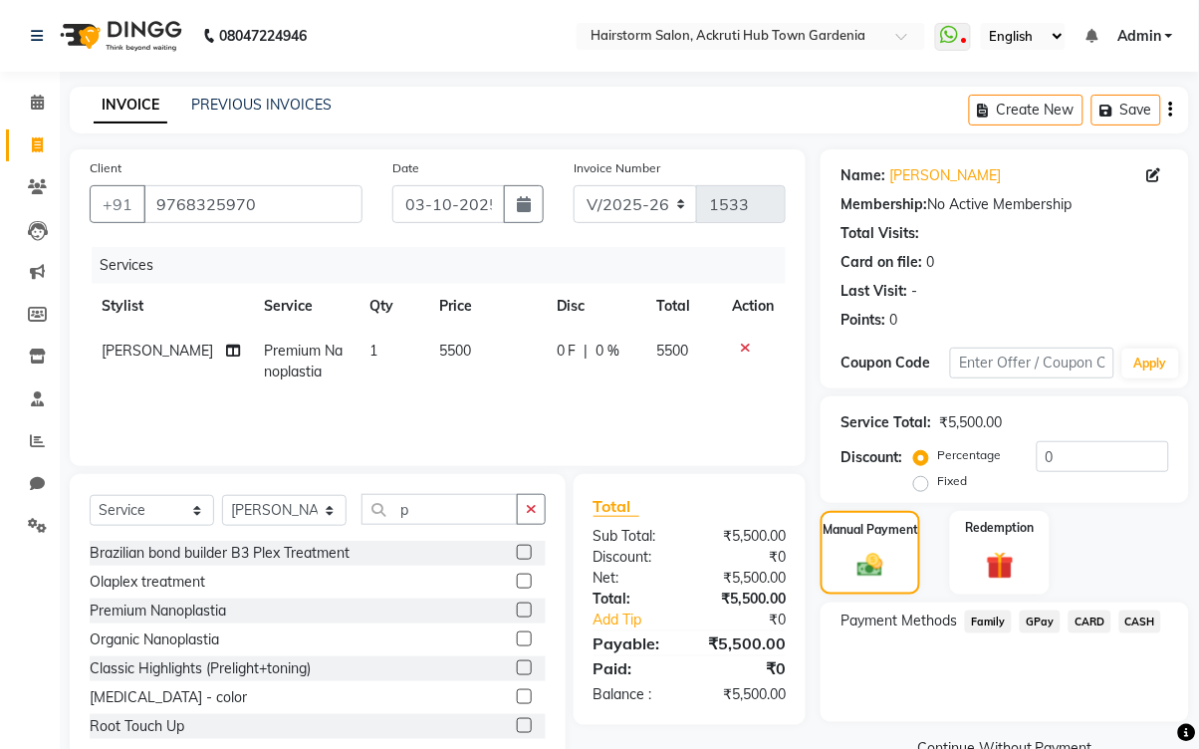
click at [1033, 622] on span "GPay" at bounding box center [1039, 621] width 41 height 23
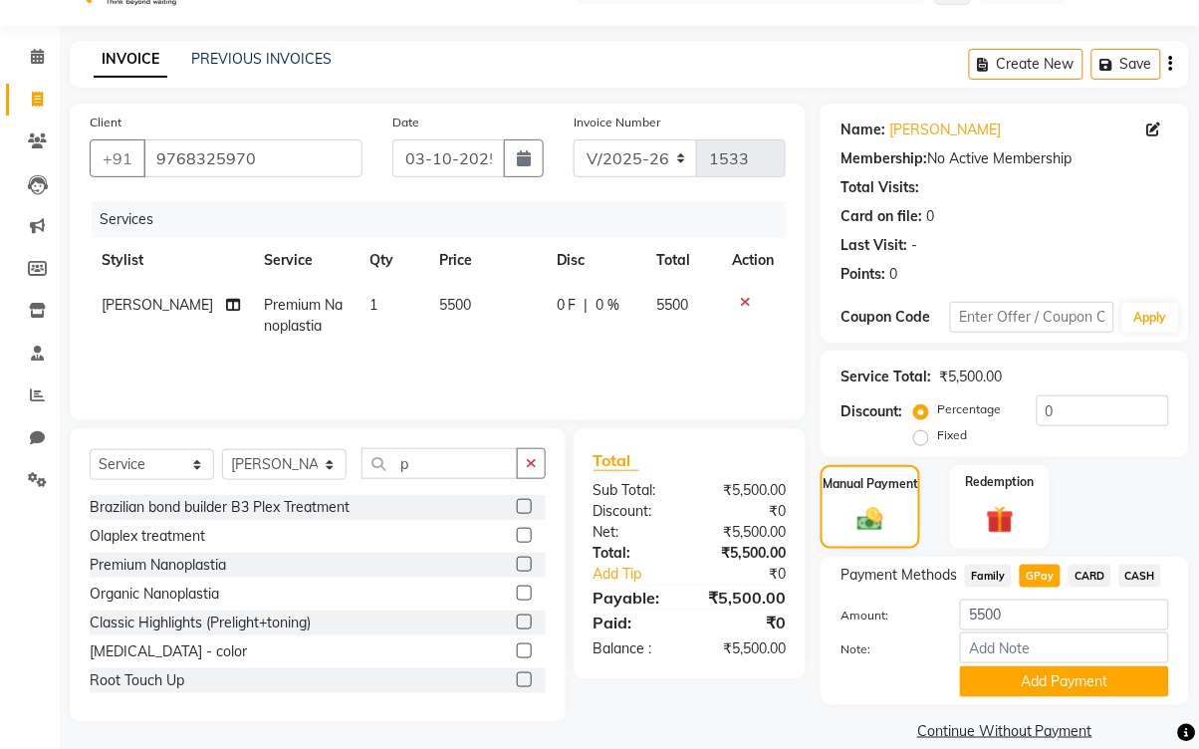
scroll to position [75, 0]
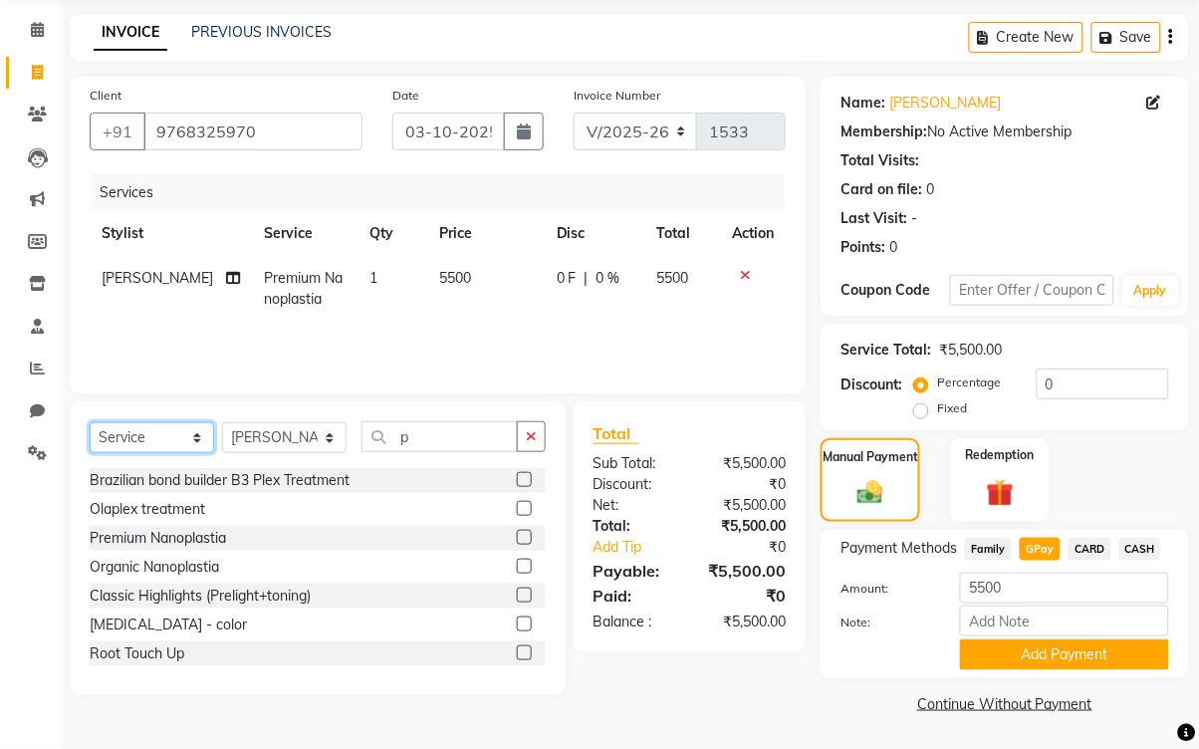
click at [188, 436] on select "Select Service Product Membership Package Voucher Prepaid Gift Card" at bounding box center [152, 437] width 124 height 31
click at [1098, 648] on button "Add Payment" at bounding box center [1064, 654] width 209 height 31
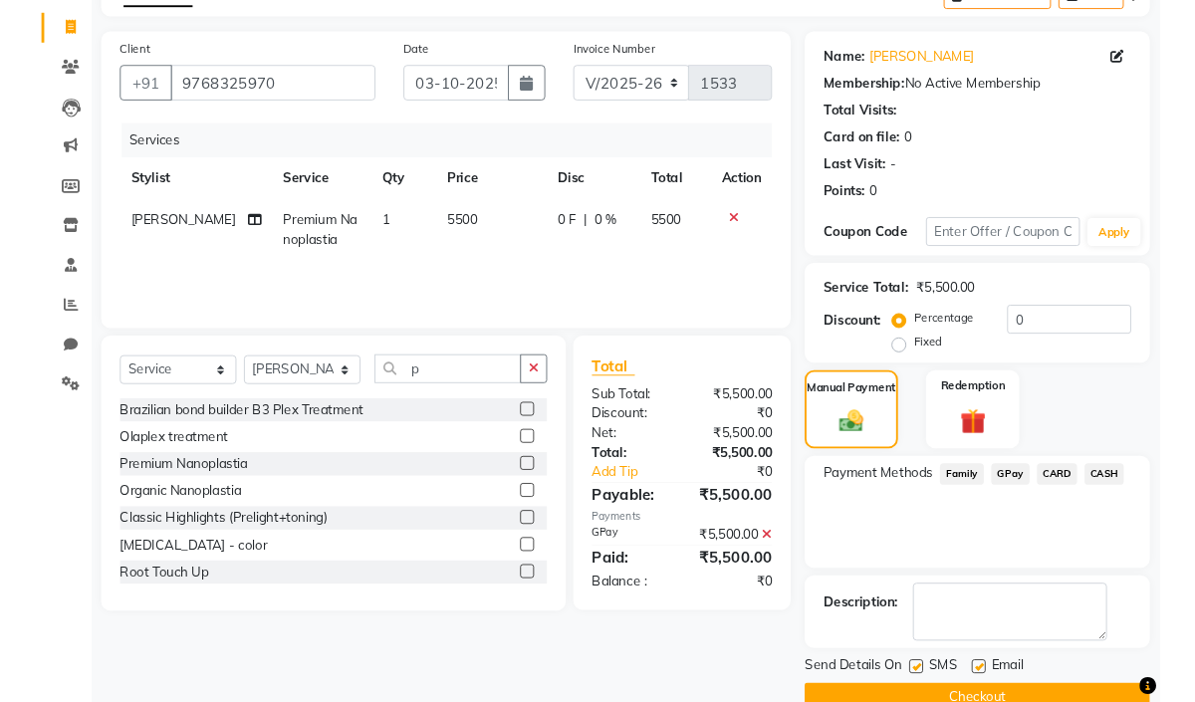
scroll to position [157, 0]
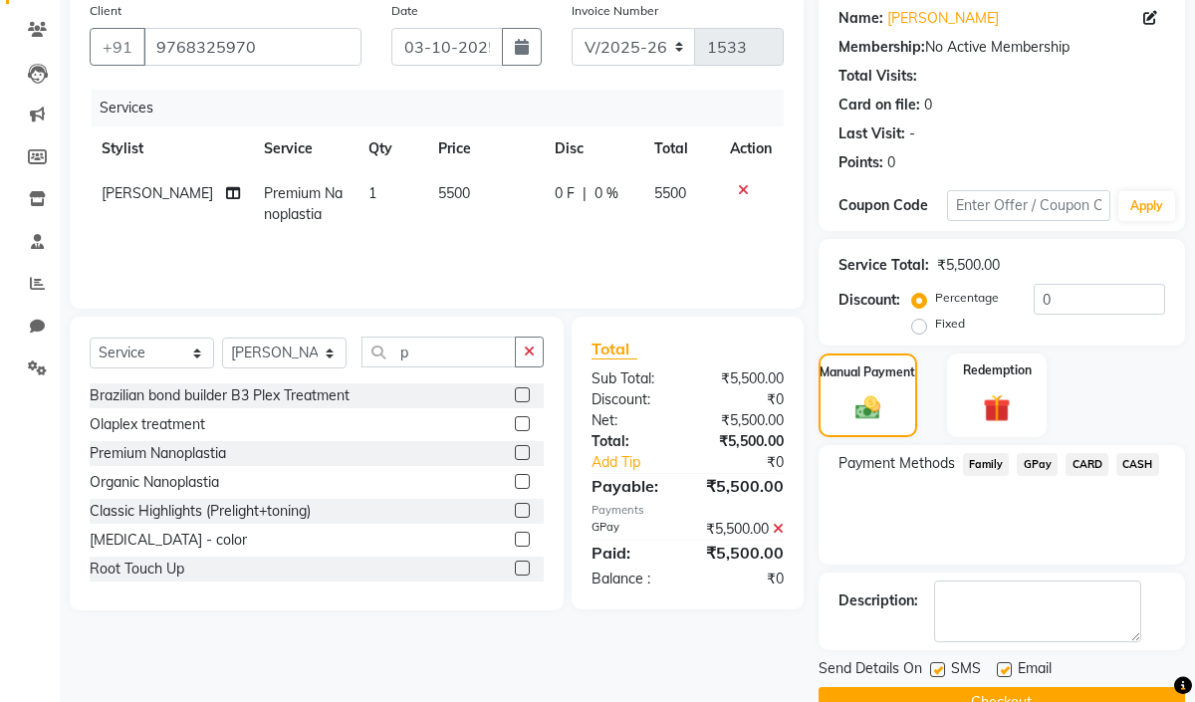
click at [1047, 694] on button "Checkout" at bounding box center [1001, 702] width 366 height 31
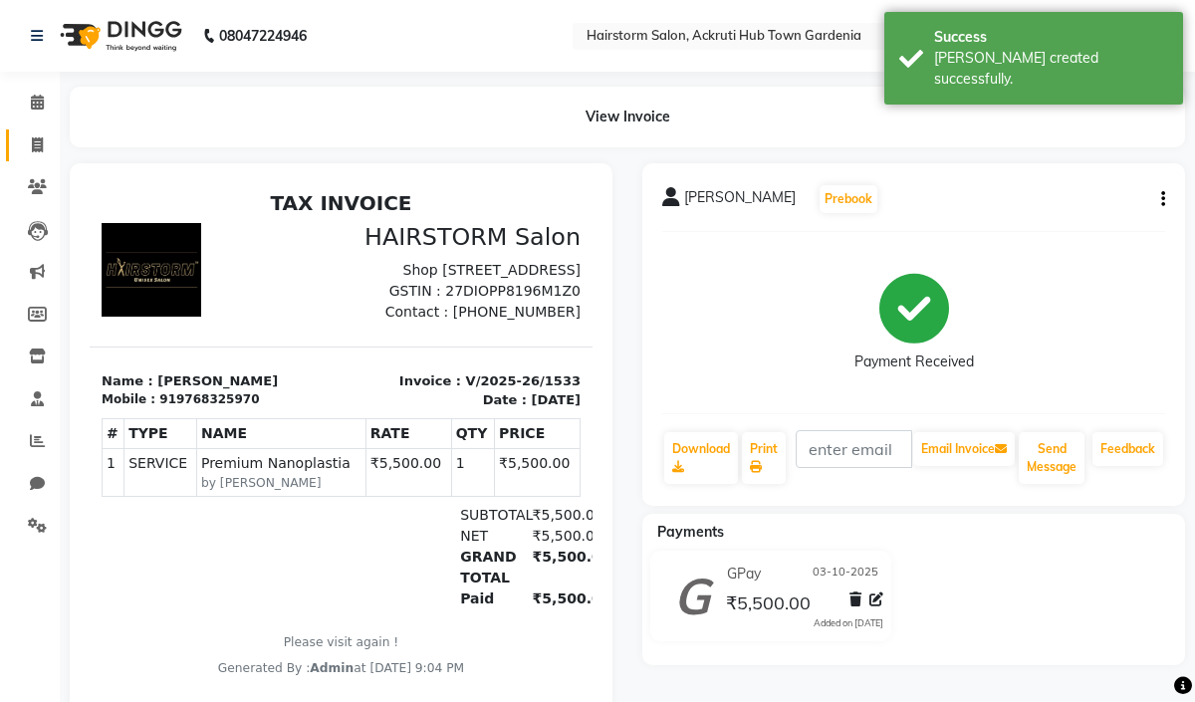
click at [35, 149] on icon at bounding box center [37, 144] width 11 height 15
select select "279"
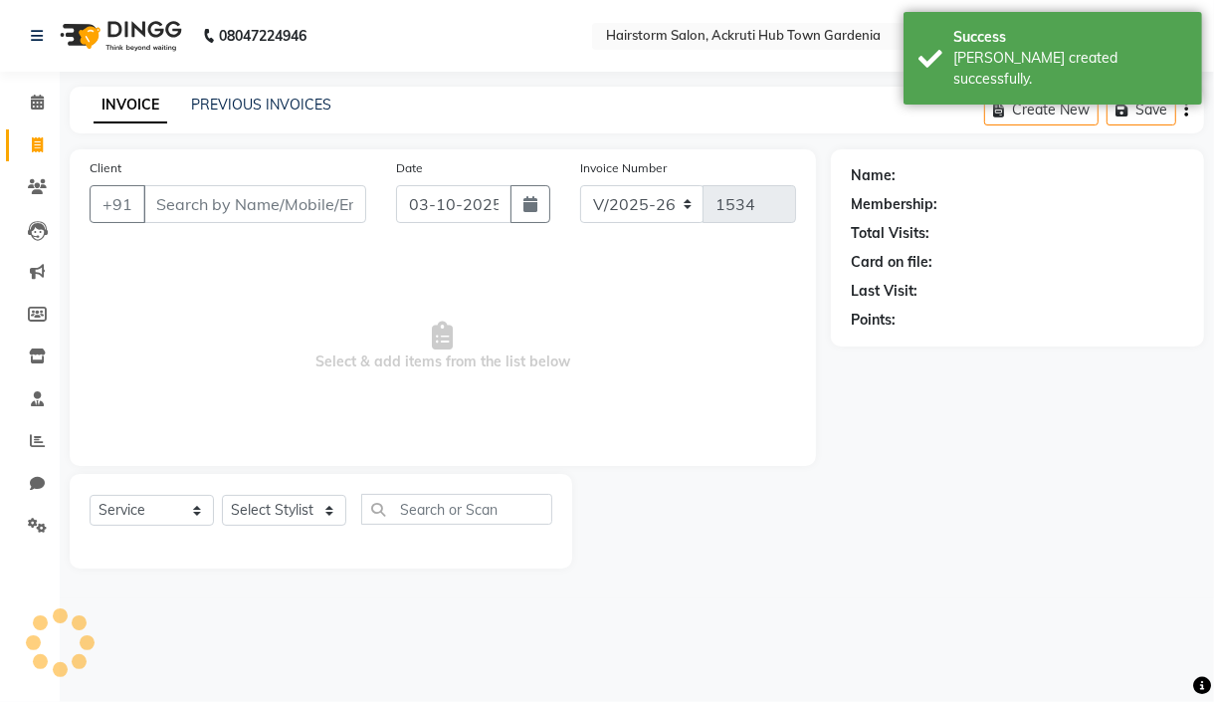
select select "product"
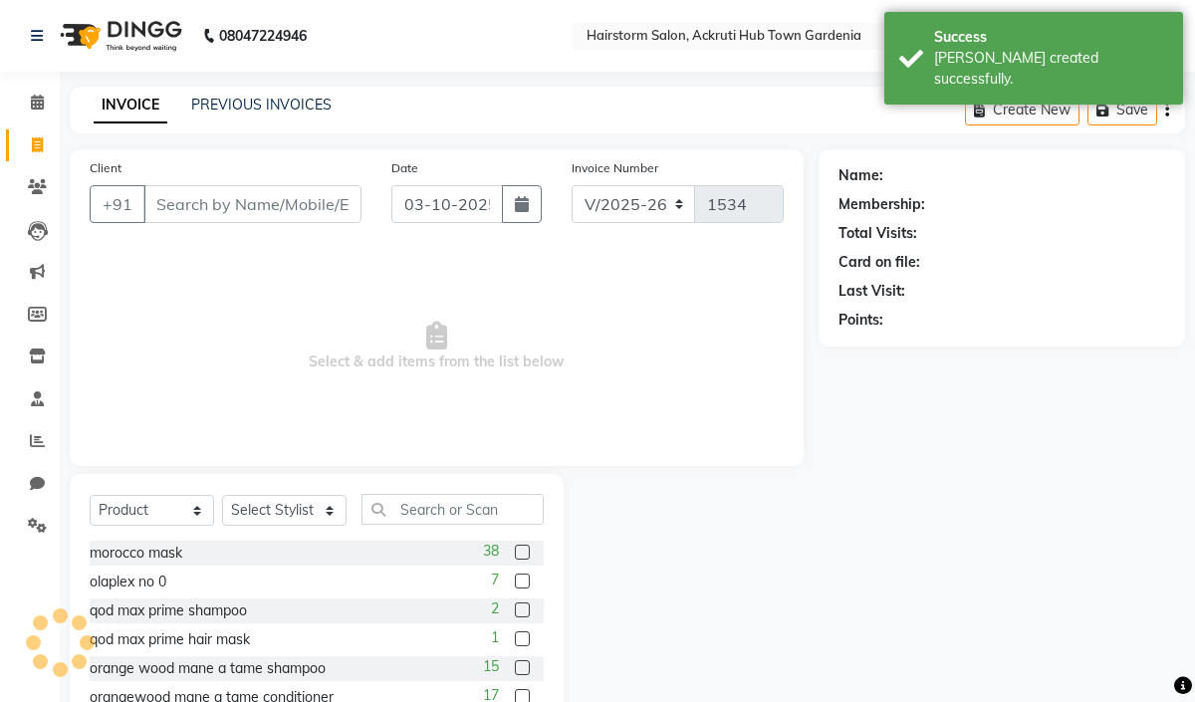
click at [283, 200] on input "Client" at bounding box center [252, 204] width 218 height 38
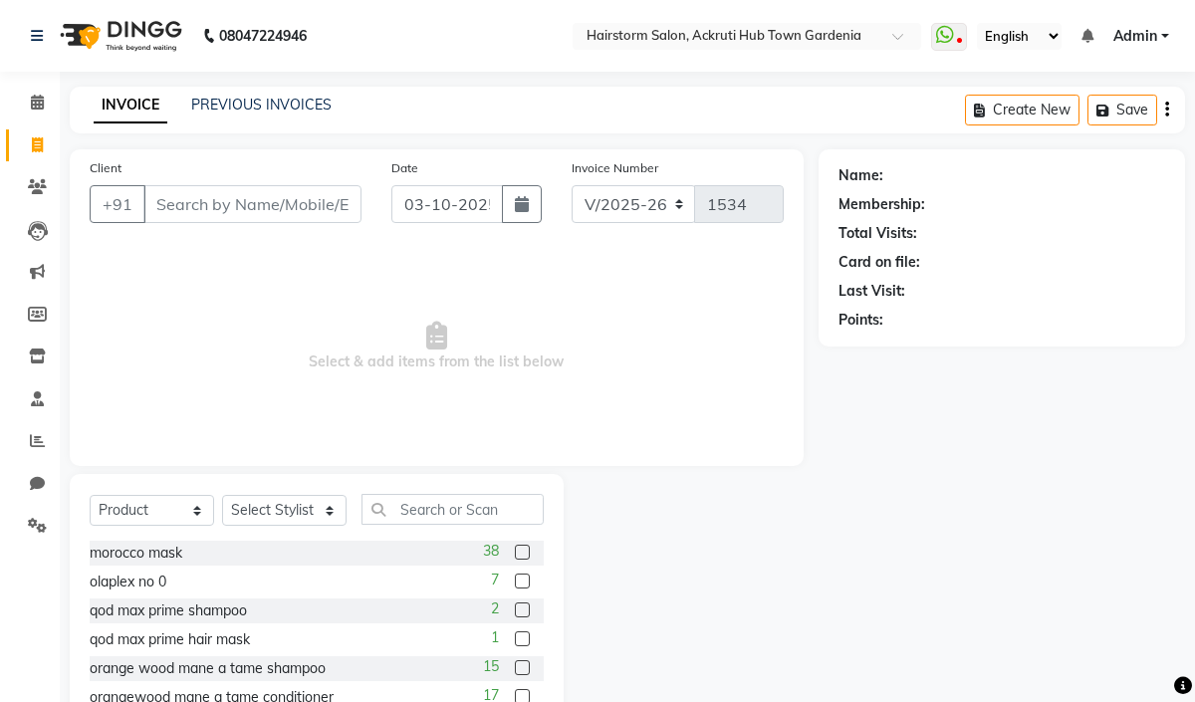
click at [207, 194] on input "Client" at bounding box center [252, 204] width 218 height 38
click at [220, 211] on input "7841873951" at bounding box center [201, 204] width 116 height 38
type input "7841873951"
click at [295, 217] on button "Add Client" at bounding box center [310, 204] width 103 height 38
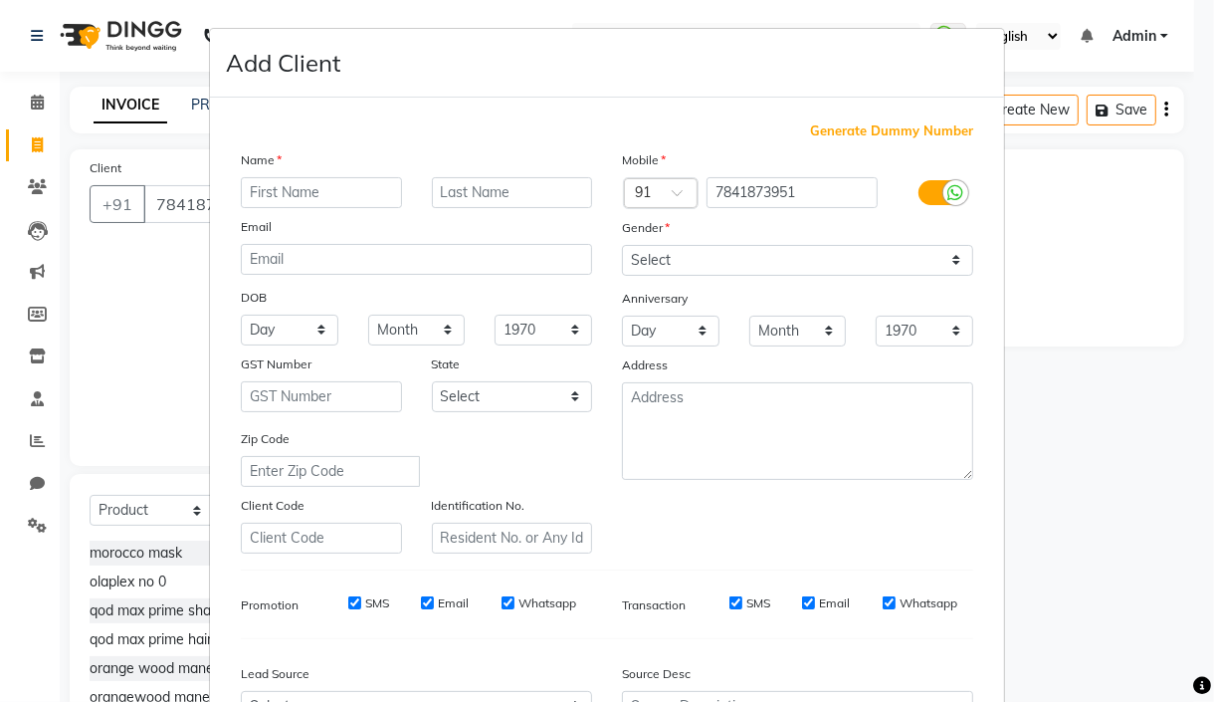
click at [322, 197] on input "text" at bounding box center [321, 192] width 161 height 31
type input "Ritika"
click at [800, 271] on select "Select Male Female Other Prefer Not To Say" at bounding box center [797, 260] width 351 height 31
select select "female"
click at [622, 245] on select "Select Male Female Other Prefer Not To Say" at bounding box center [797, 260] width 351 height 31
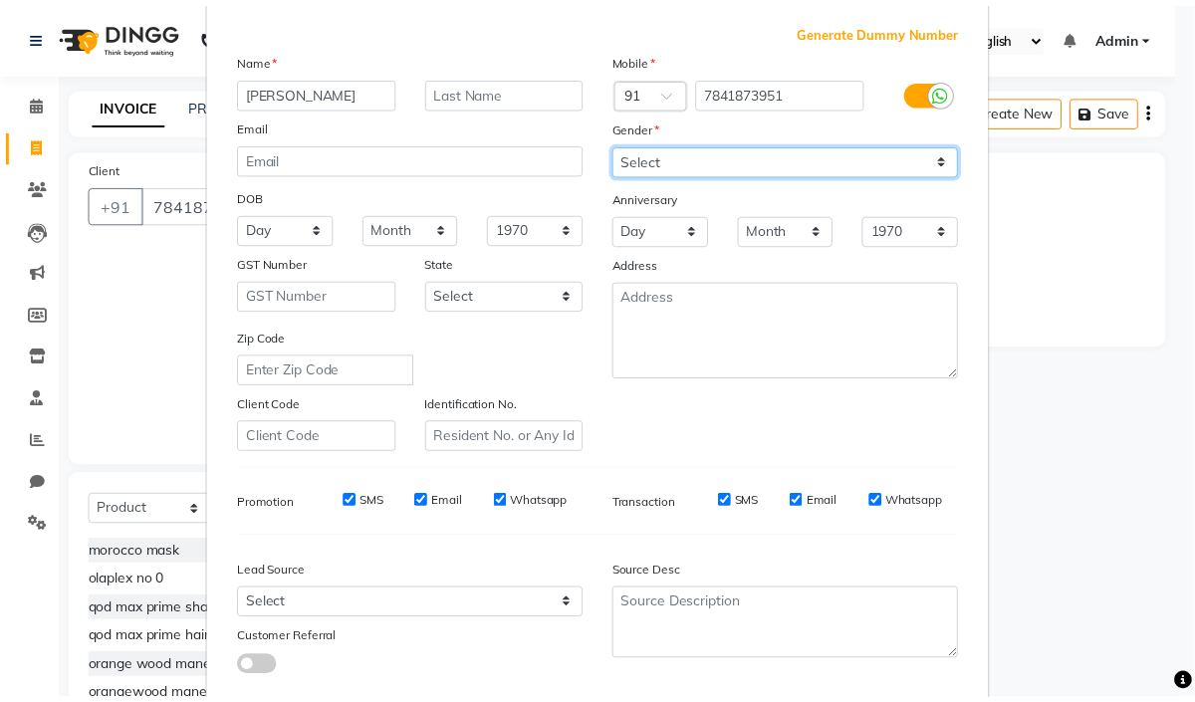
scroll to position [220, 0]
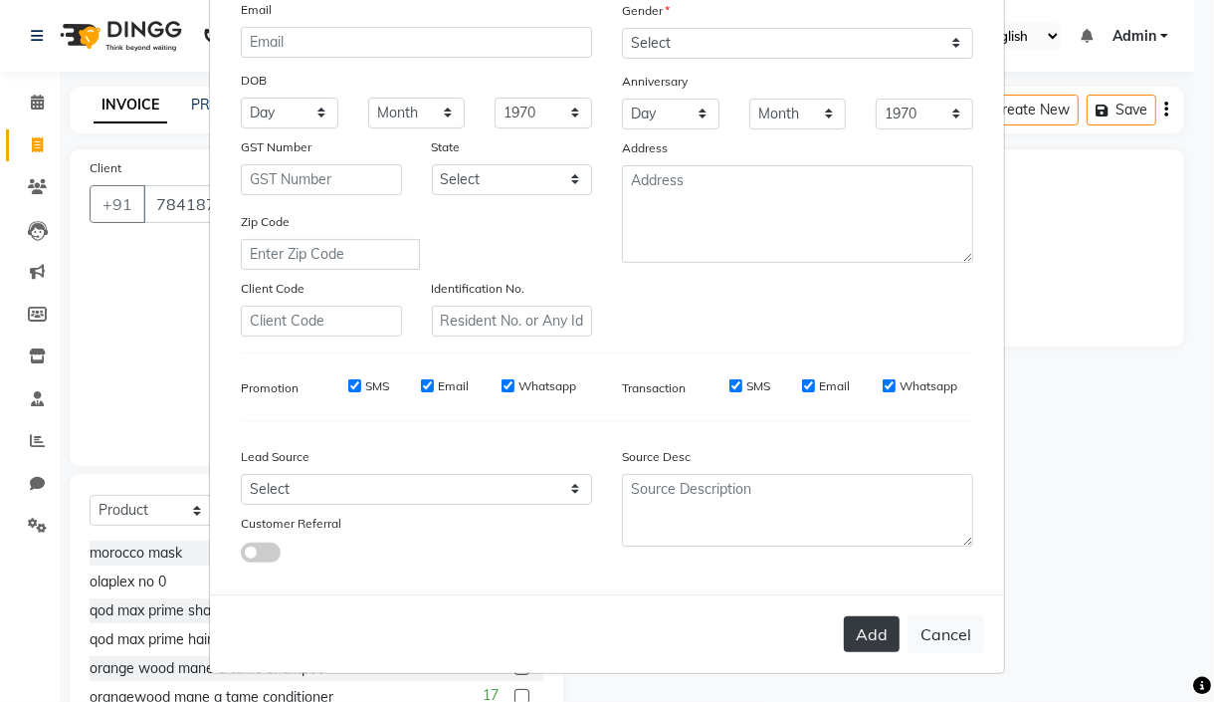
click at [871, 630] on button "Add" at bounding box center [872, 634] width 56 height 36
select select
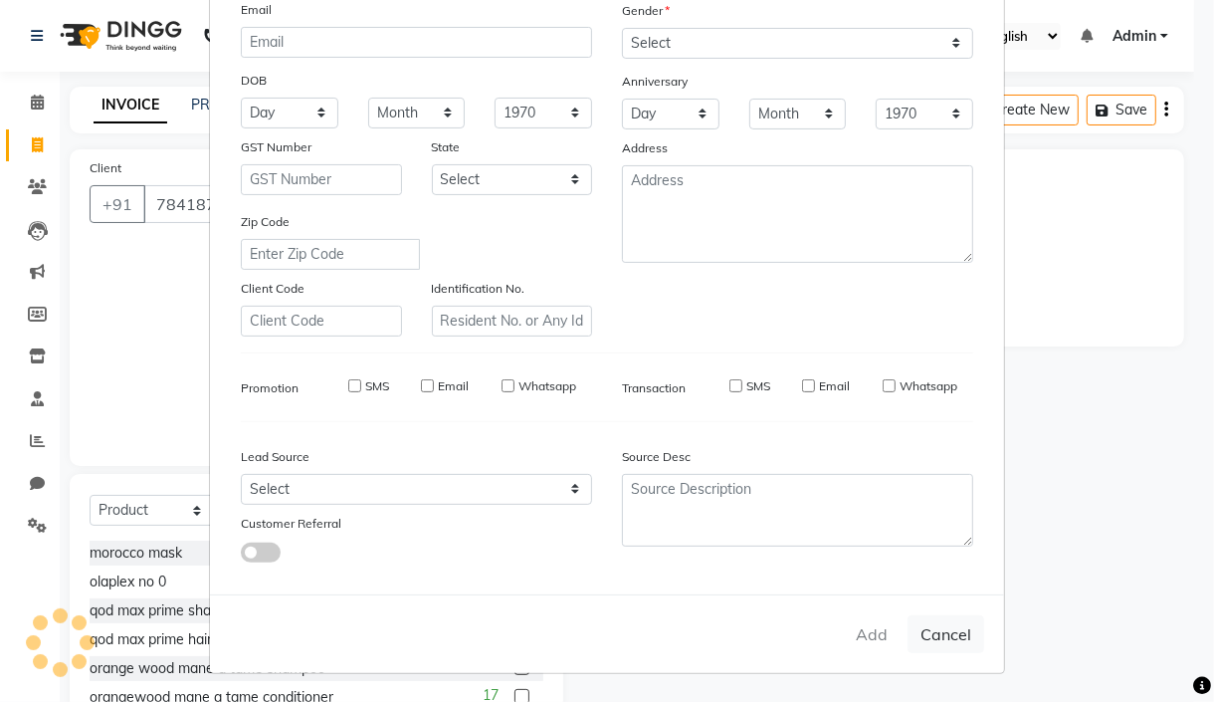
select select
checkbox input "false"
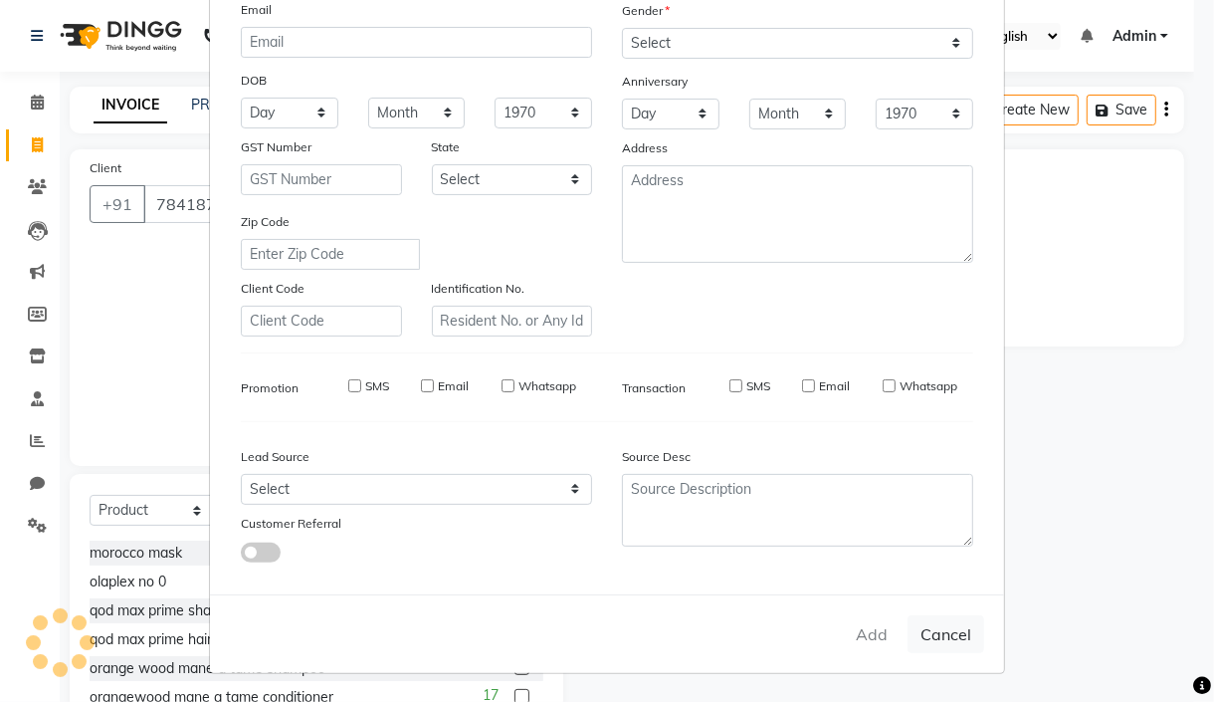
checkbox input "false"
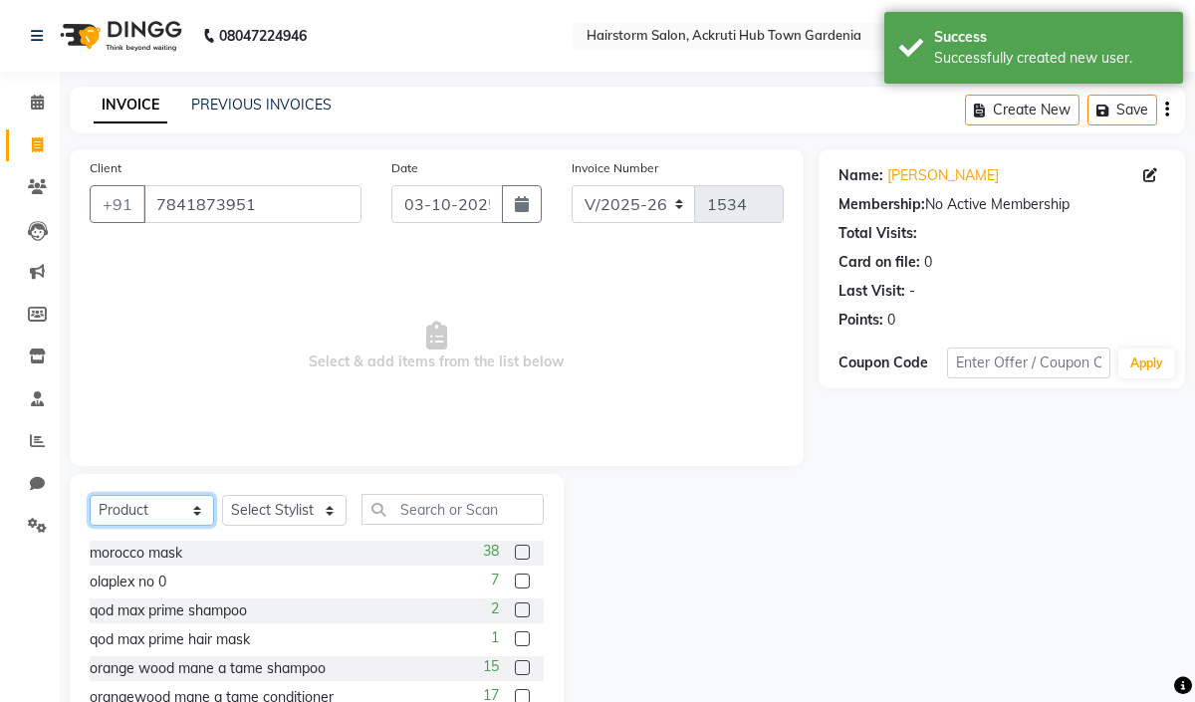
click at [165, 504] on select "Select Service Product Membership Package Voucher Prepaid Gift Card" at bounding box center [152, 510] width 124 height 31
select select "service"
click at [90, 496] on select "Select Service Product Membership Package Voucher Prepaid Gift Card" at bounding box center [152, 510] width 124 height 31
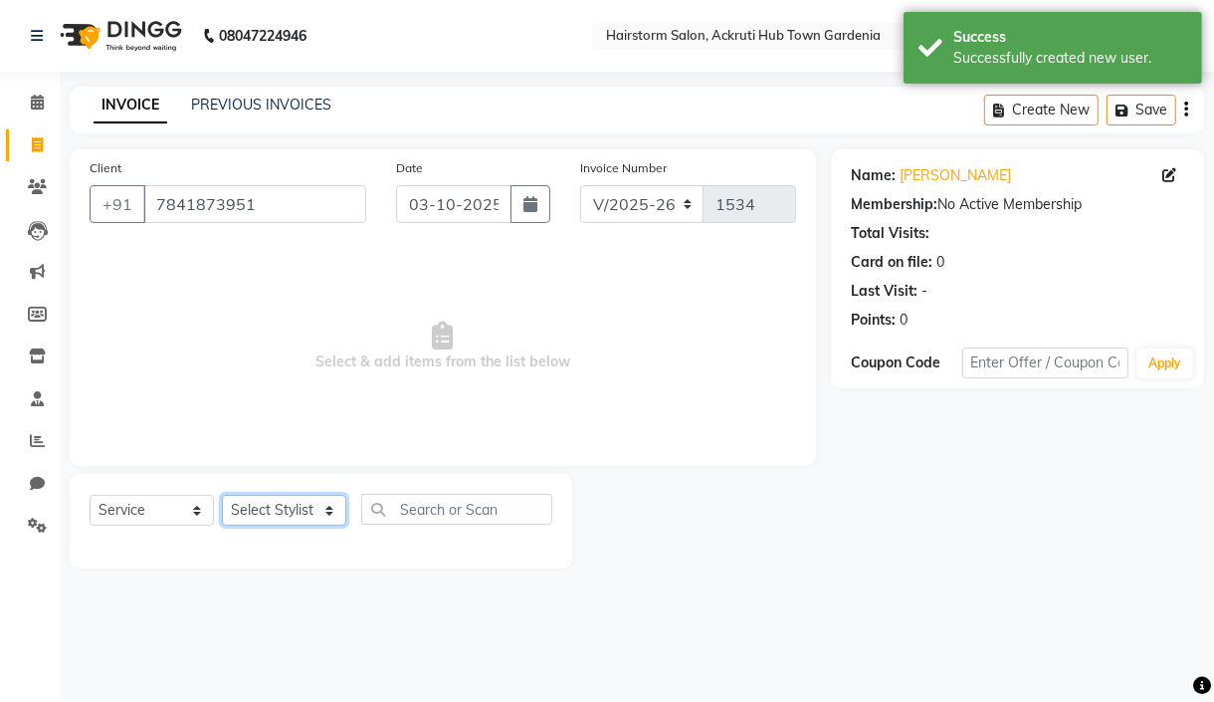
click at [258, 496] on select "Select Stylist Arbaaz patel deepak jayesh monali Neha Nilesh nishu sarika parmar" at bounding box center [284, 510] width 124 height 31
click at [266, 506] on select "Select Stylist Arbaaz patel deepak jayesh monali Neha Nilesh nishu sarika parmar" at bounding box center [284, 510] width 124 height 31
click at [275, 505] on select "Select Stylist Arbaaz patel deepak jayesh monali Neha Nilesh nishu sarika parmar" at bounding box center [284, 510] width 124 height 31
select select "59937"
click at [222, 496] on select "Select Stylist Arbaaz patel deepak jayesh monali Neha Nilesh nishu sarika parmar" at bounding box center [284, 510] width 124 height 31
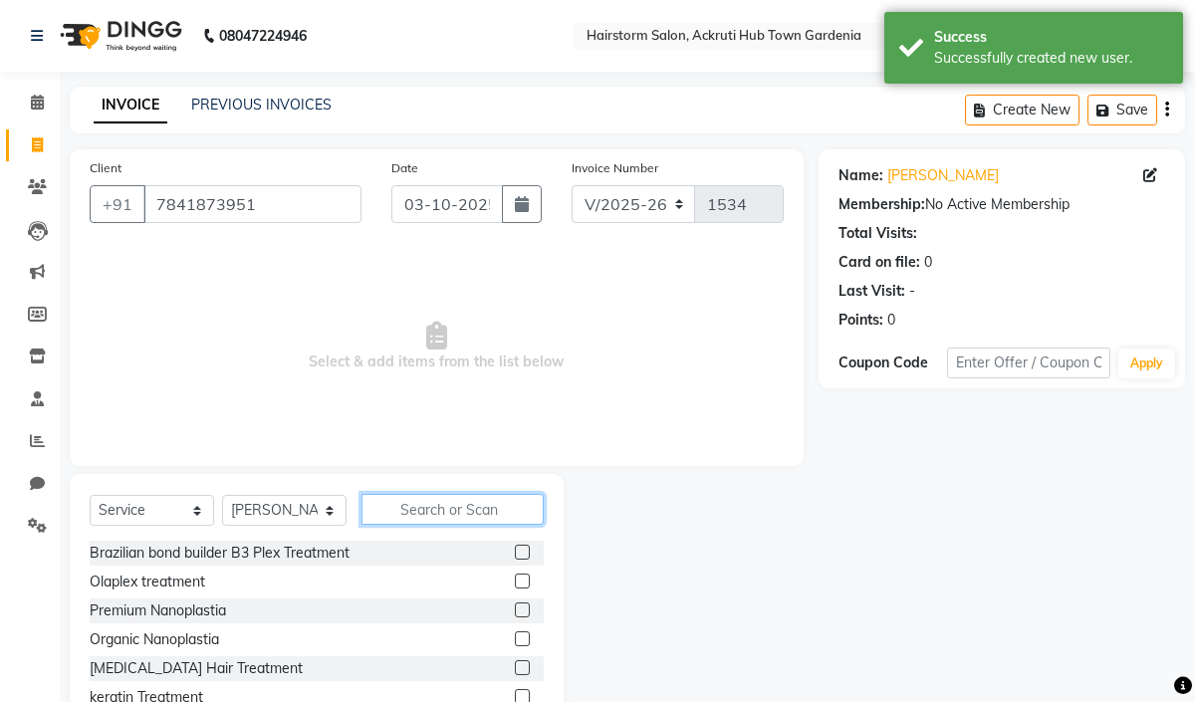
click at [406, 516] on input "text" at bounding box center [452, 509] width 182 height 31
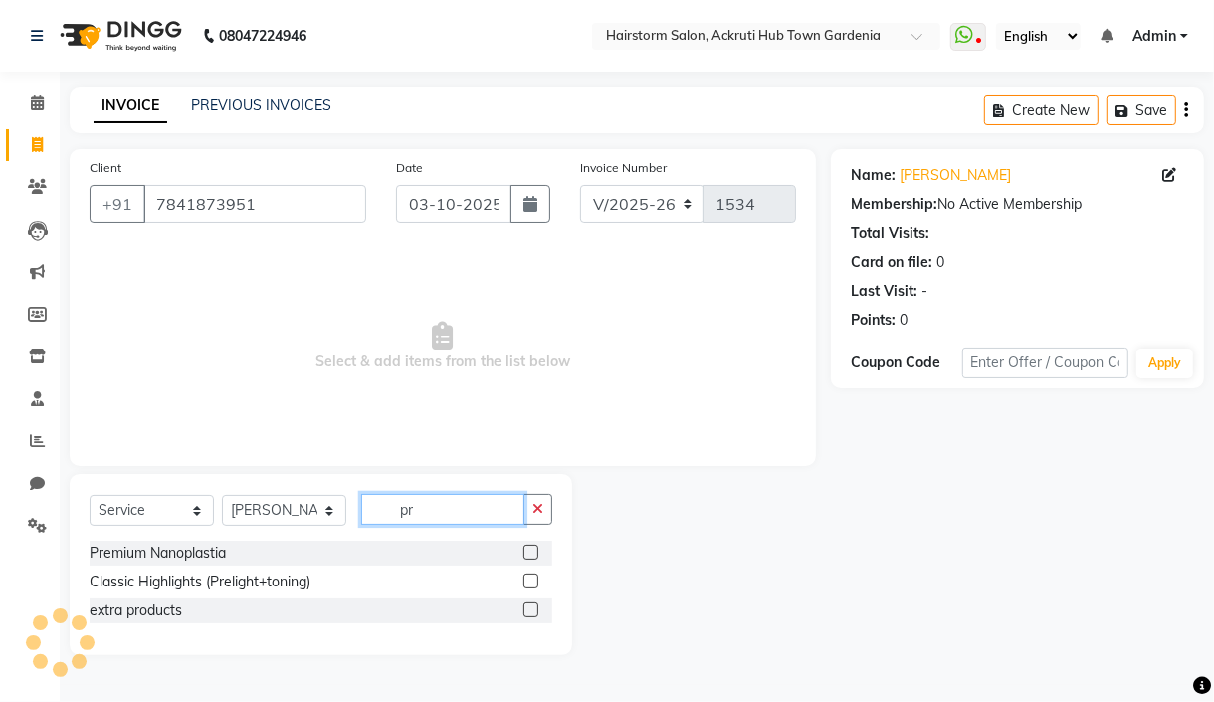
type input "pr"
click at [532, 558] on label at bounding box center [531, 552] width 15 height 15
click at [532, 558] on input "checkbox" at bounding box center [530, 553] width 13 height 13
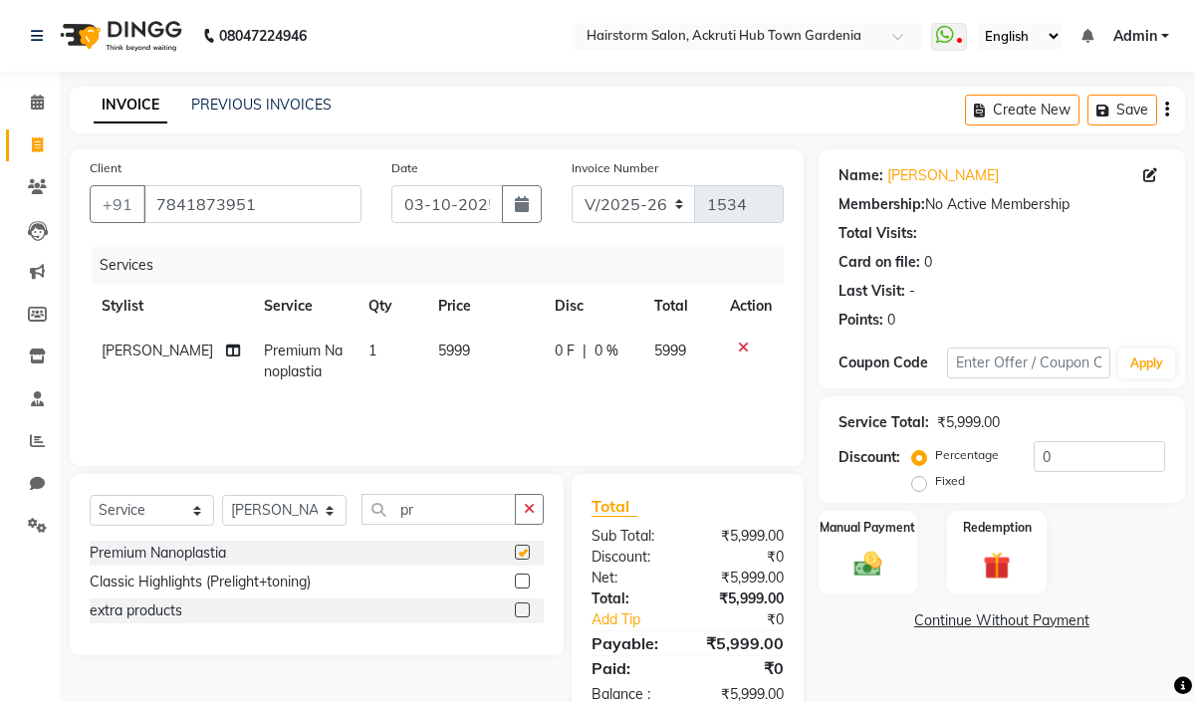
checkbox input "false"
click at [465, 348] on td "5999" at bounding box center [484, 361] width 116 height 66
select select "59937"
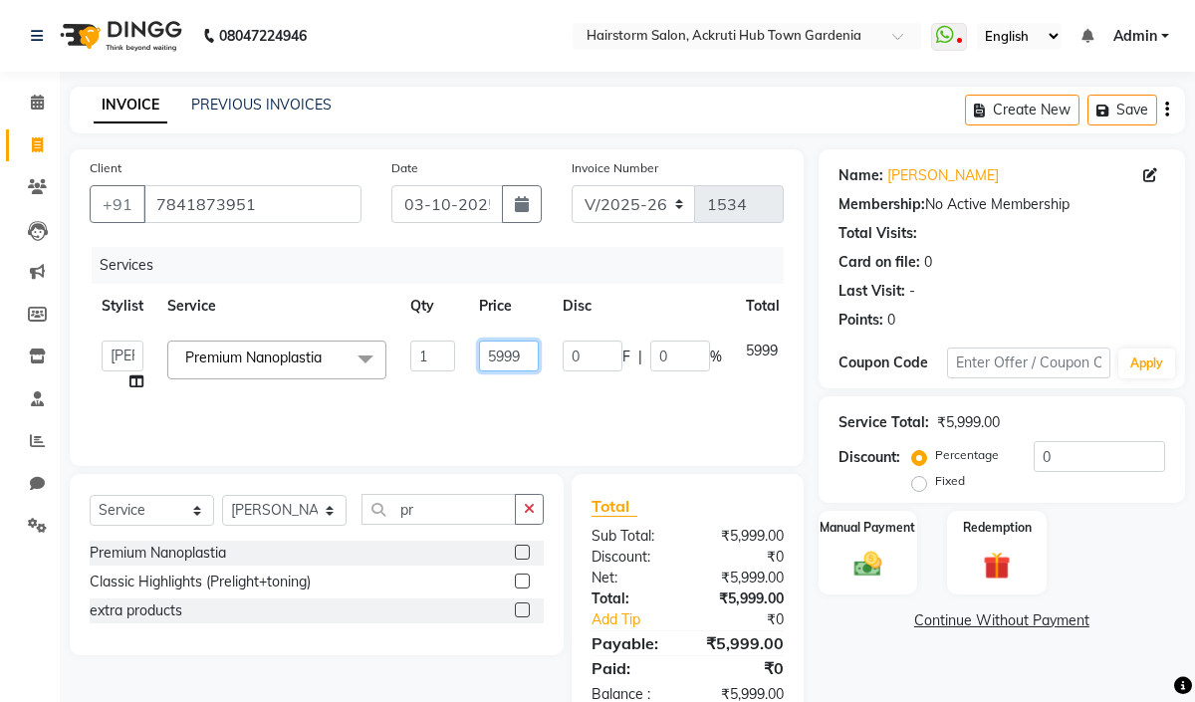
click at [525, 359] on input "5999" at bounding box center [509, 355] width 60 height 31
type input "5"
type input "5000"
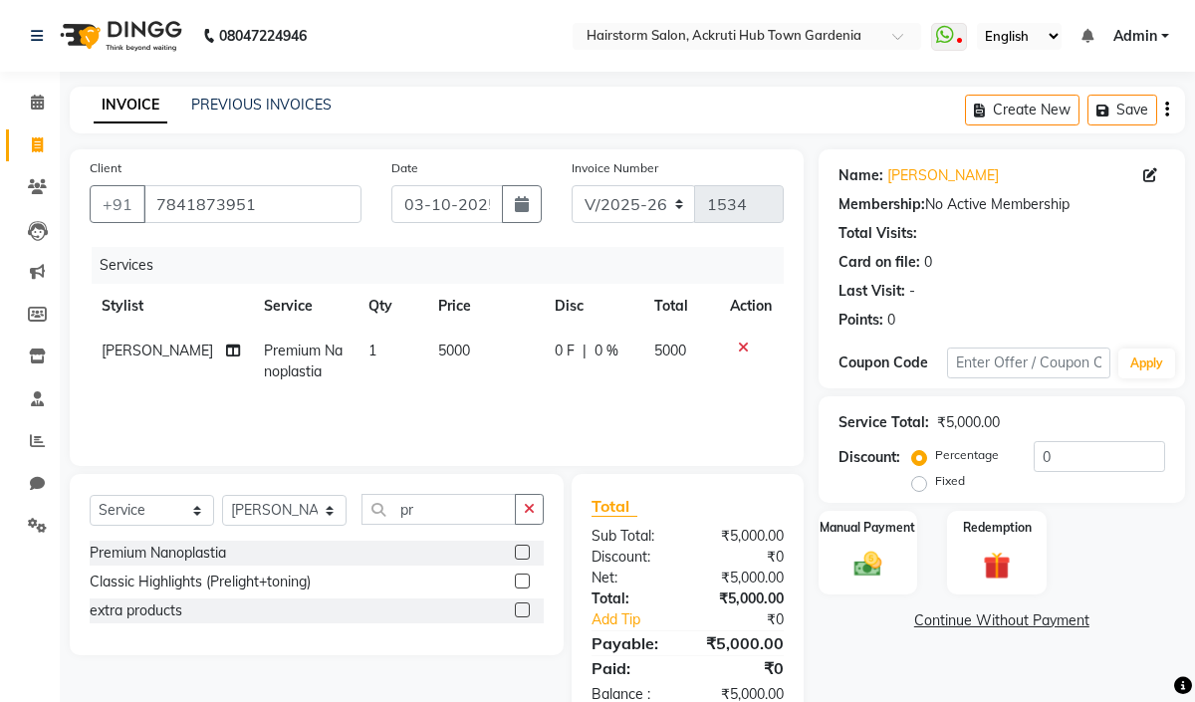
click at [521, 395] on div "Services Stylist Service Qty Price Disc Total Action jayesh Premium Nanoplastia…" at bounding box center [437, 346] width 694 height 199
click at [452, 522] on input "pr" at bounding box center [438, 509] width 154 height 31
type input "p"
type input "ola"
click at [526, 553] on label at bounding box center [522, 552] width 15 height 15
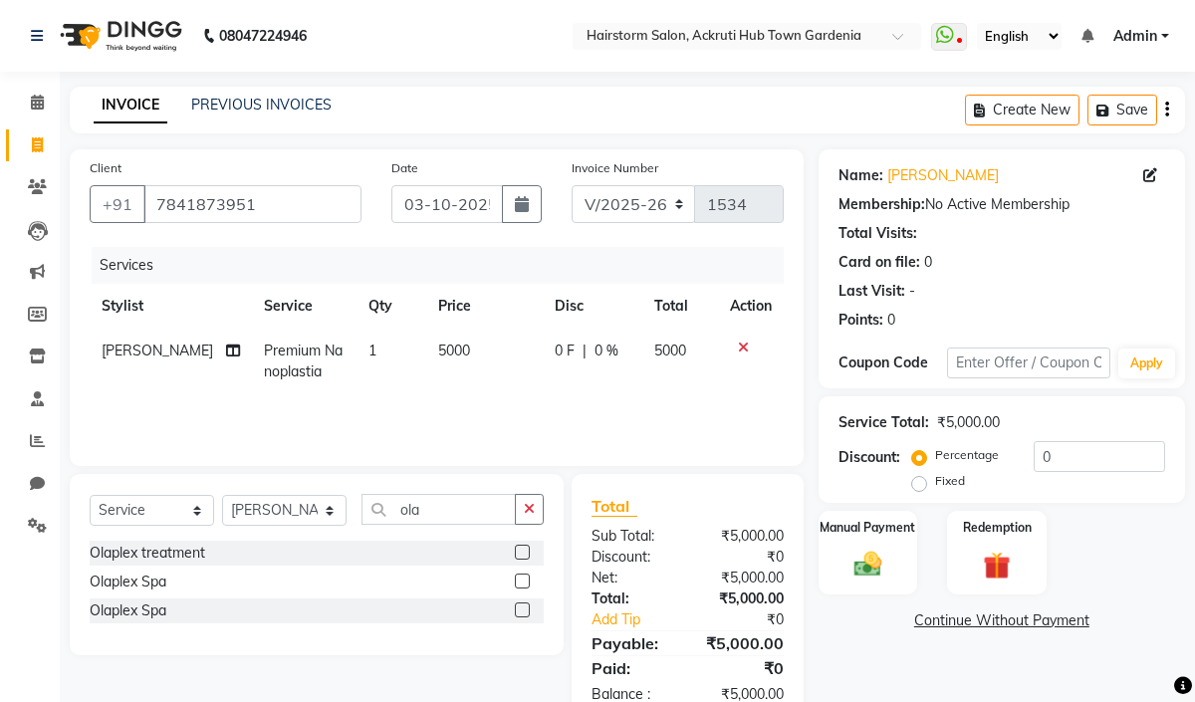
click at [526, 553] on input "checkbox" at bounding box center [521, 553] width 13 height 13
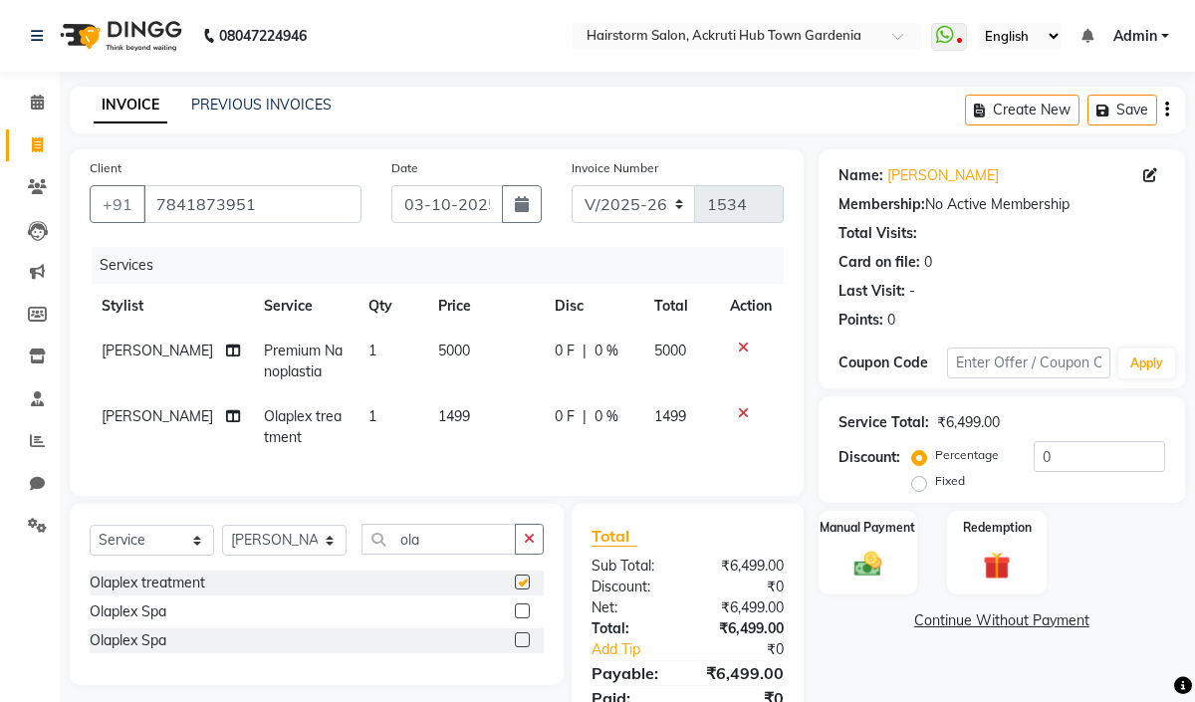
checkbox input "false"
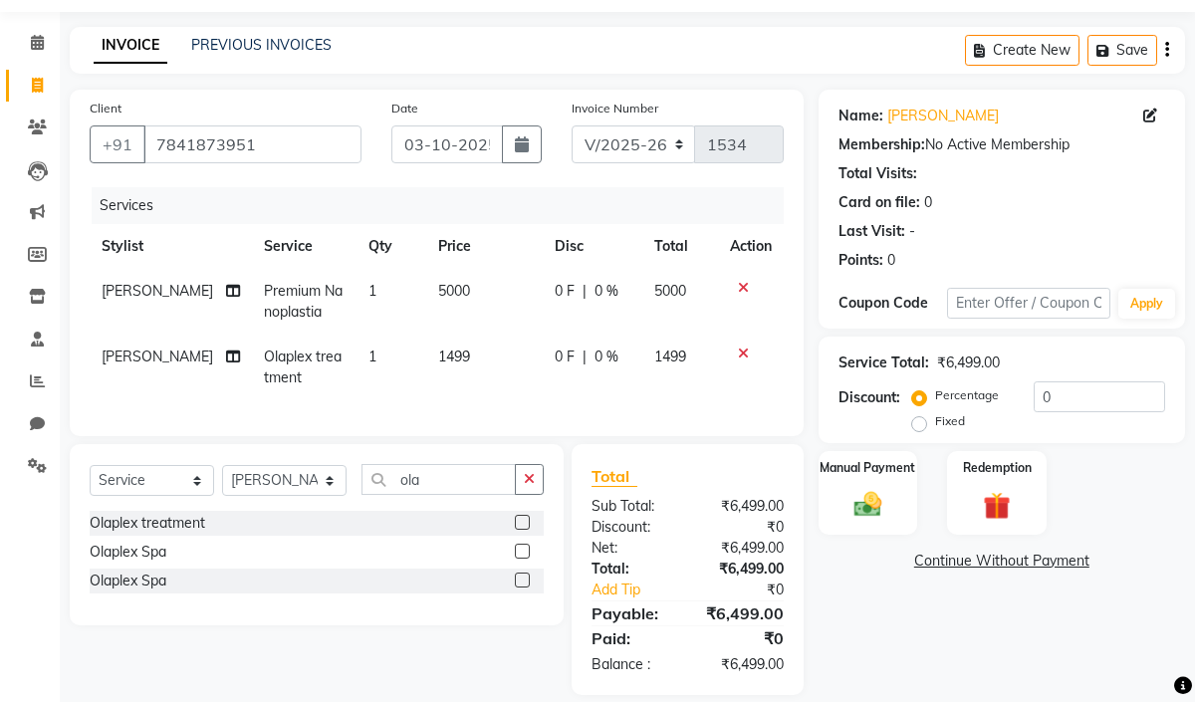
scroll to position [103, 0]
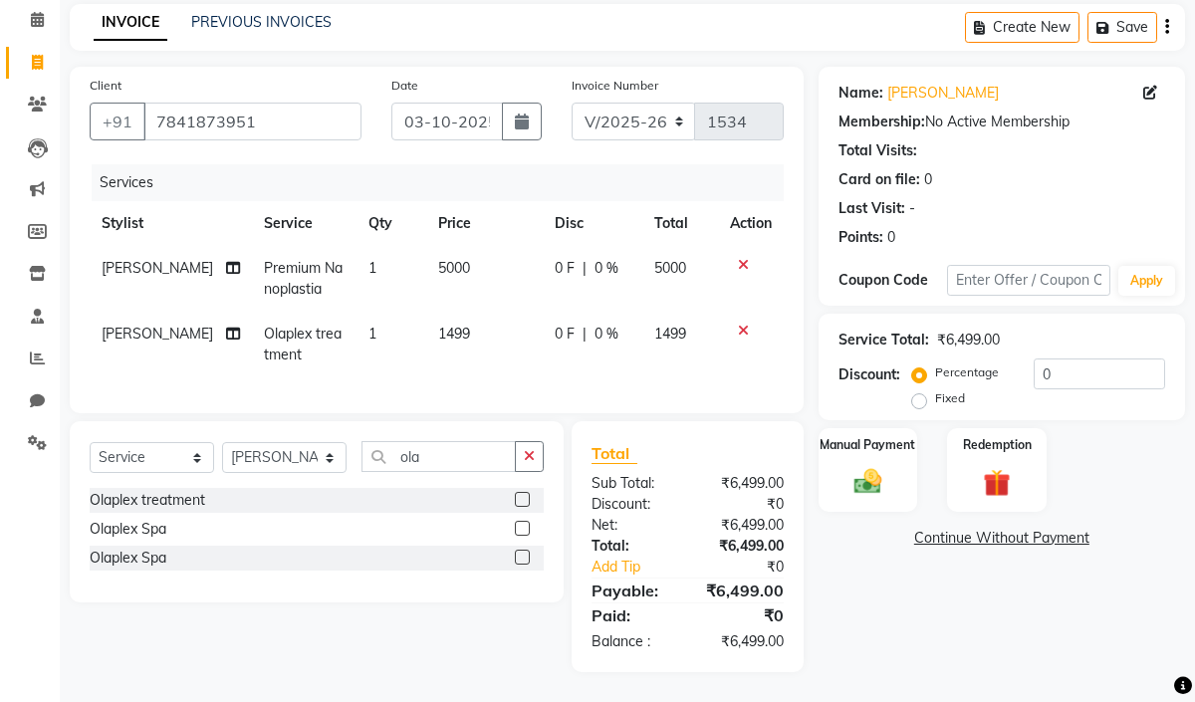
click at [465, 312] on td "1499" at bounding box center [484, 345] width 116 height 66
select select "59937"
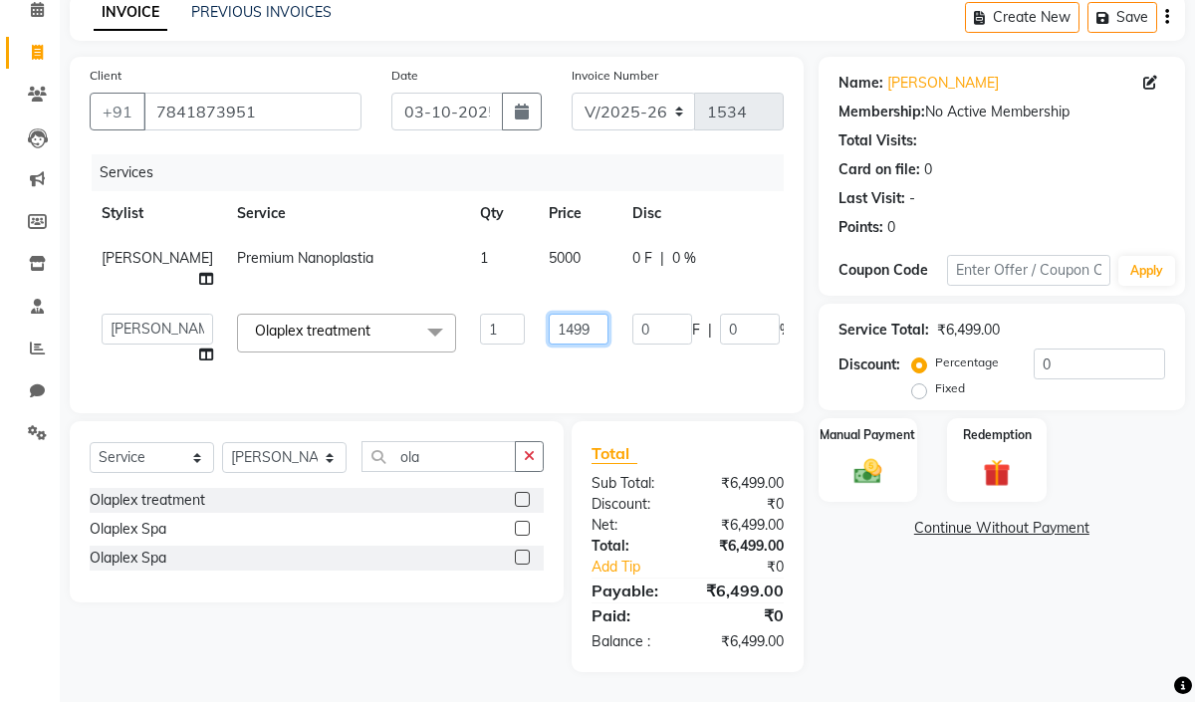
click at [548, 323] on input "1499" at bounding box center [578, 329] width 60 height 31
type input "1500"
click at [537, 355] on td "1500" at bounding box center [579, 340] width 84 height 76
select select "59937"
click at [869, 455] on img at bounding box center [867, 471] width 46 height 33
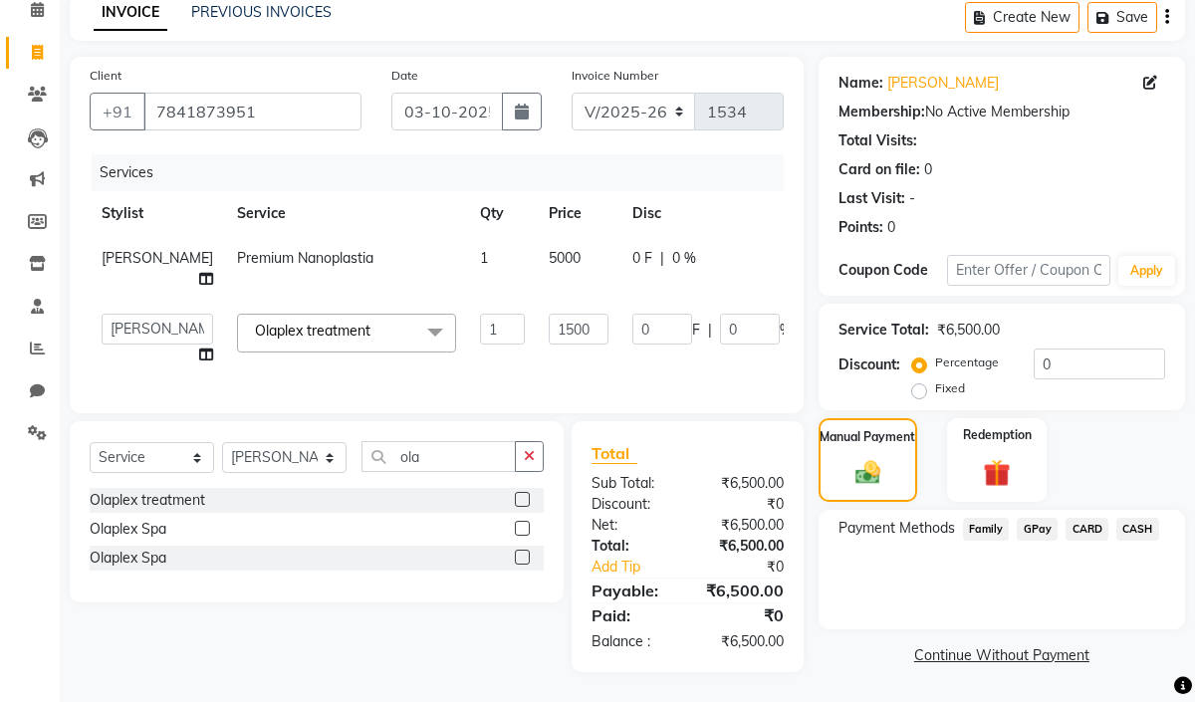
click at [1050, 518] on span "GPay" at bounding box center [1036, 529] width 41 height 23
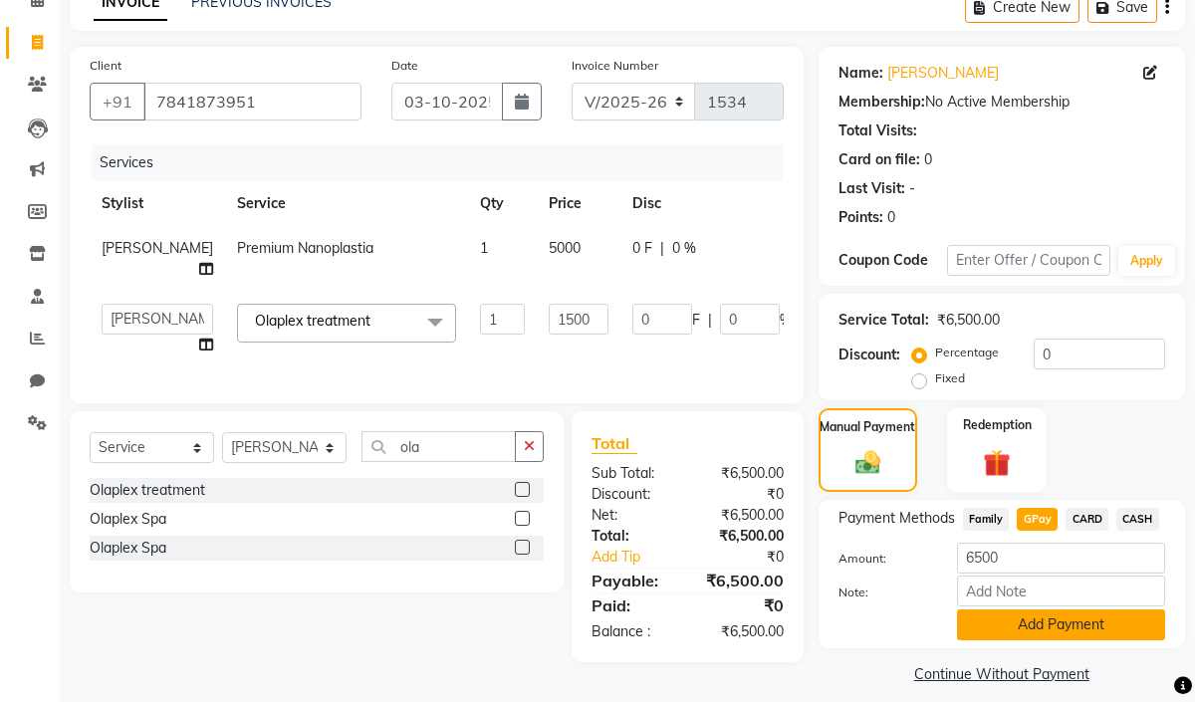
click at [1034, 617] on button "Add Payment" at bounding box center [1061, 624] width 208 height 31
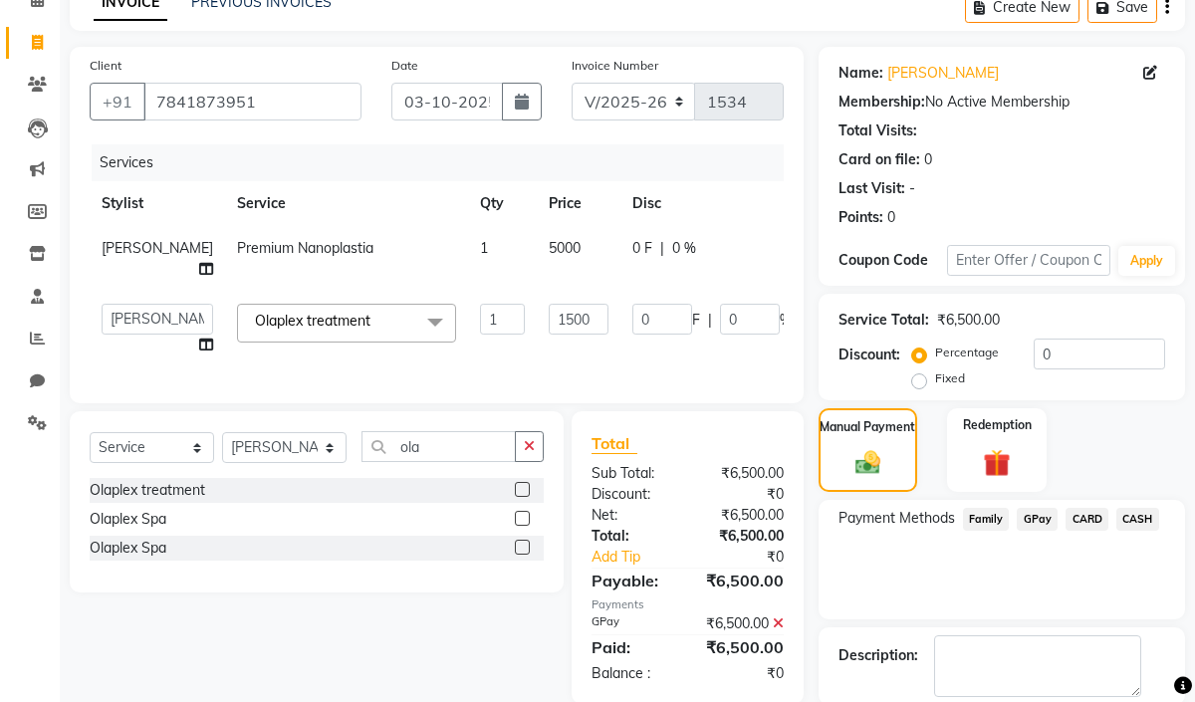
scroll to position [202, 0]
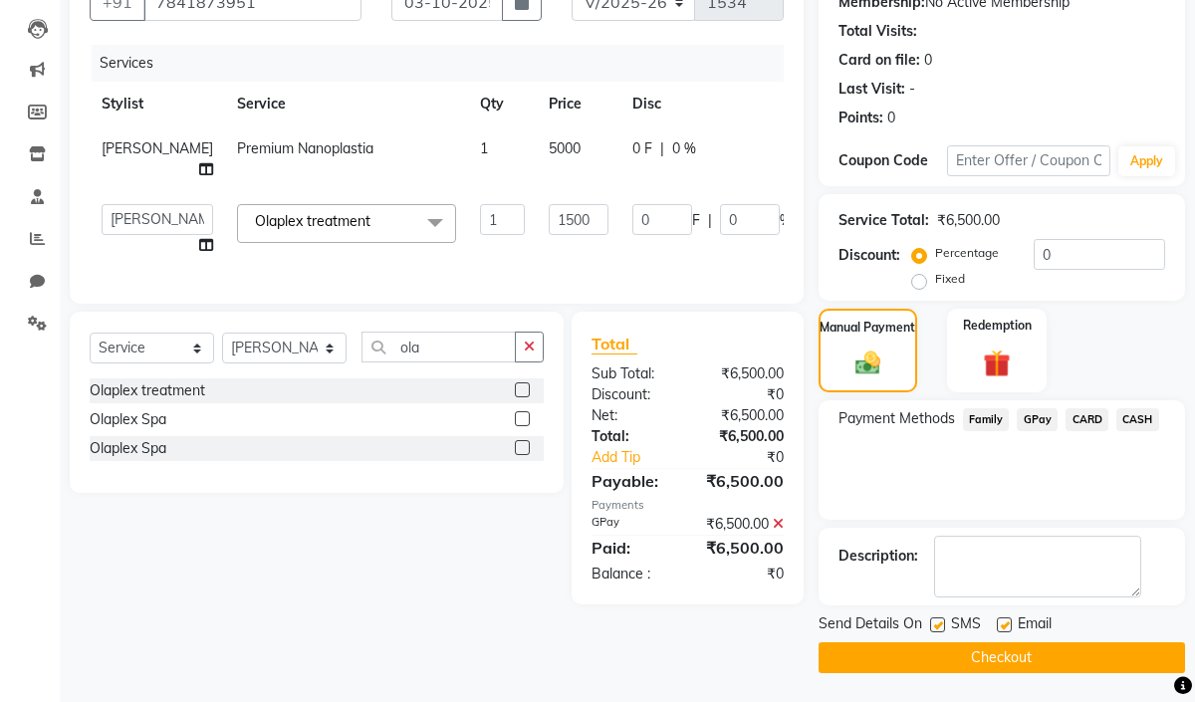
click at [1020, 649] on button "Checkout" at bounding box center [1001, 657] width 366 height 31
